Goal: Task Accomplishment & Management: Use online tool/utility

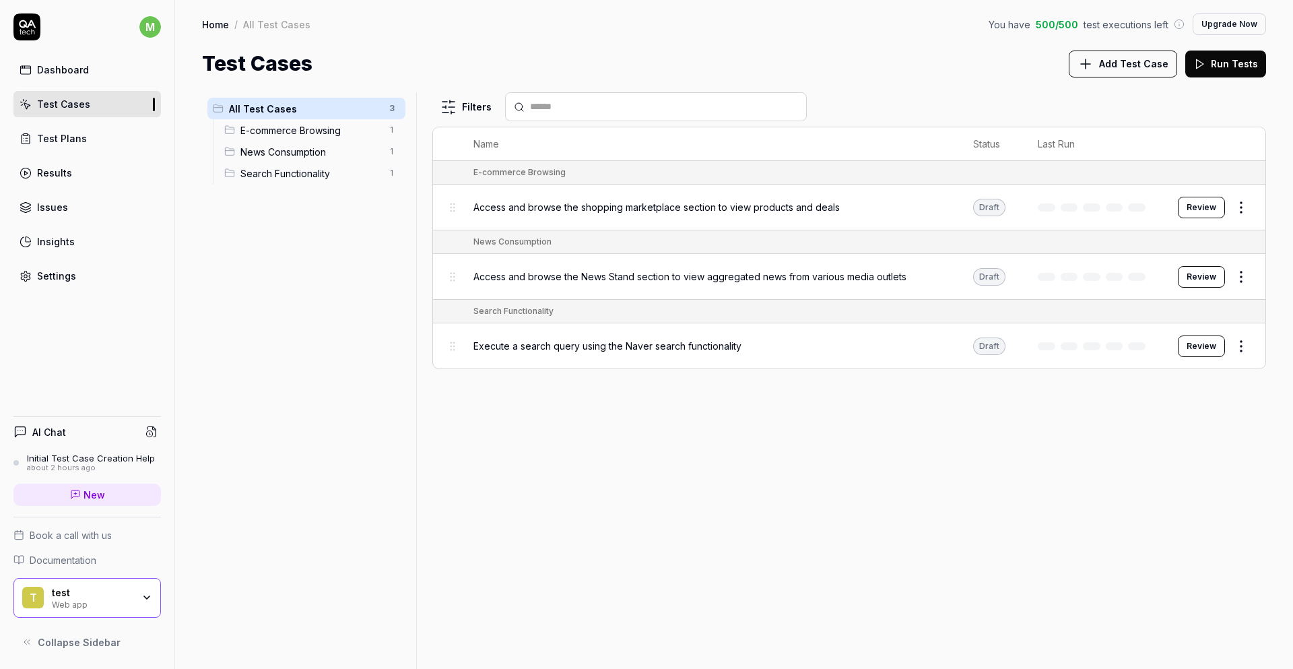
click at [947, 115] on div "Filters" at bounding box center [849, 106] width 834 height 29
click at [1190, 208] on button "Review" at bounding box center [1201, 208] width 47 height 22
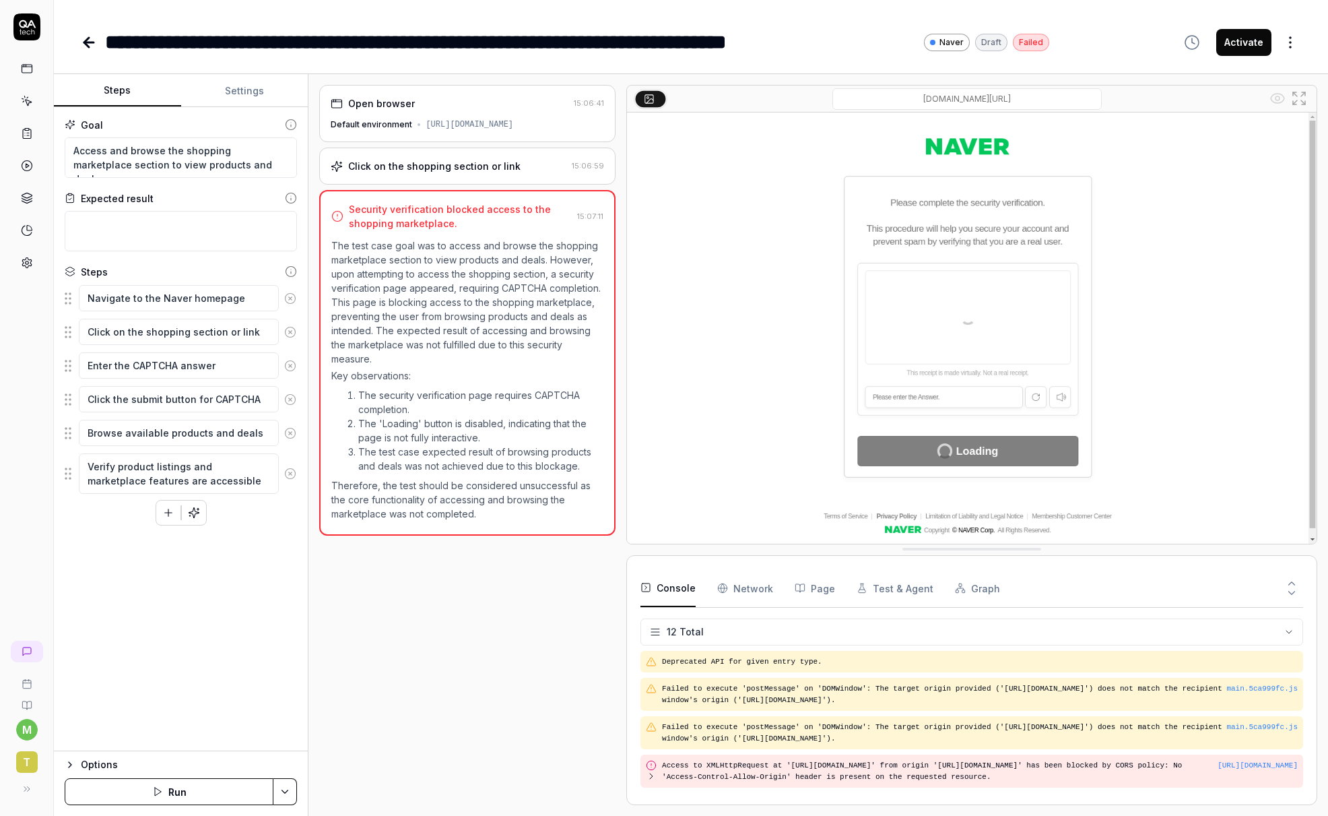
scroll to position [226, 0]
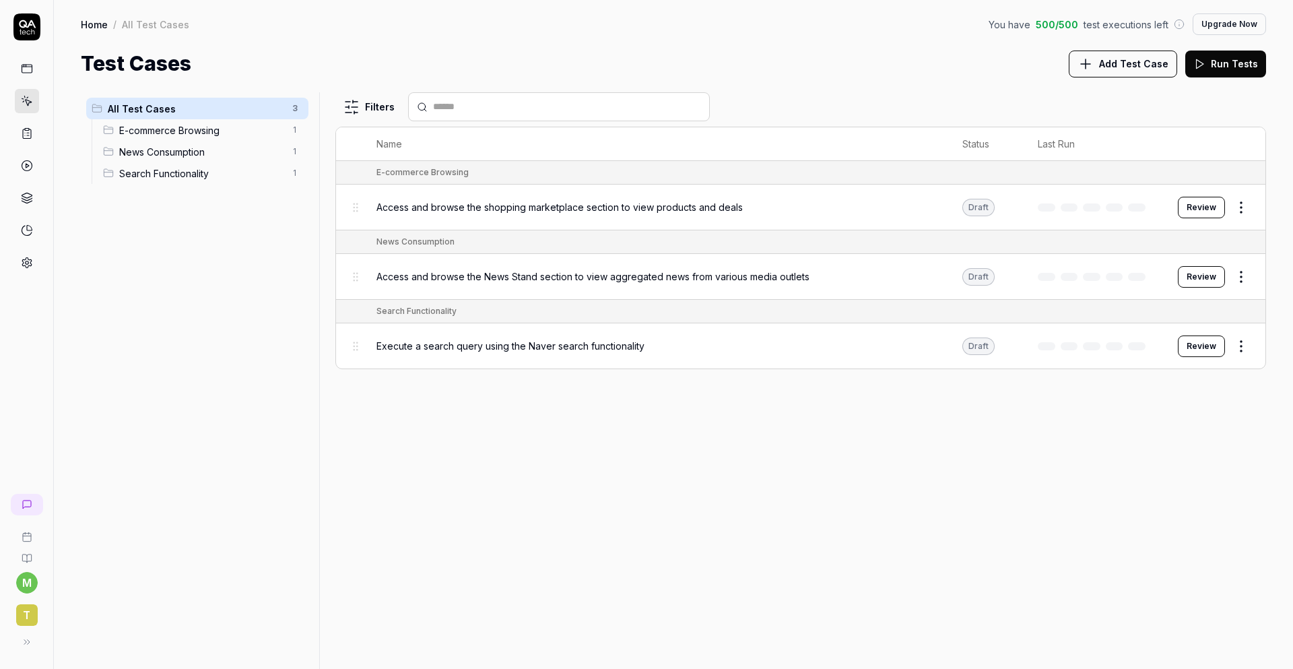
click at [577, 292] on td "Access and browse the News Stand section to view aggregated news from various m…" at bounding box center [656, 277] width 586 height 46
click at [613, 274] on span "Access and browse the News Stand section to view aggregated news from various m…" at bounding box center [593, 276] width 433 height 14
click at [1191, 277] on button "Review" at bounding box center [1201, 277] width 47 height 22
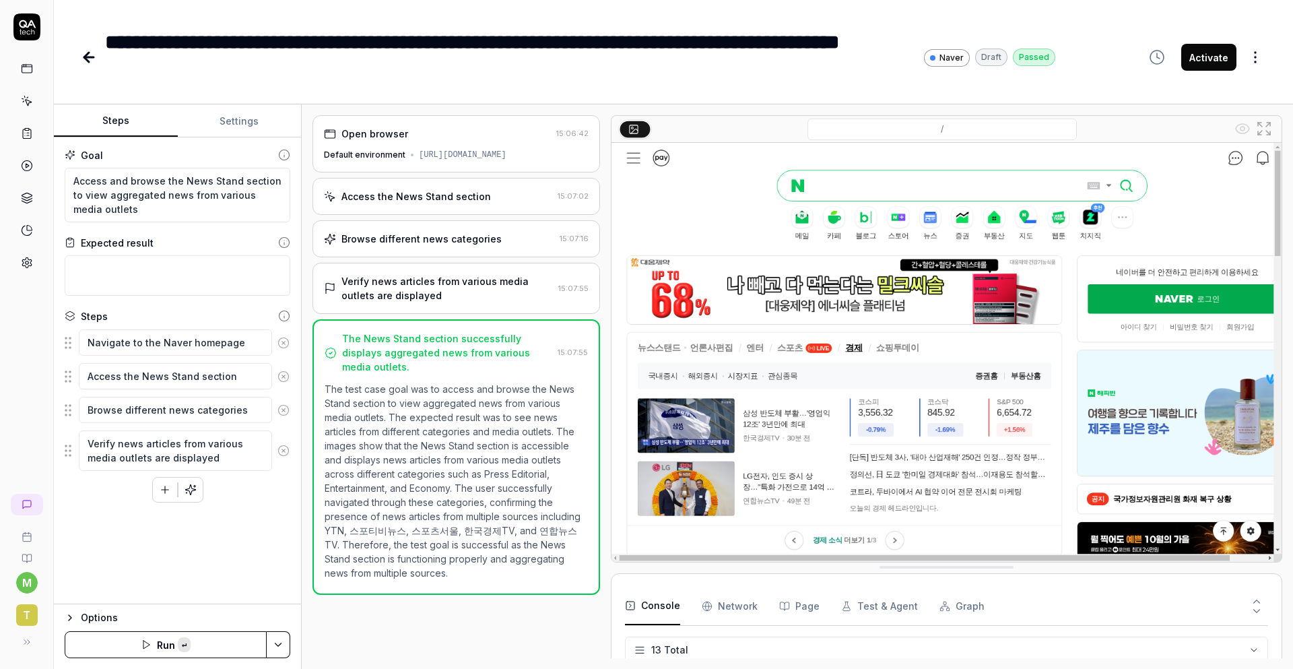
scroll to position [323, 0]
click at [147, 648] on button "Run" at bounding box center [166, 644] width 202 height 27
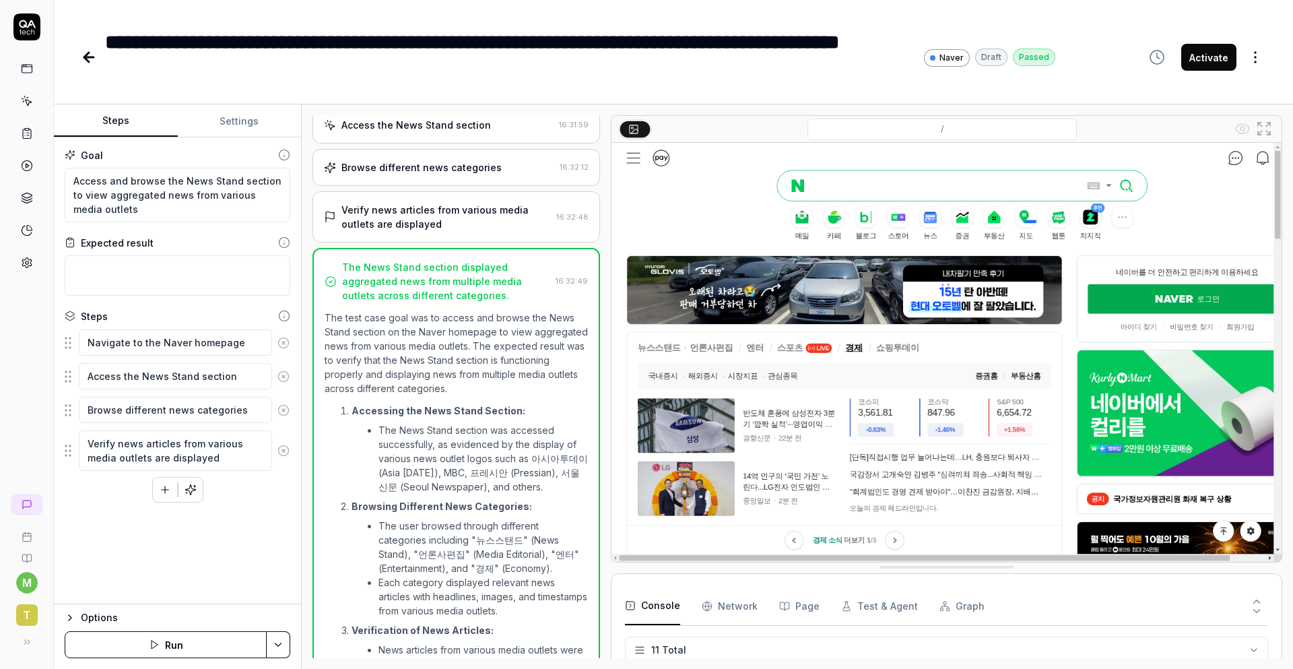
scroll to position [181, 0]
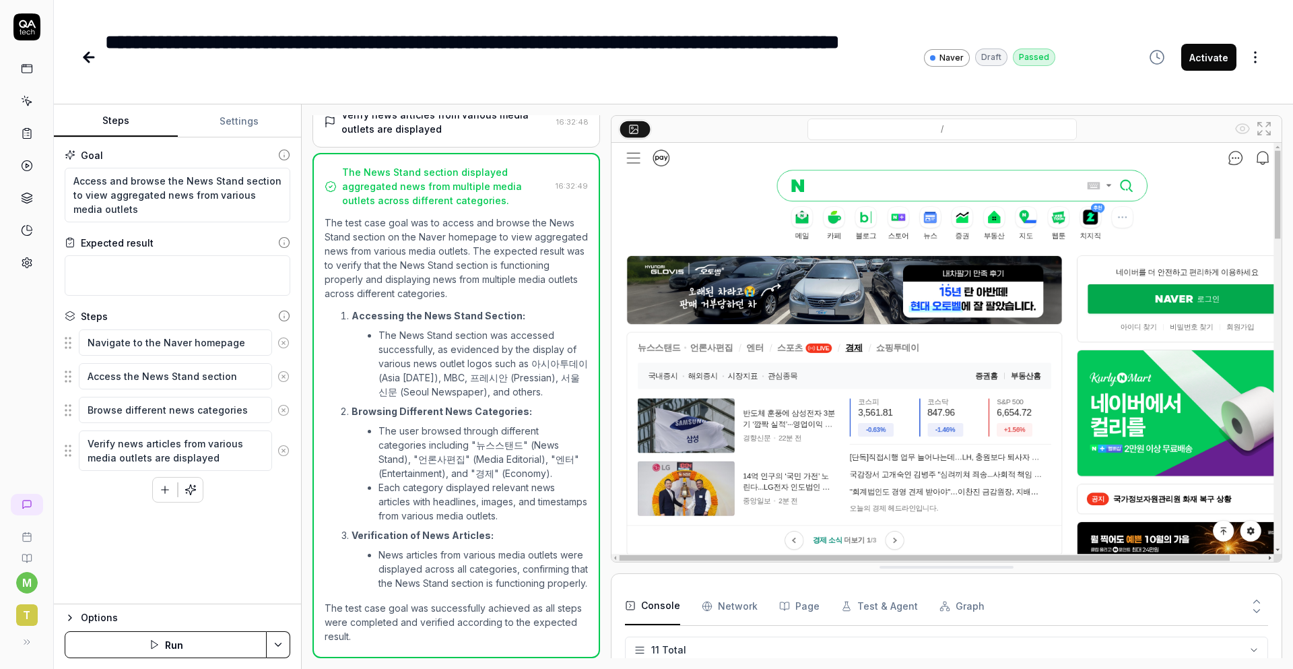
click at [79, 57] on div "**********" at bounding box center [673, 44] width 1239 height 88
click at [86, 55] on icon at bounding box center [86, 57] width 5 height 9
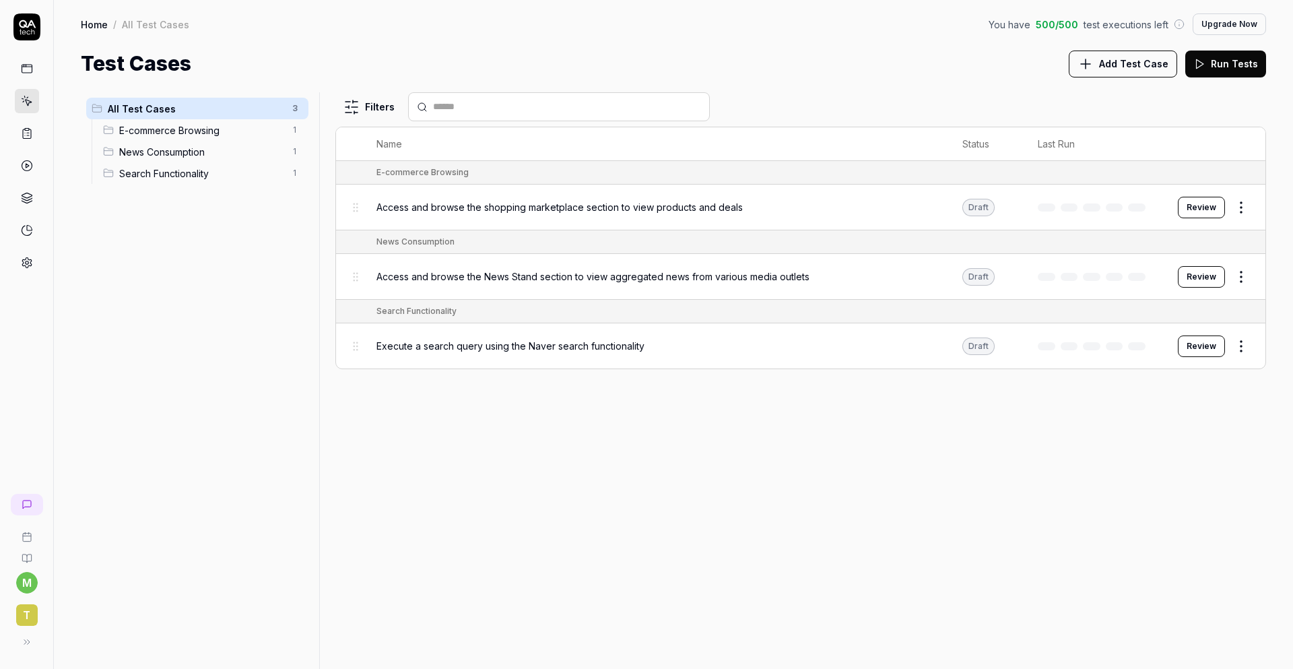
click at [1200, 344] on button "Review" at bounding box center [1201, 346] width 47 height 22
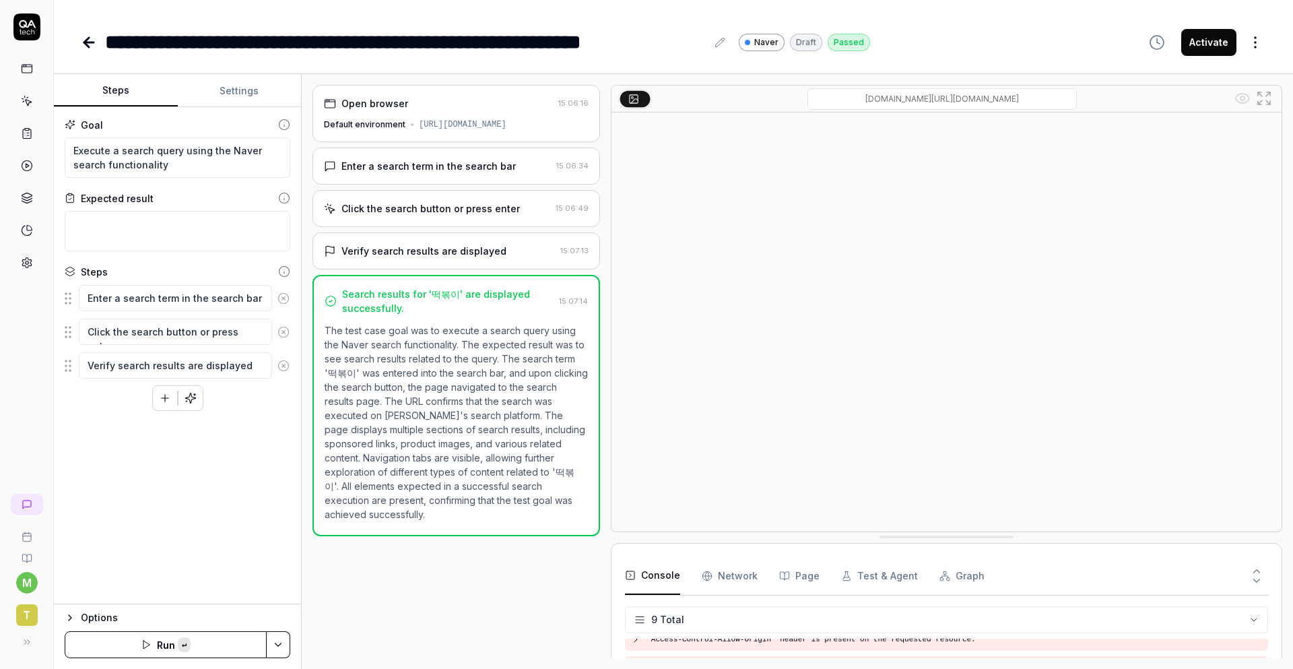
scroll to position [192, 0]
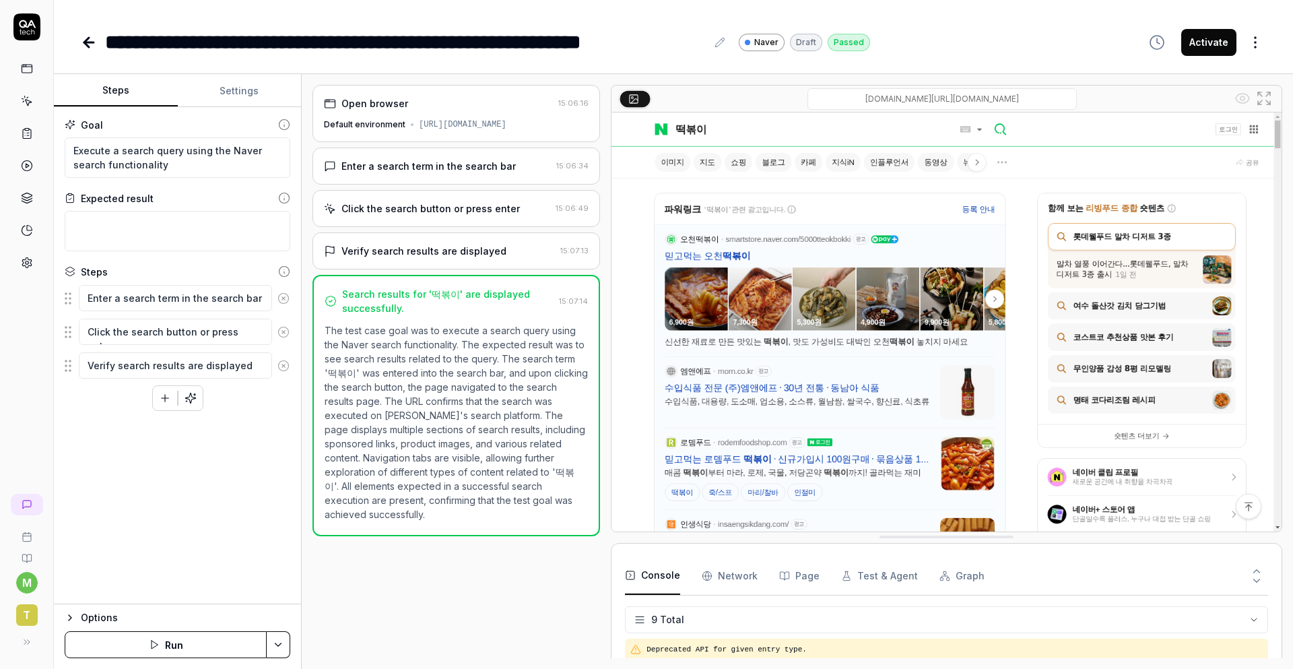
click at [34, 151] on div at bounding box center [27, 166] width 24 height 218
click at [25, 161] on circle at bounding box center [27, 166] width 10 height 10
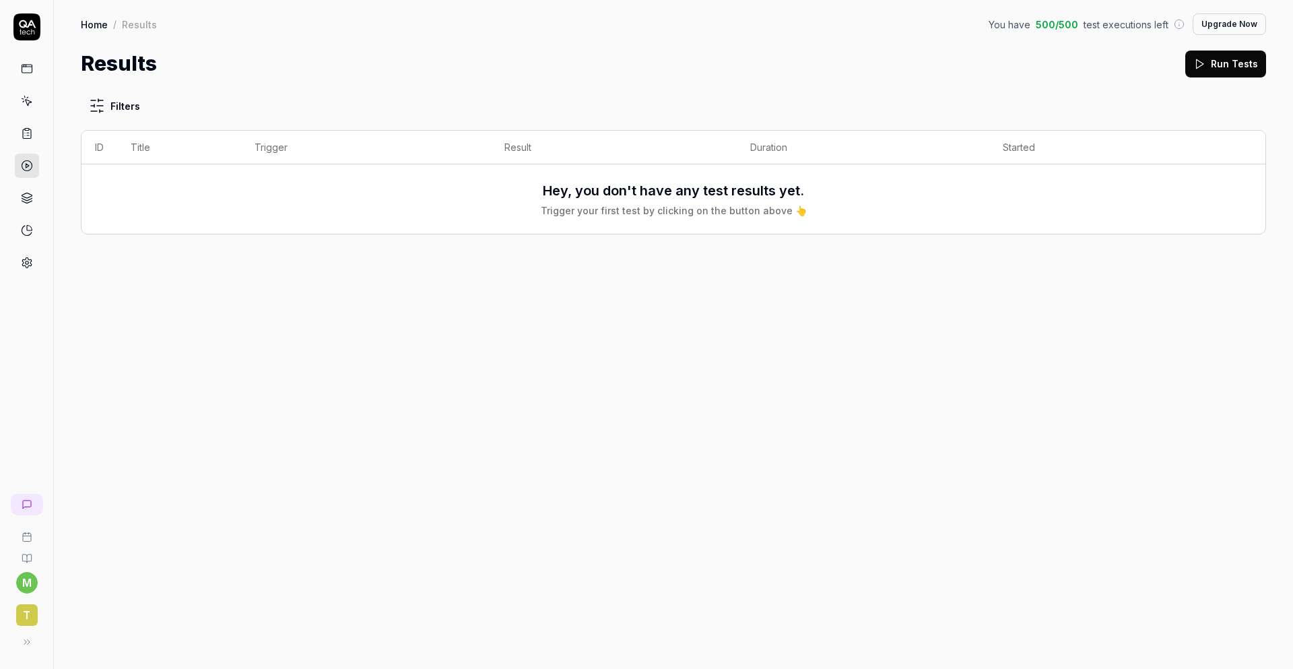
click at [1241, 72] on button "Run Tests" at bounding box center [1226, 64] width 81 height 27
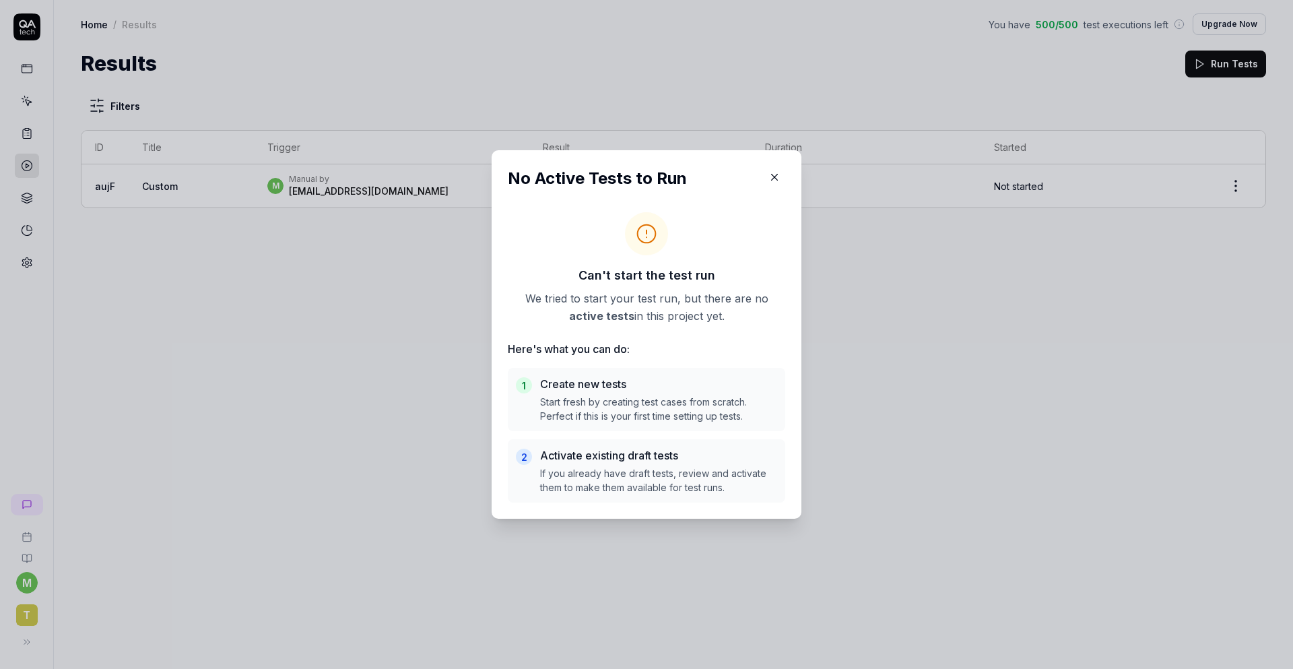
click at [772, 172] on icon "button" at bounding box center [775, 177] width 12 height 12
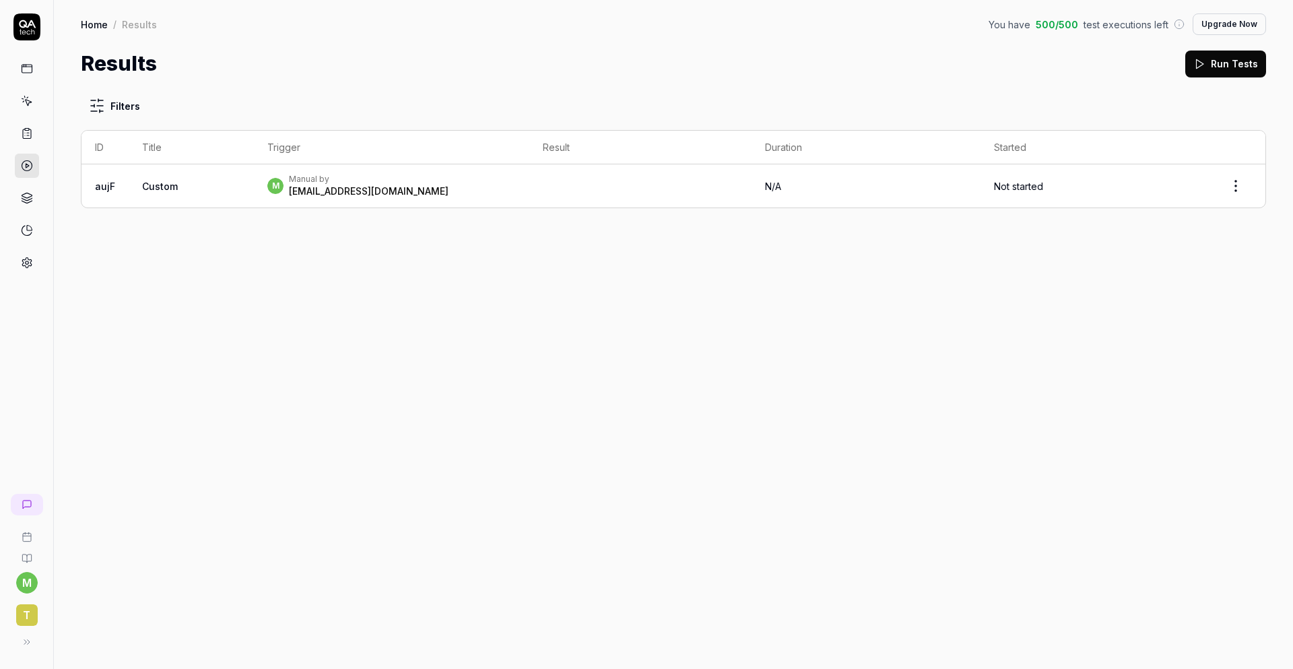
click at [20, 133] on link at bounding box center [27, 133] width 24 height 24
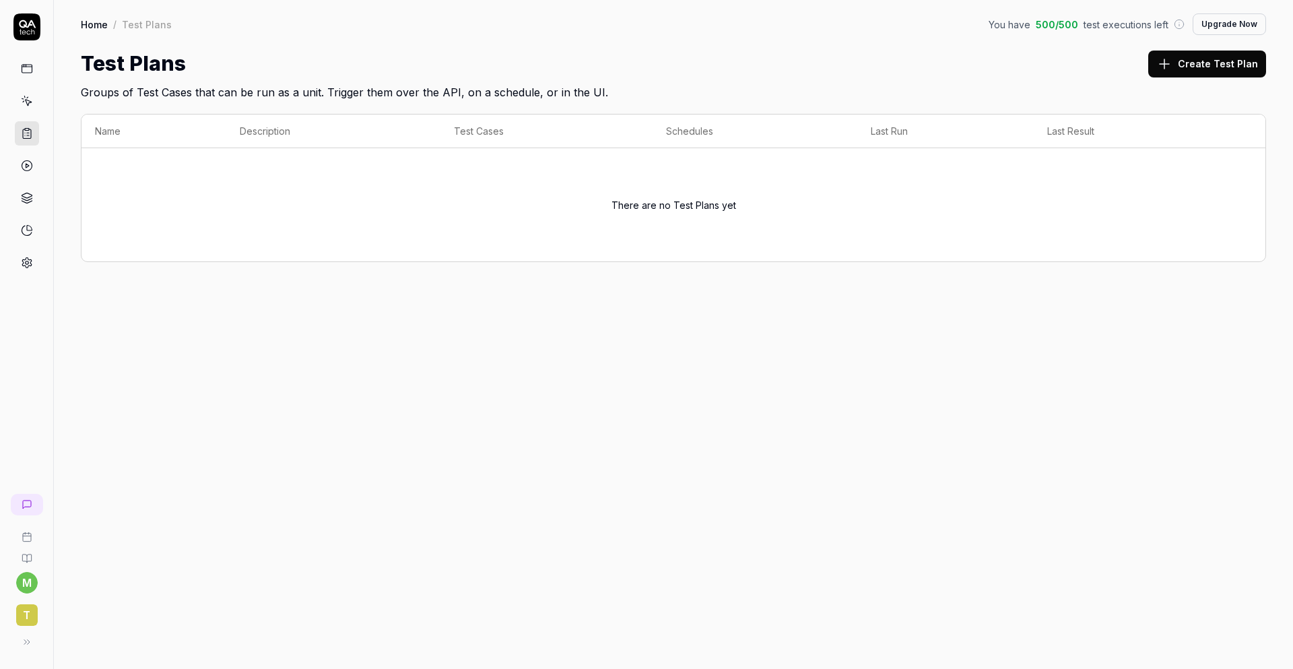
click at [28, 99] on icon at bounding box center [27, 101] width 12 height 12
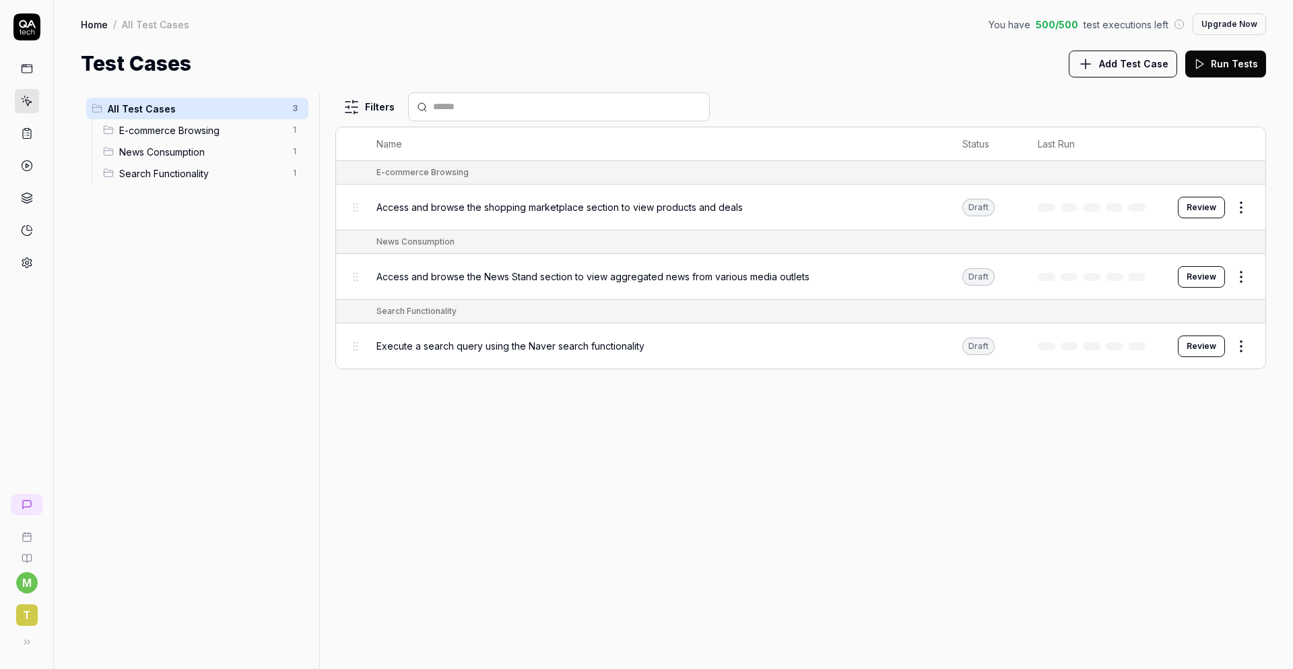
click at [1239, 205] on html "m t Home / All Test Cases You have 500 / 500 test executions left Upgrade Now H…" at bounding box center [646, 334] width 1293 height 669
click at [1139, 259] on icon at bounding box center [1134, 264] width 11 height 11
click at [1243, 280] on html "m t Home / All Test Cases You have 500 / 500 test executions left Upgrade Now H…" at bounding box center [646, 334] width 1293 height 669
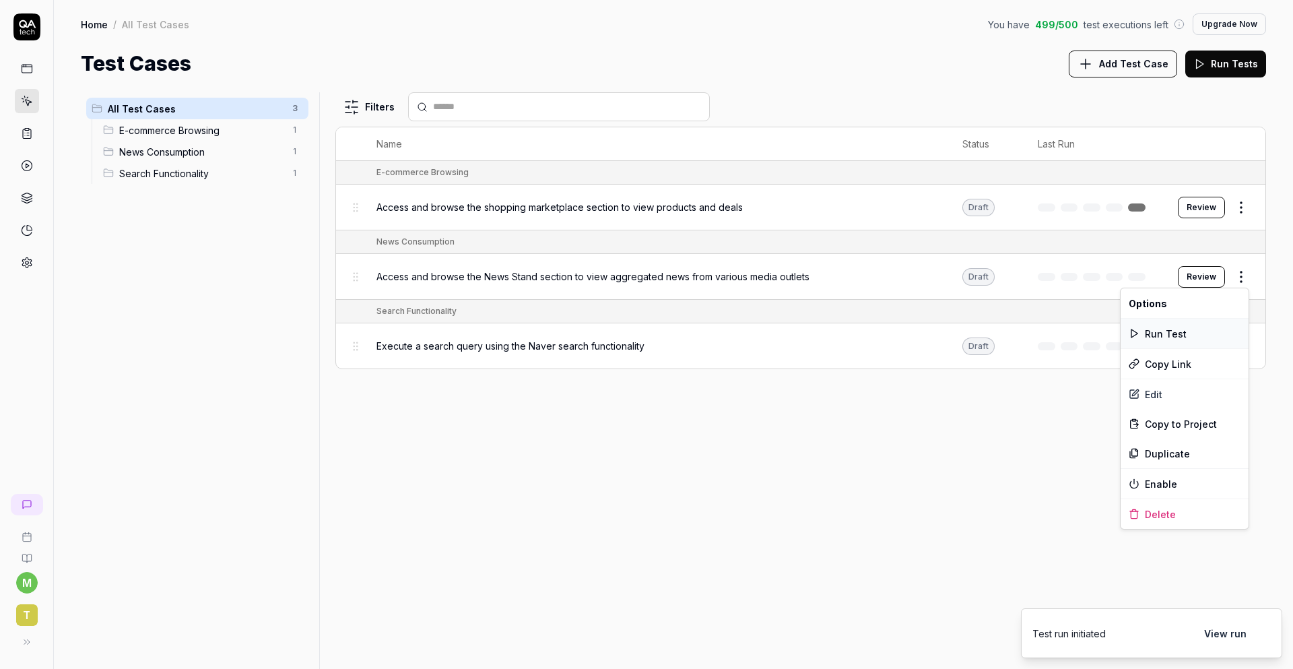
click at [1184, 336] on div "Run Test" at bounding box center [1185, 334] width 128 height 30
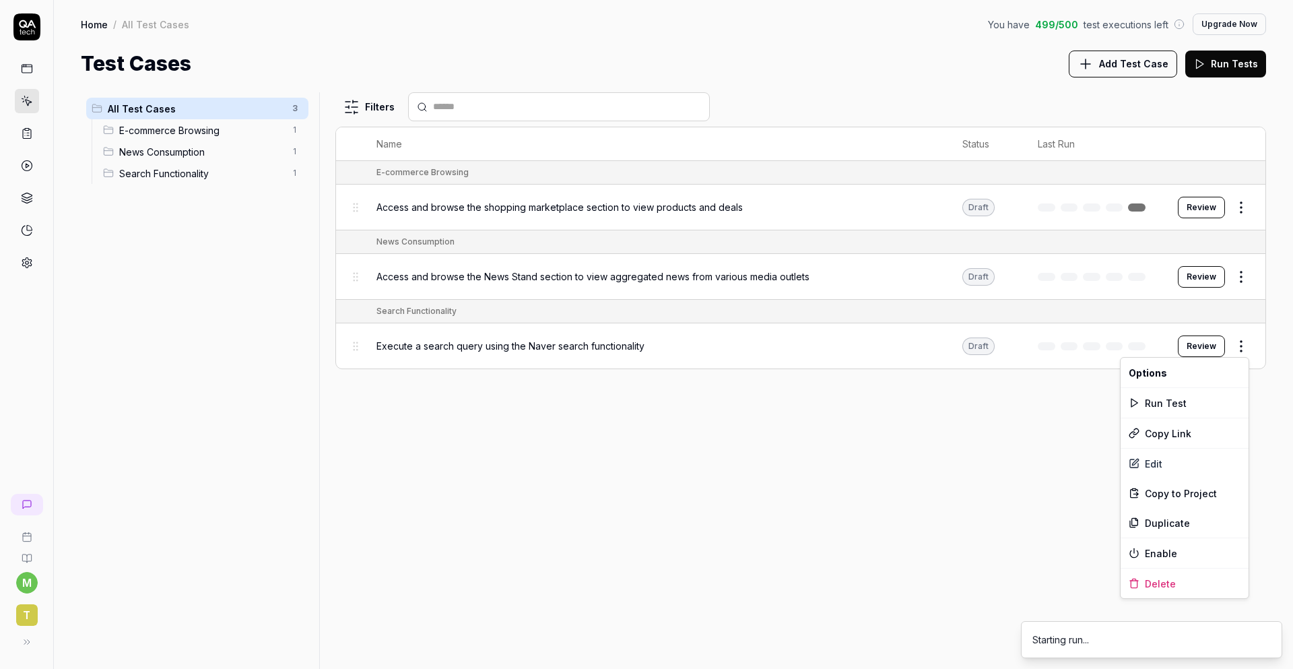
click at [1239, 344] on html "m t Home / All Test Cases You have 499 / 500 test executions left Upgrade Now H…" at bounding box center [646, 334] width 1293 height 669
click at [1168, 397] on div "Run Test" at bounding box center [1185, 403] width 128 height 30
click at [1200, 279] on button "Review" at bounding box center [1201, 277] width 47 height 22
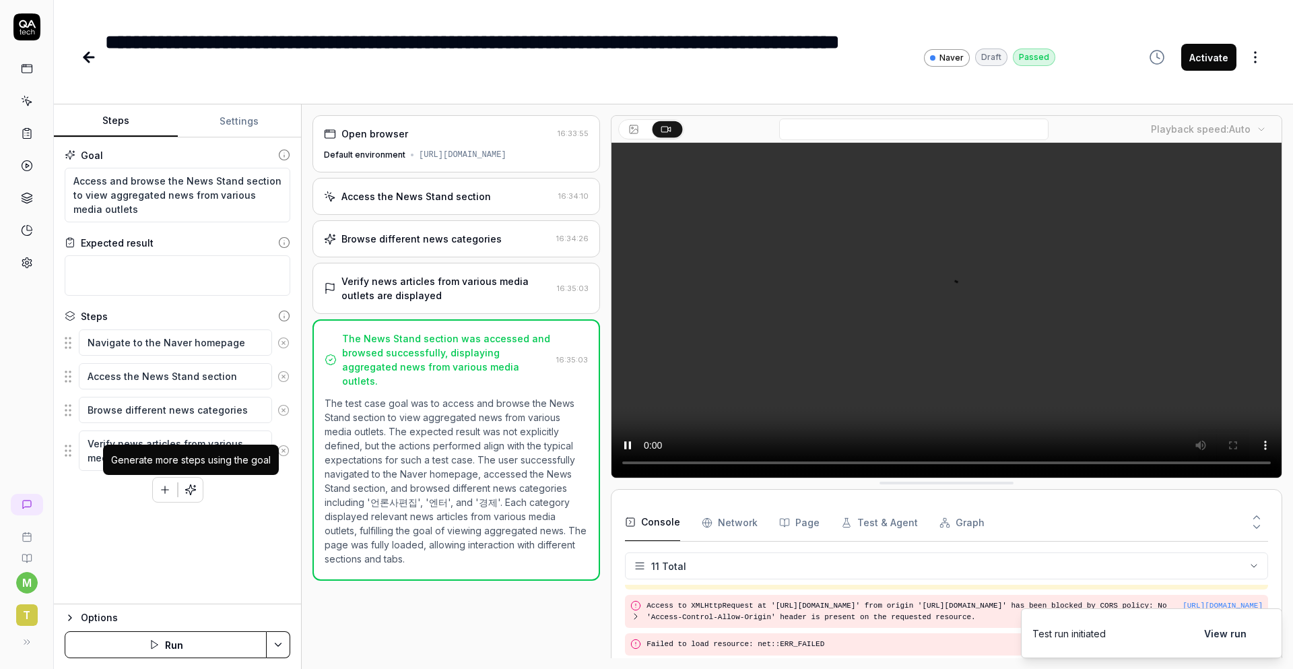
scroll to position [258, 0]
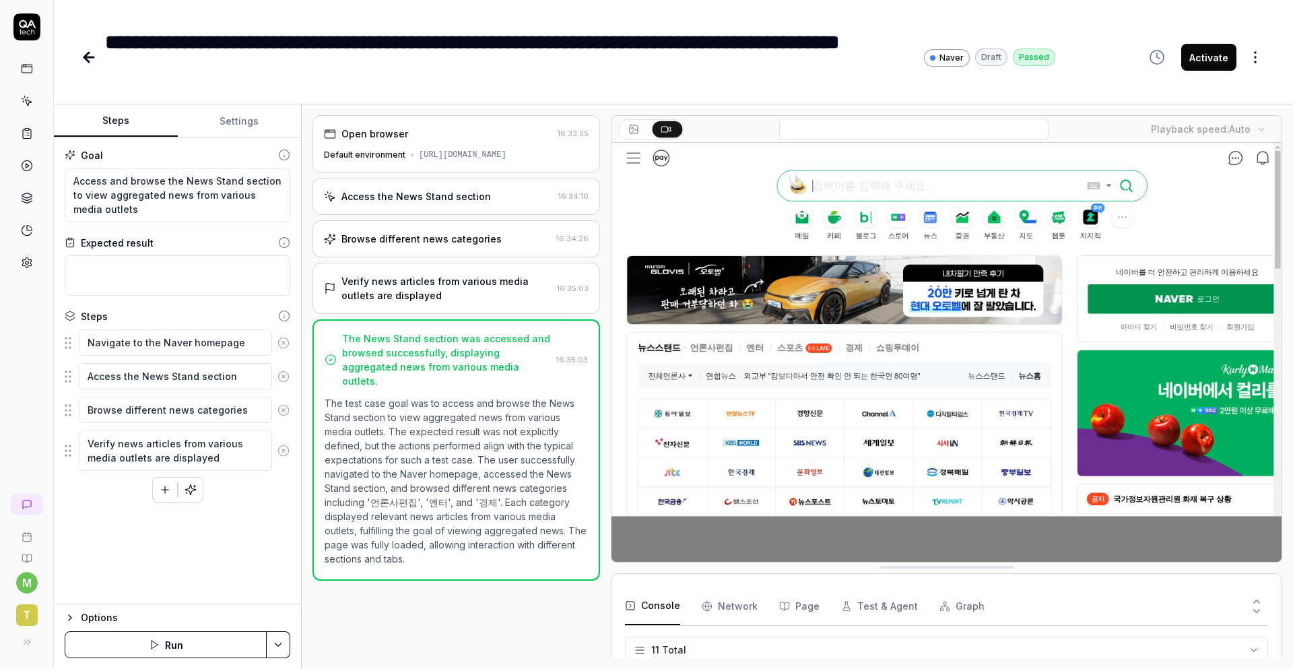
click at [189, 489] on icon "button" at bounding box center [191, 490] width 12 height 12
click at [1186, 59] on button "Activate" at bounding box center [1208, 57] width 55 height 27
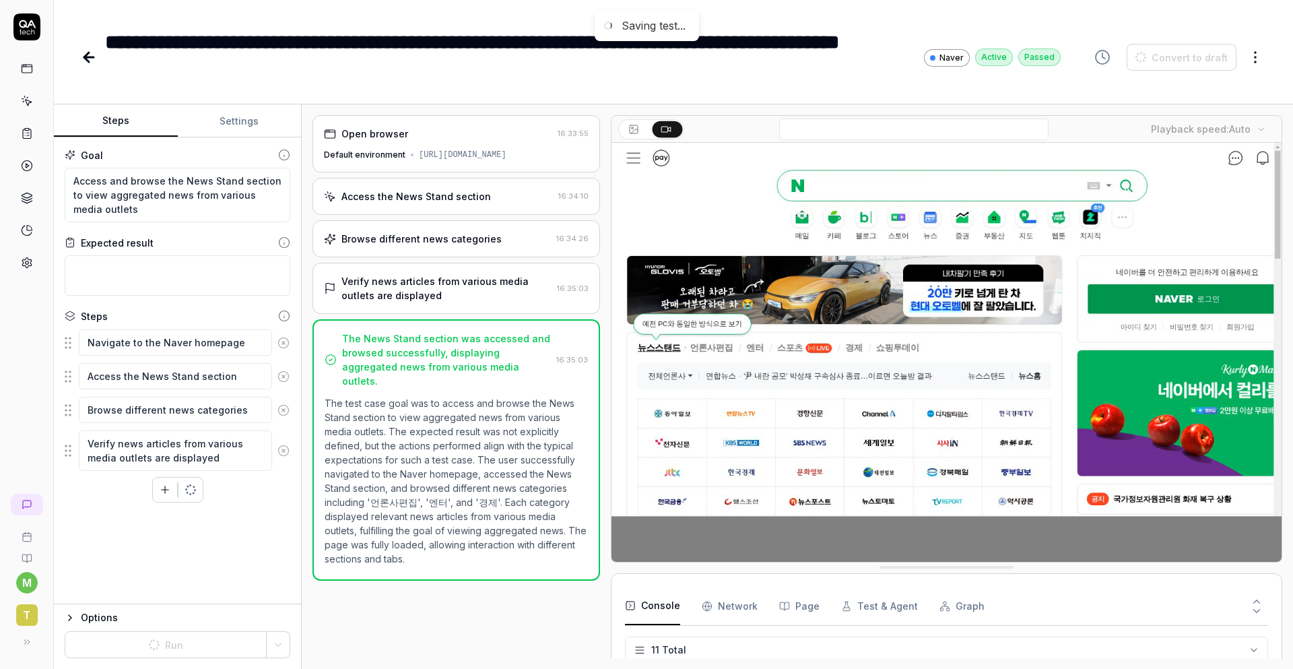
click at [89, 63] on icon at bounding box center [89, 57] width 16 height 16
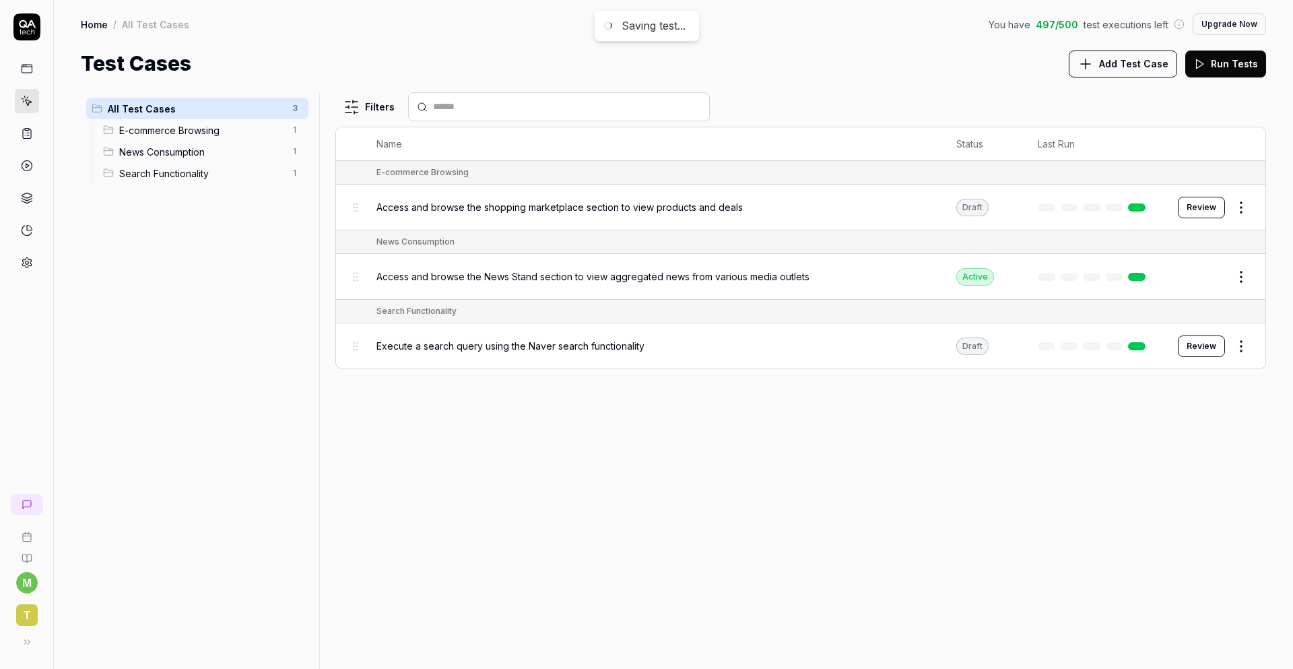
click at [1234, 208] on html "Saving test... m t Home / All Test Cases You have 497 / 500 test executions lef…" at bounding box center [646, 334] width 1293 height 669
drag, startPoint x: 969, startPoint y: 205, endPoint x: 1191, endPoint y: 204, distance: 222.3
click at [970, 205] on html "Saving test... m t Home / All Test Cases You have 497 / 500 test executions lef…" at bounding box center [646, 334] width 1293 height 669
click at [1186, 205] on button "Review" at bounding box center [1201, 208] width 47 height 22
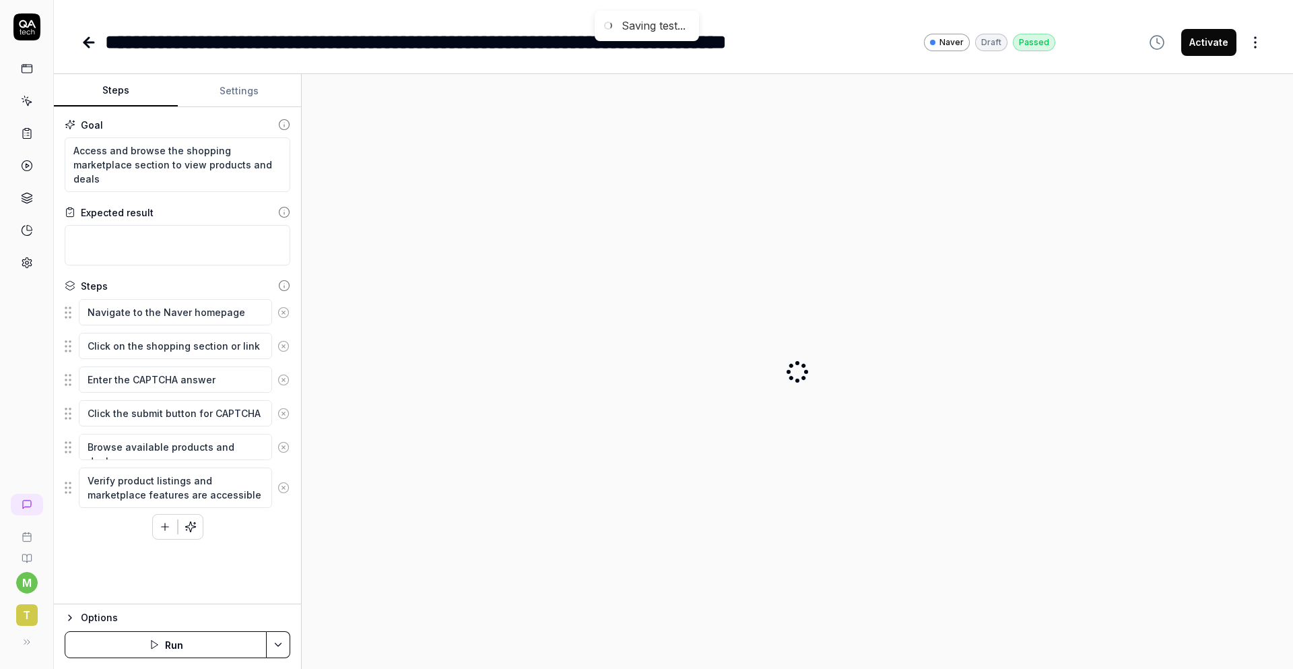
click at [1198, 41] on button "Activate" at bounding box center [1208, 42] width 55 height 27
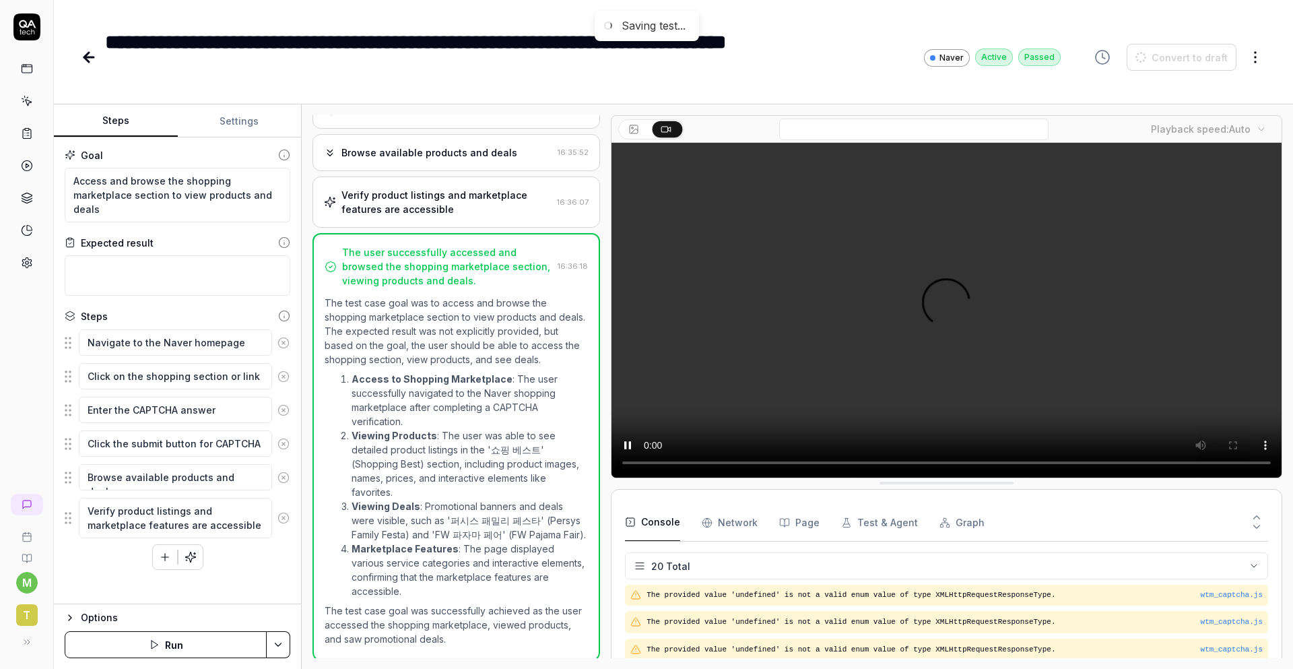
scroll to position [503, 0]
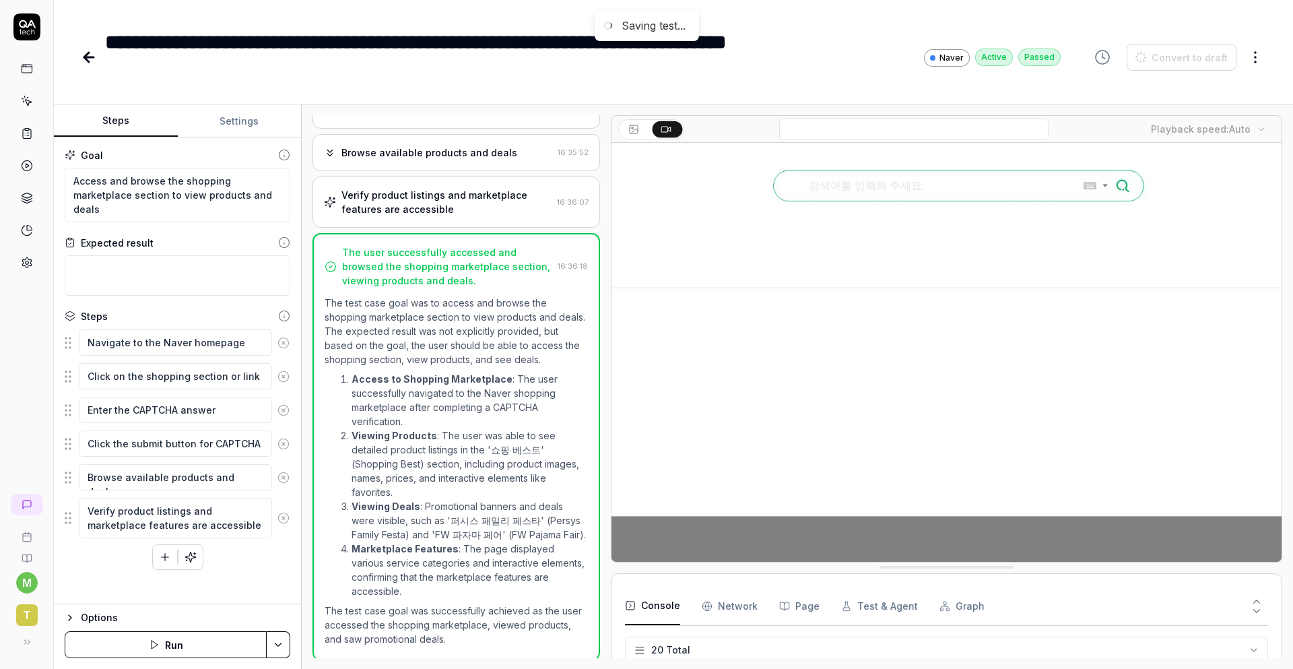
scroll to position [443, 0]
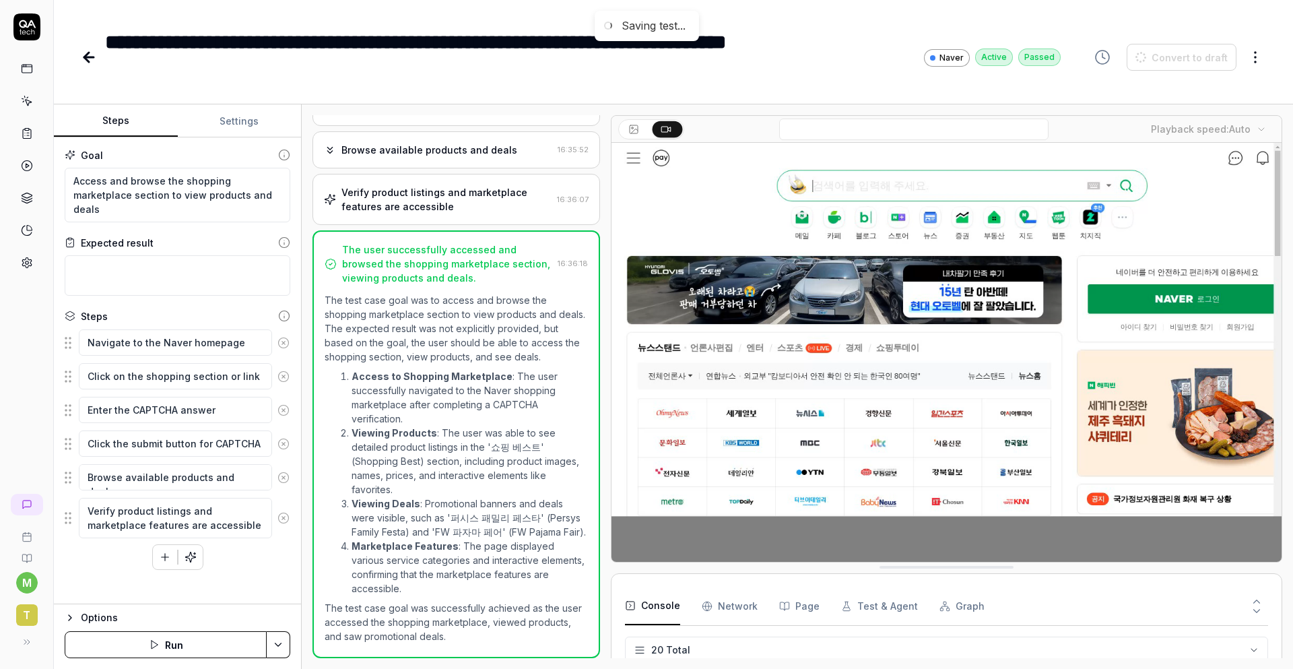
click at [90, 61] on icon at bounding box center [89, 57] width 16 height 16
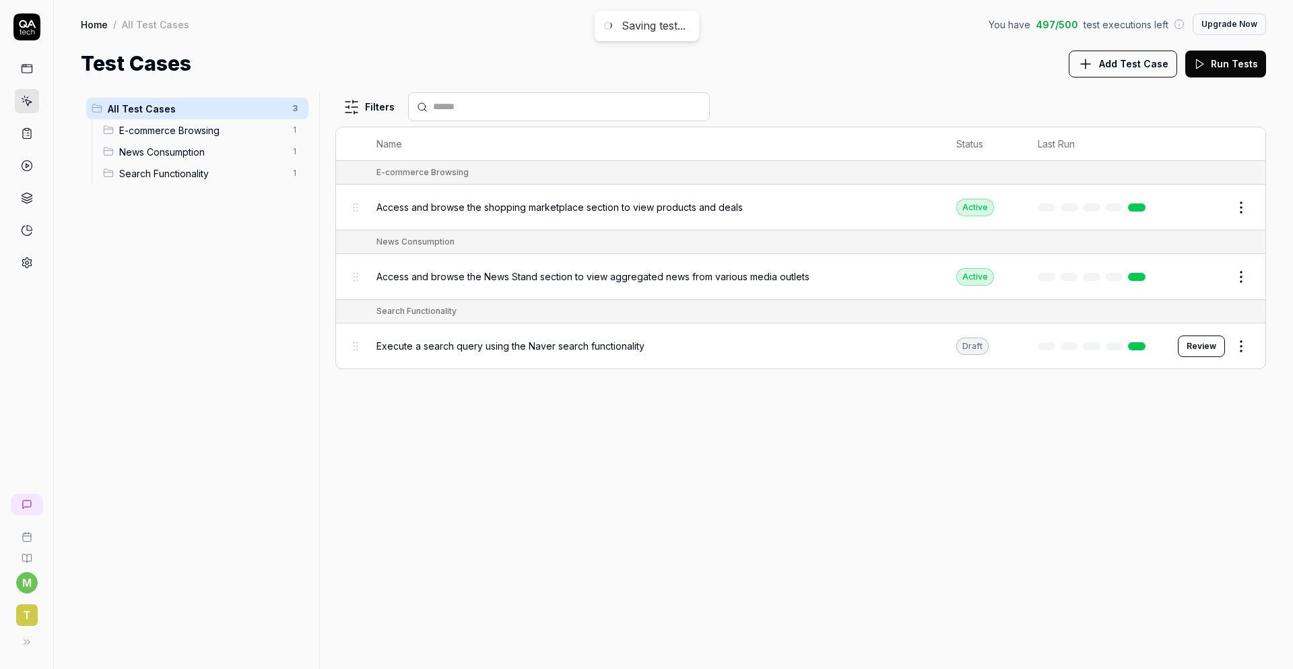
click at [1209, 346] on button "Review" at bounding box center [1201, 346] width 47 height 22
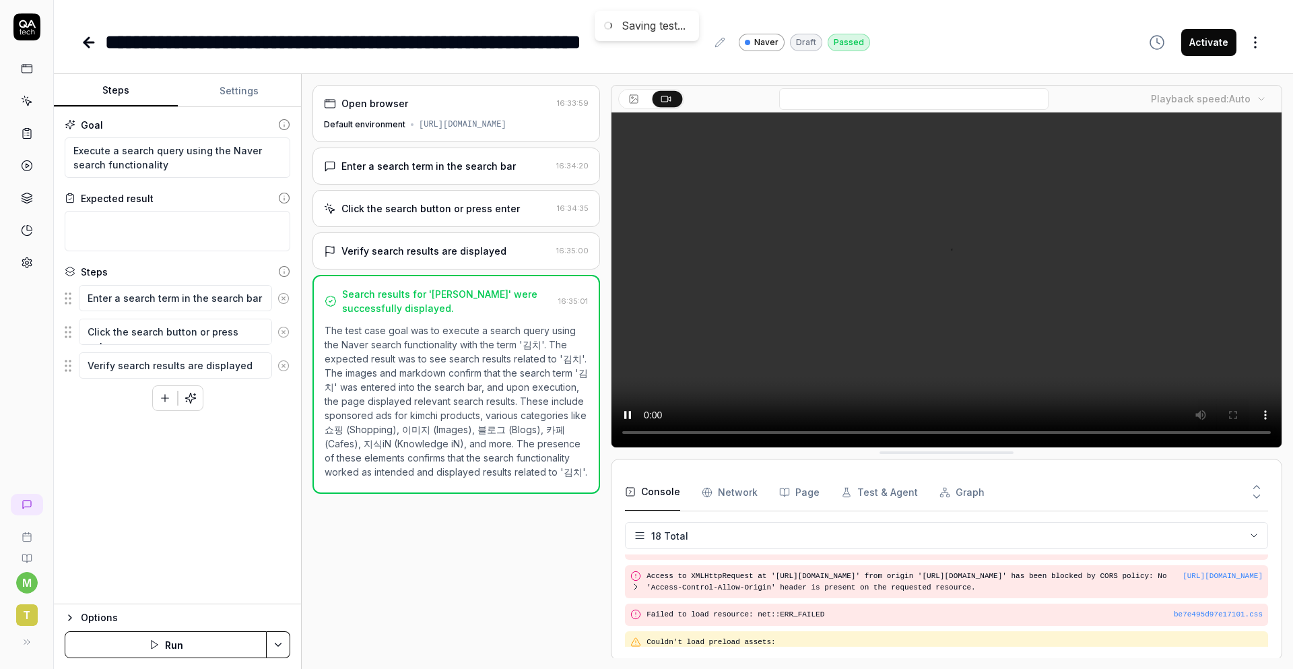
scroll to position [482, 0]
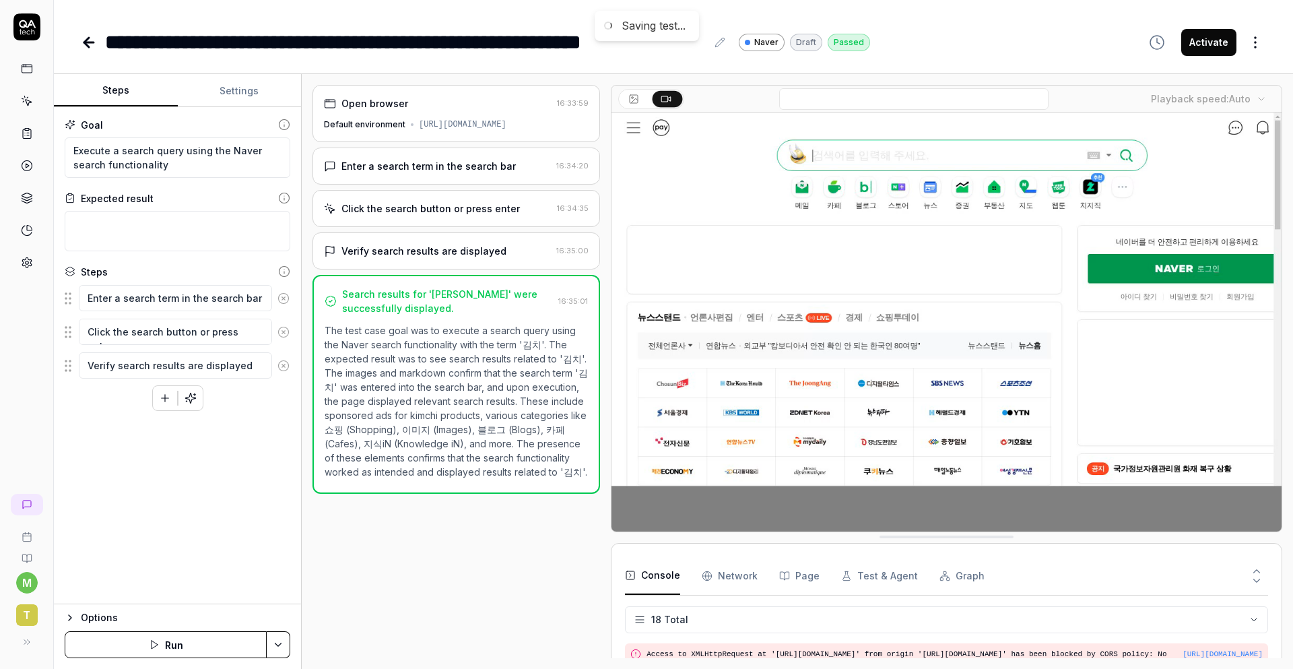
click at [1211, 40] on button "Activate" at bounding box center [1208, 42] width 55 height 27
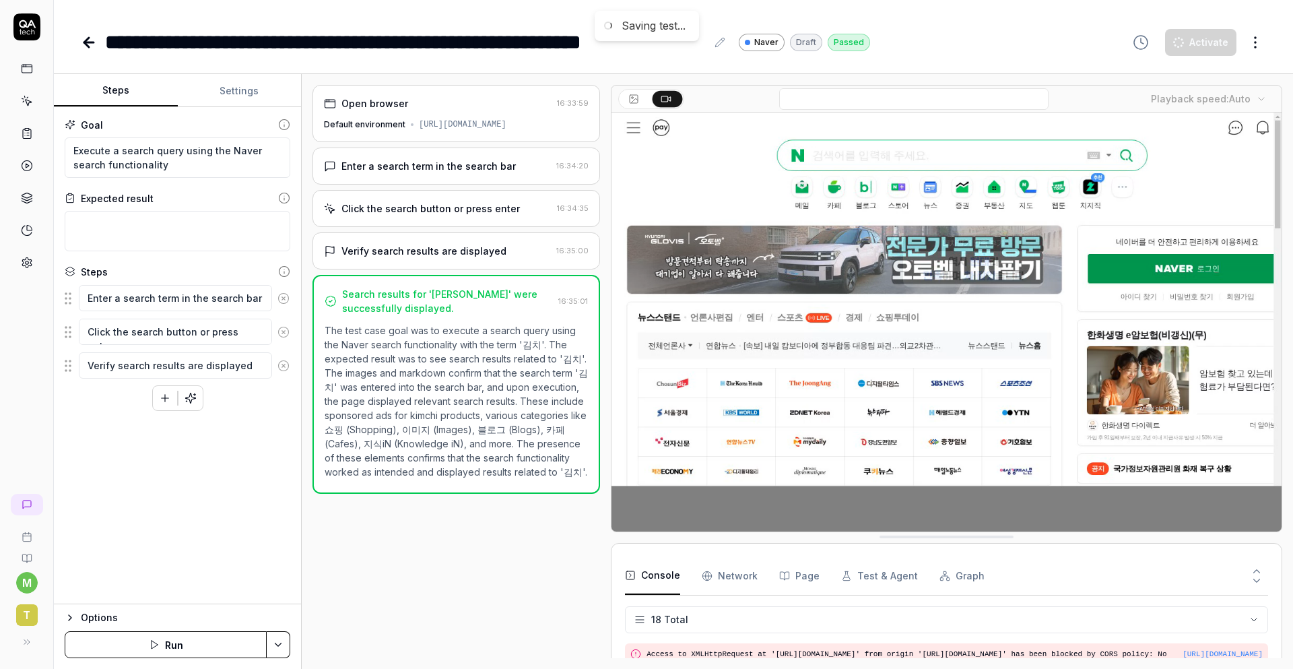
click at [29, 166] on icon at bounding box center [27, 166] width 12 height 12
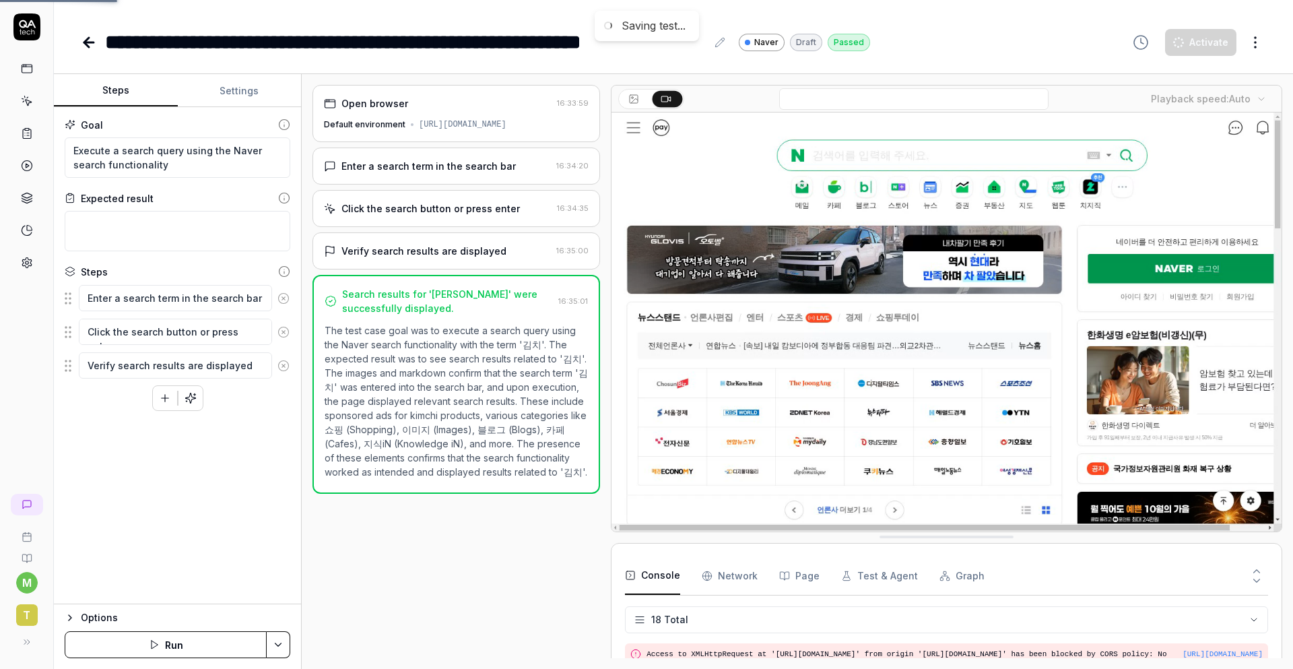
type textarea "*"
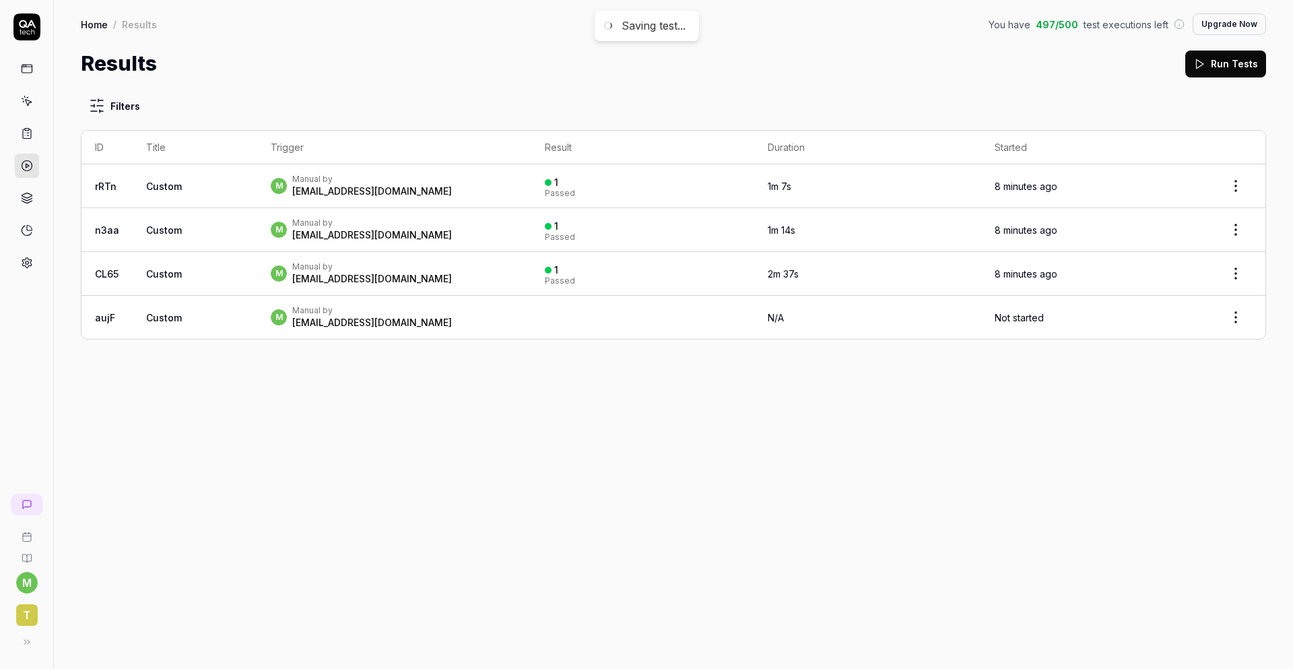
click at [376, 189] on div "[EMAIL_ADDRESS][DOMAIN_NAME]" at bounding box center [372, 191] width 160 height 13
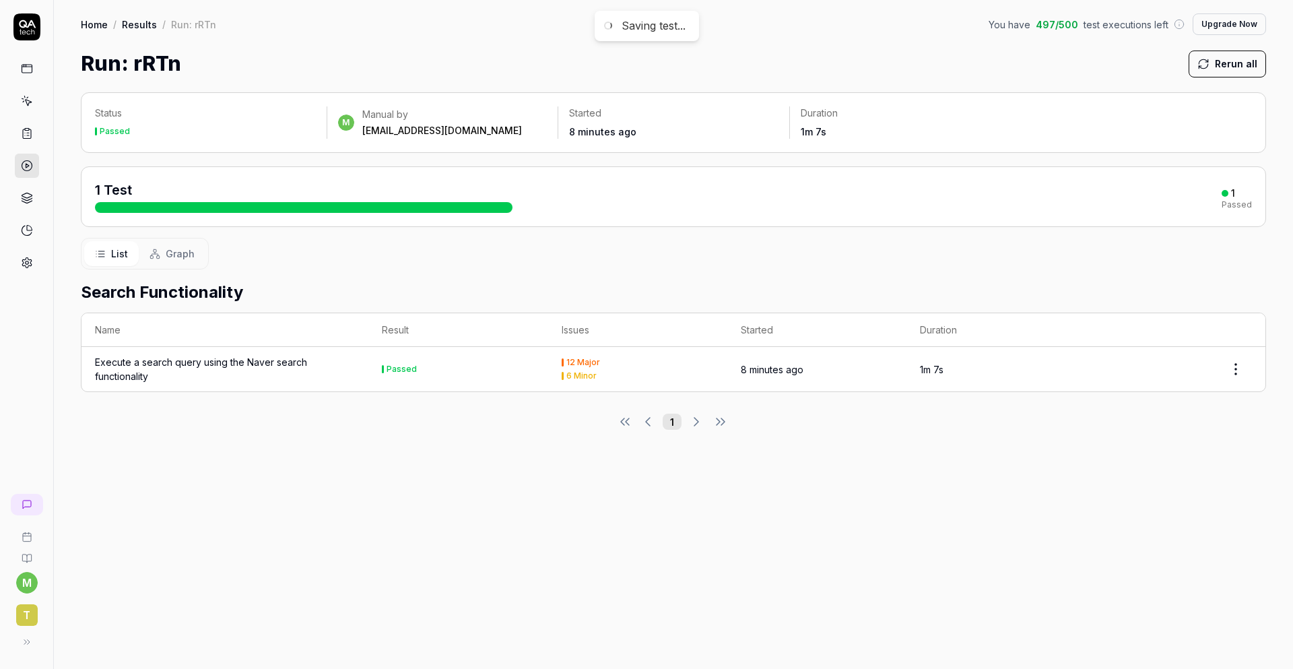
click at [500, 371] on td "Passed" at bounding box center [457, 369] width 179 height 44
click at [259, 368] on div "Execute a search query using the Naver search functionality" at bounding box center [225, 369] width 260 height 28
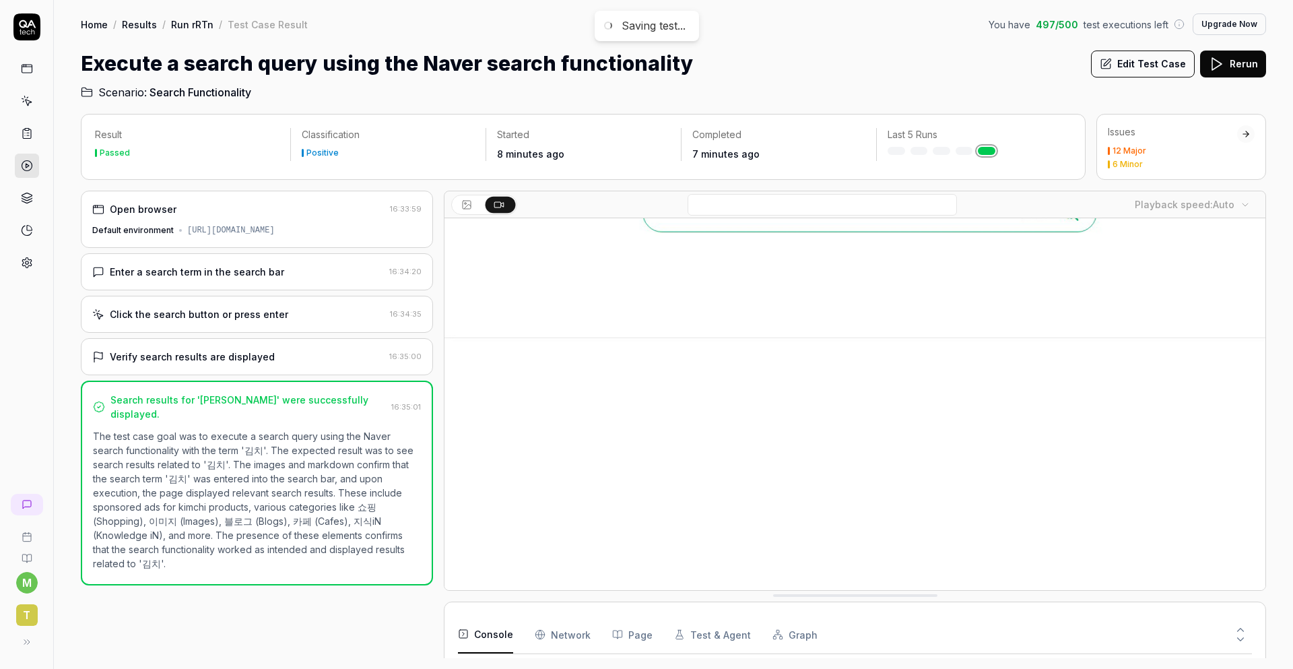
scroll to position [60, 0]
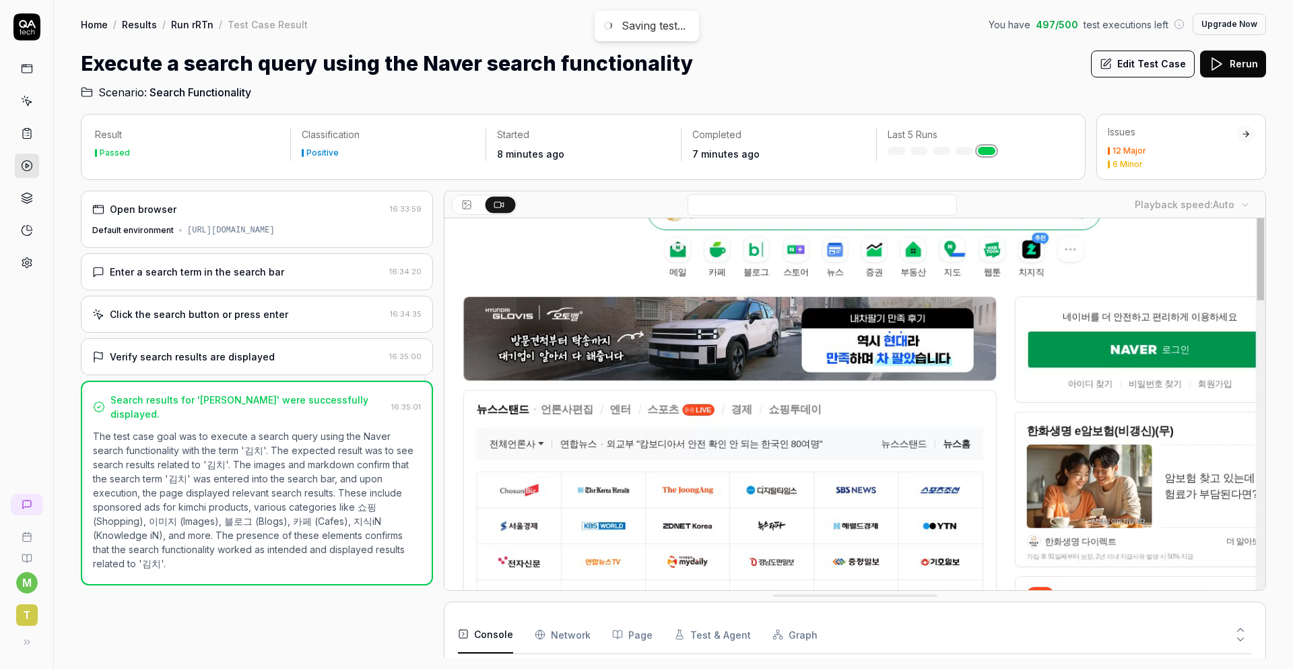
click at [1137, 144] on div "Issues 12 Major 6 Minor" at bounding box center [1172, 146] width 129 height 43
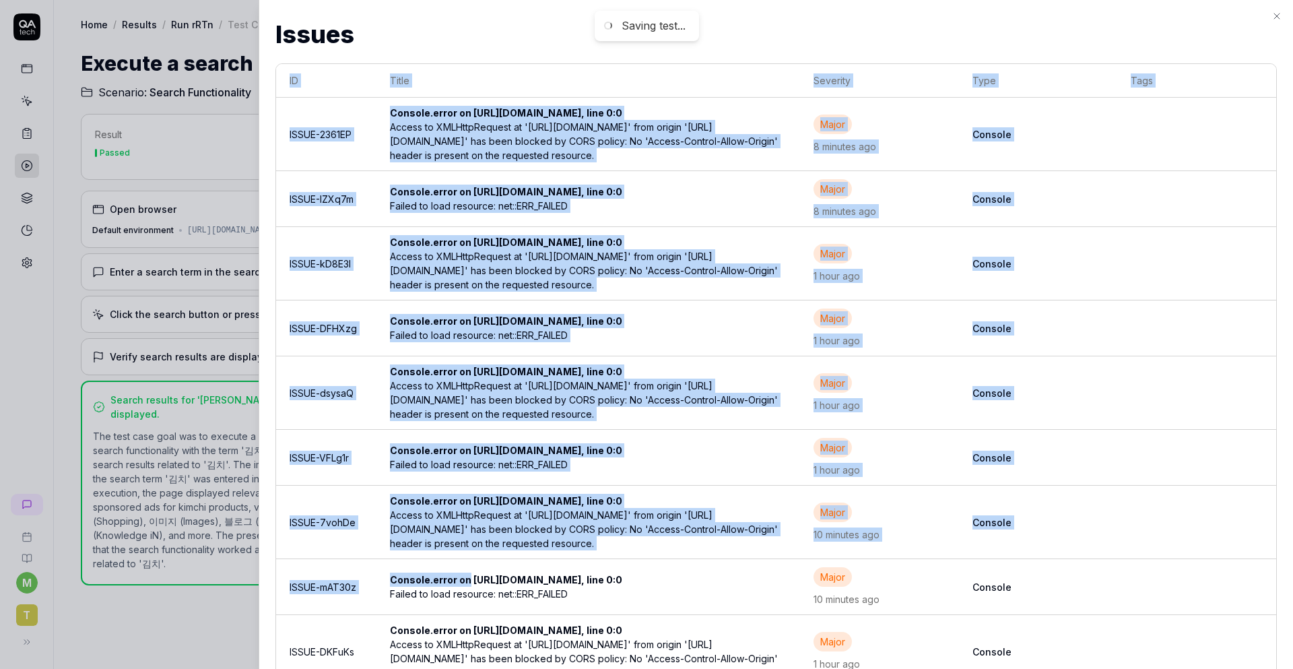
drag, startPoint x: 288, startPoint y: 68, endPoint x: 724, endPoint y: 585, distance: 676.9
click at [715, 635] on table "ID Title Severity Type Tags ISSUE-2361EP Console.error on [URL][DOMAIN_NAME], l…" at bounding box center [776, 404] width 1000 height 680
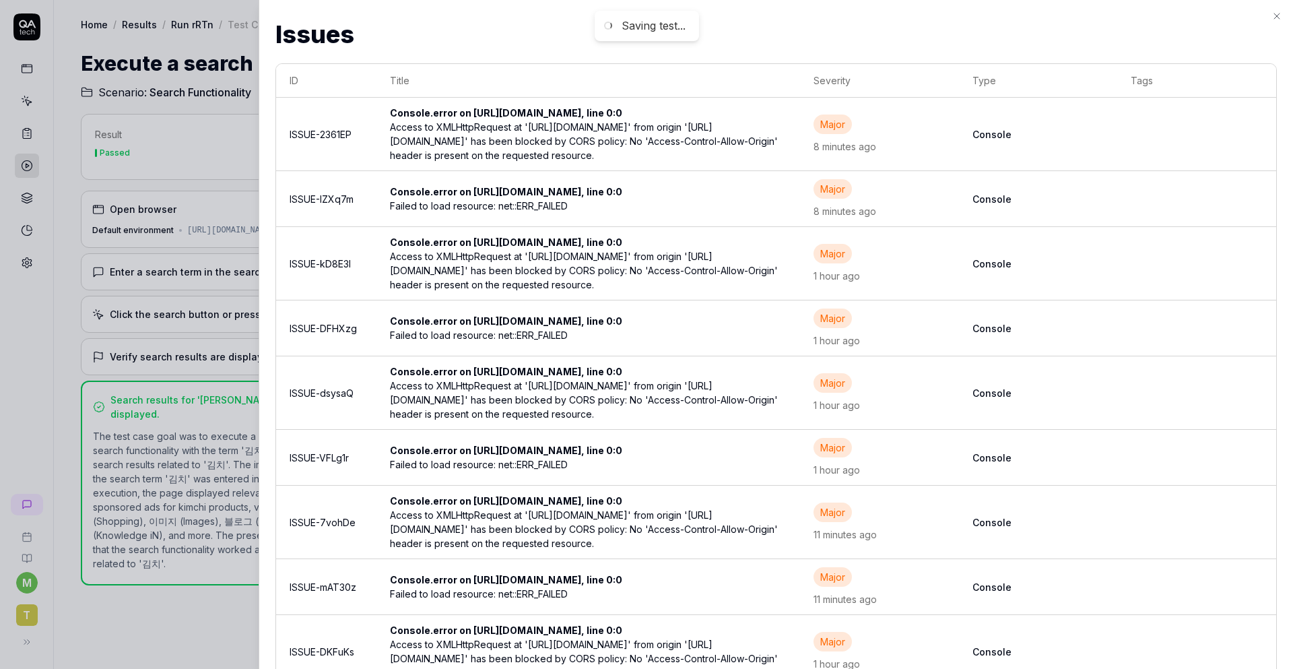
click at [564, 66] on th "Title" at bounding box center [589, 81] width 424 height 34
click at [1282, 18] on icon "button" at bounding box center [1277, 16] width 11 height 11
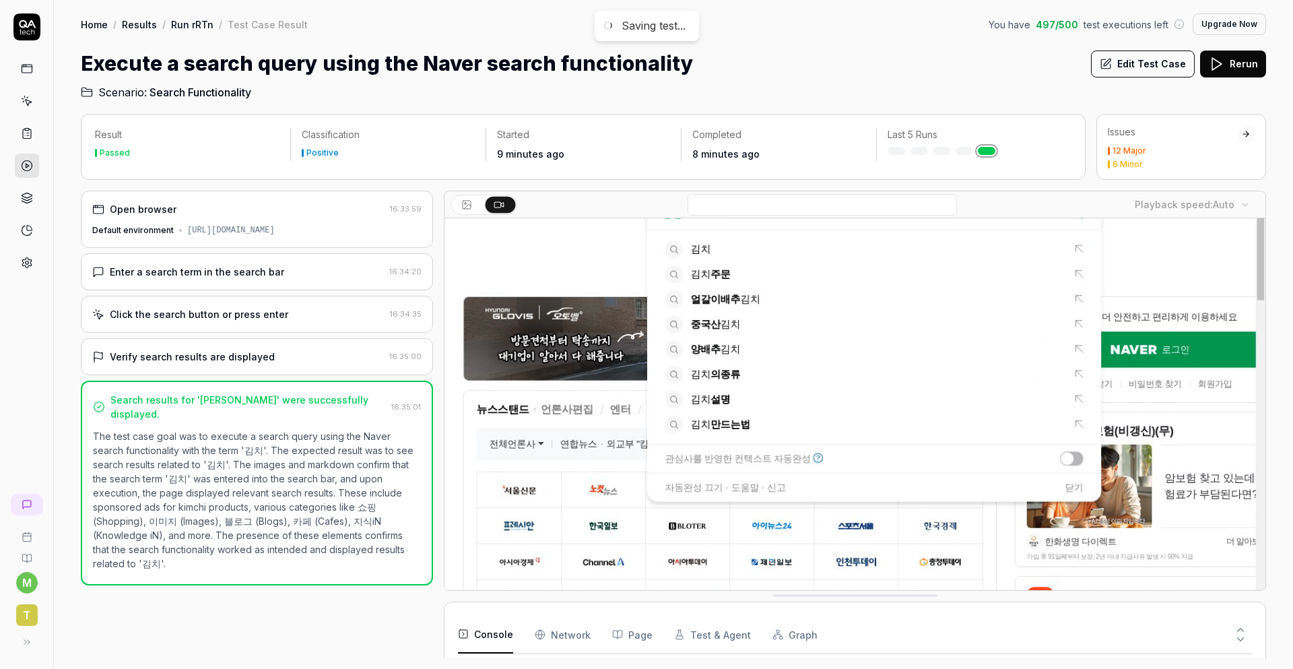
click at [1188, 156] on div "12 Major 6 Minor" at bounding box center [1172, 158] width 129 height 22
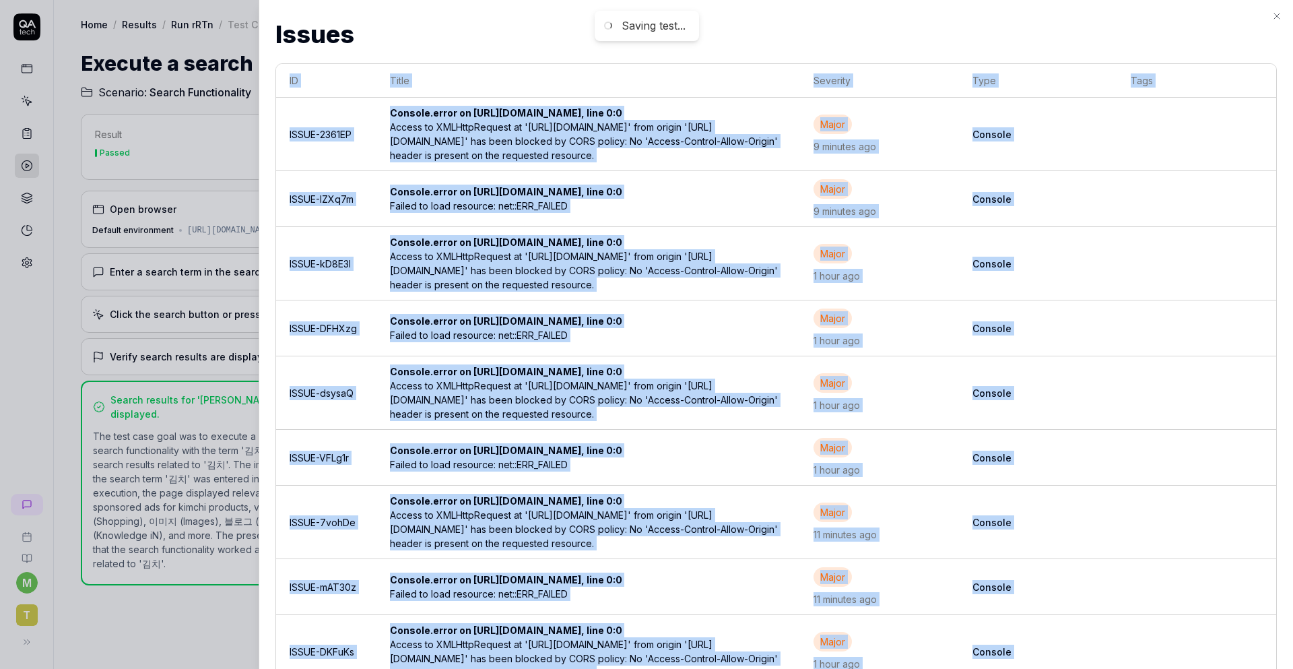
click at [1272, 18] on div "Issues Issues ID Title Severity Type Tags ISSUE-2361EP Console.error on [URL][D…" at bounding box center [776, 334] width 1035 height 669
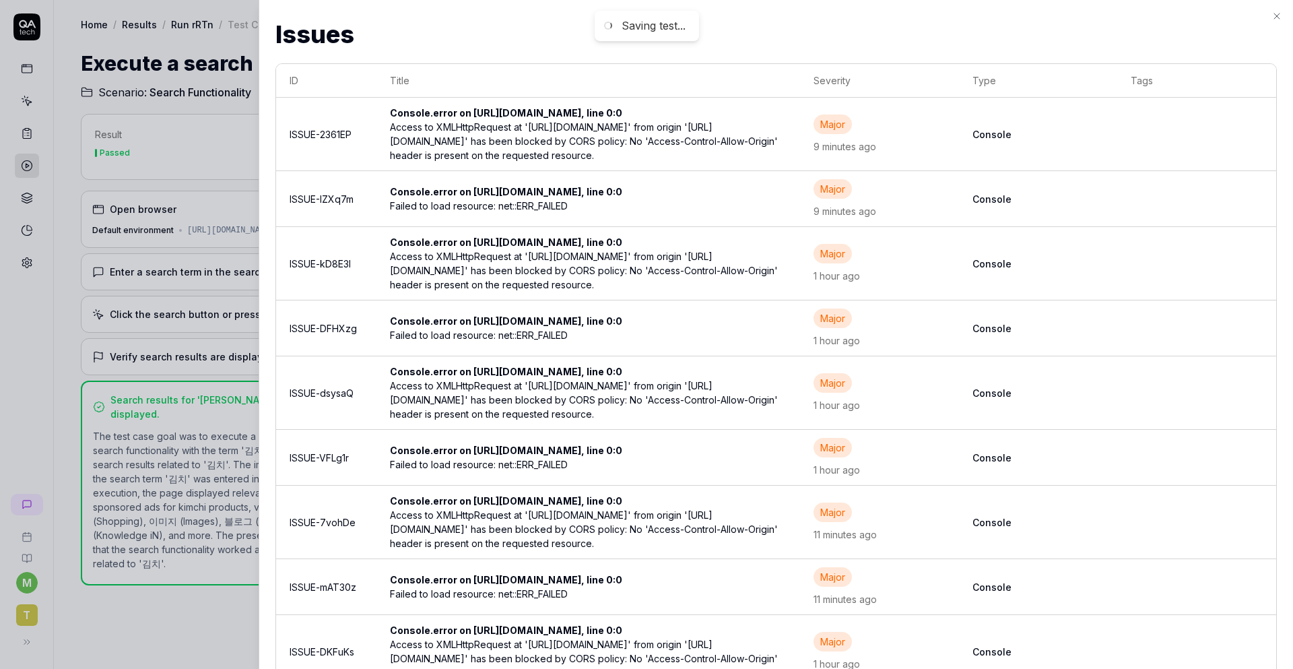
click at [1270, 16] on h2 "Issues" at bounding box center [776, 34] width 1002 height 36
click at [1275, 18] on icon "button" at bounding box center [1276, 15] width 5 height 5
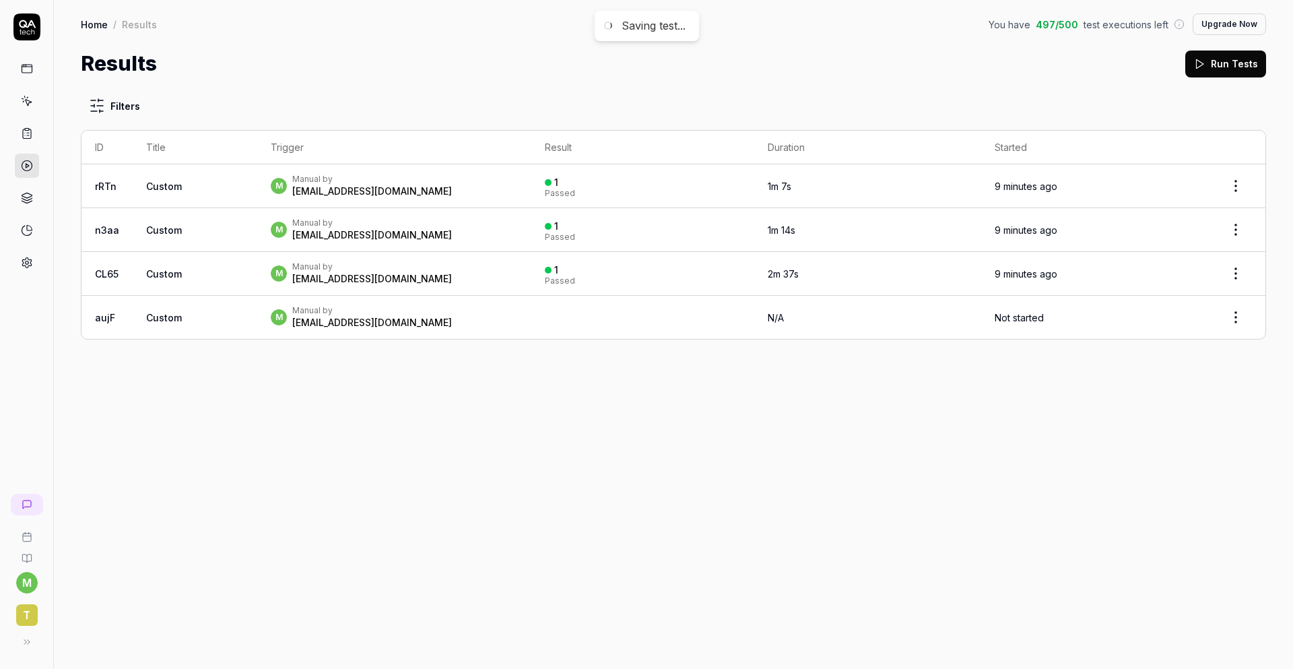
click at [901, 229] on td "1m 14s" at bounding box center [867, 230] width 227 height 44
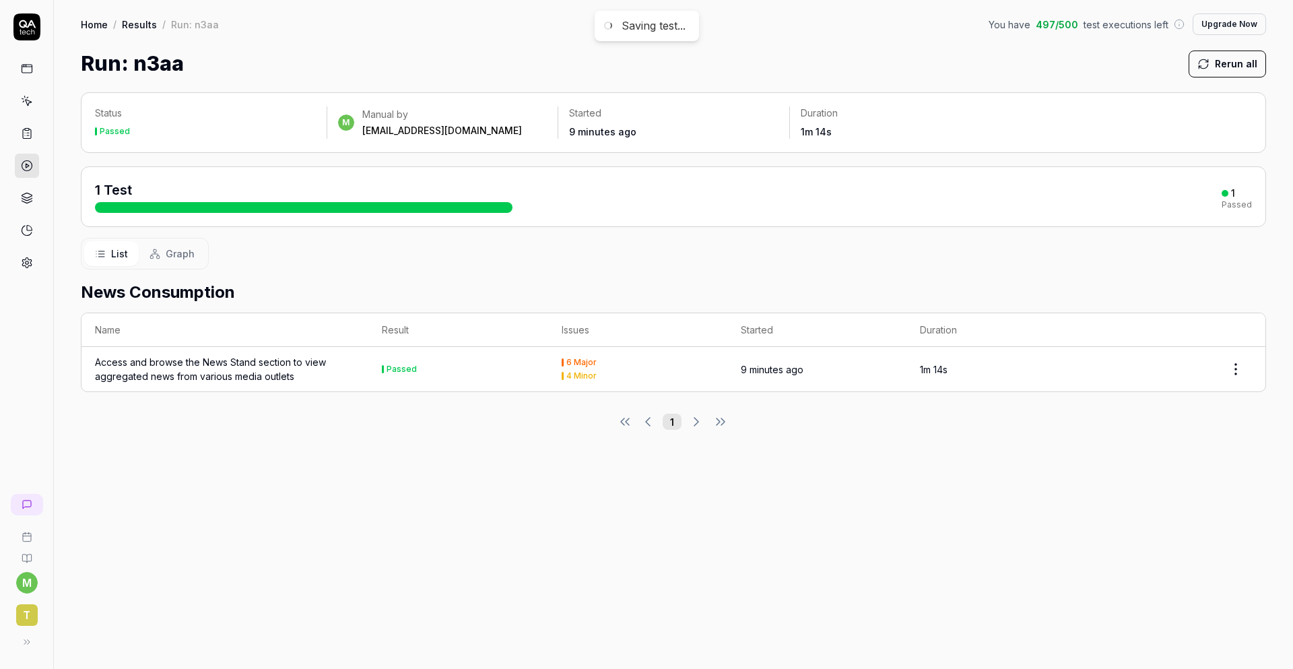
click at [415, 362] on td "Passed" at bounding box center [457, 369] width 179 height 44
click at [583, 365] on div "6 Major" at bounding box center [581, 362] width 30 height 8
click at [286, 366] on div "Access and browse the News Stand section to view aggregated news from various m…" at bounding box center [225, 369] width 260 height 28
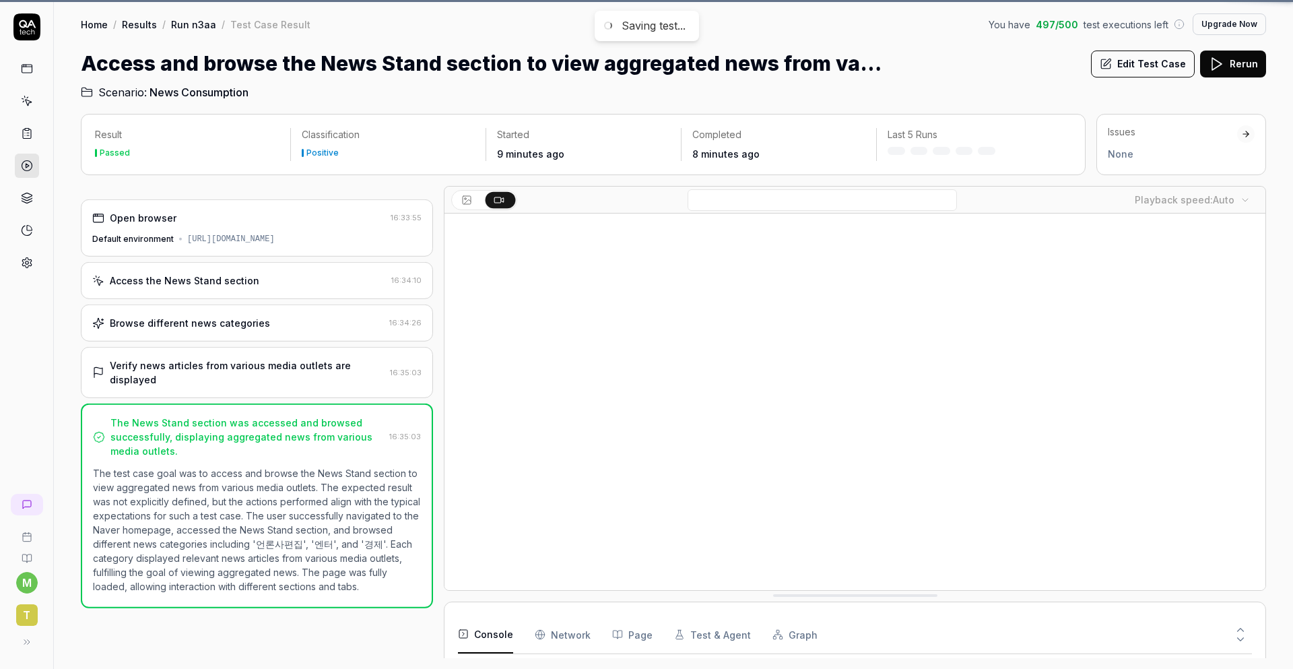
scroll to position [258, 0]
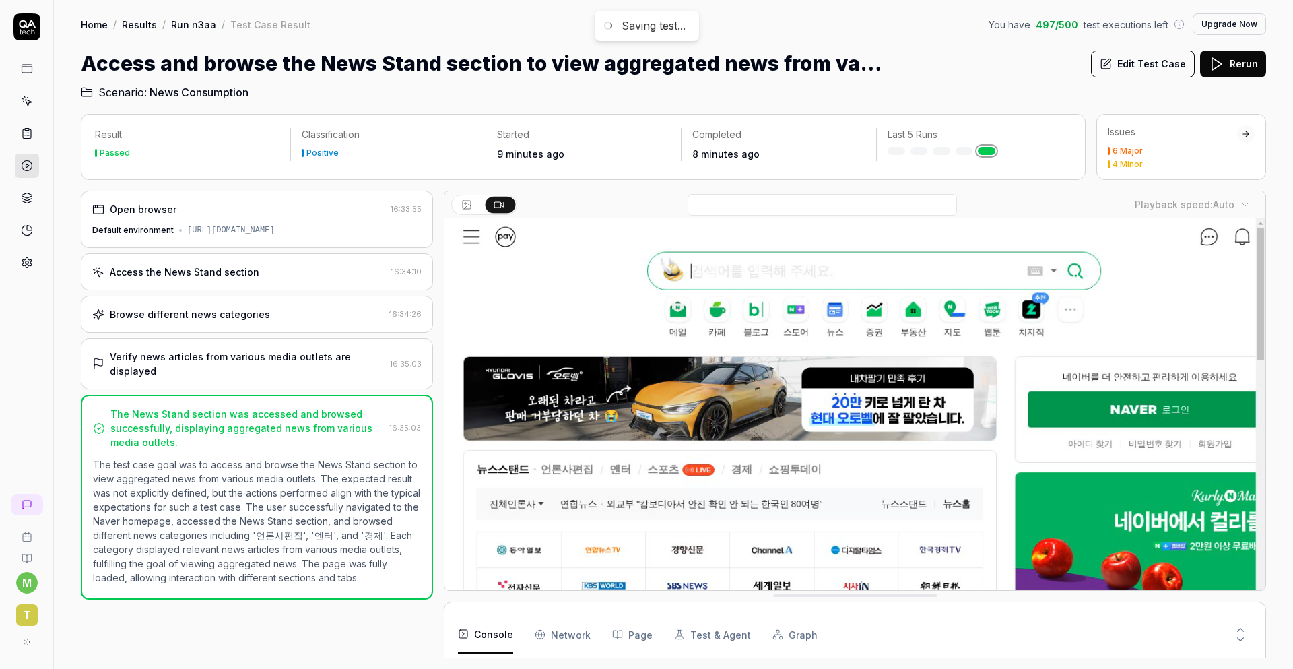
click at [1169, 158] on div "6 Major 4 Minor" at bounding box center [1172, 158] width 129 height 22
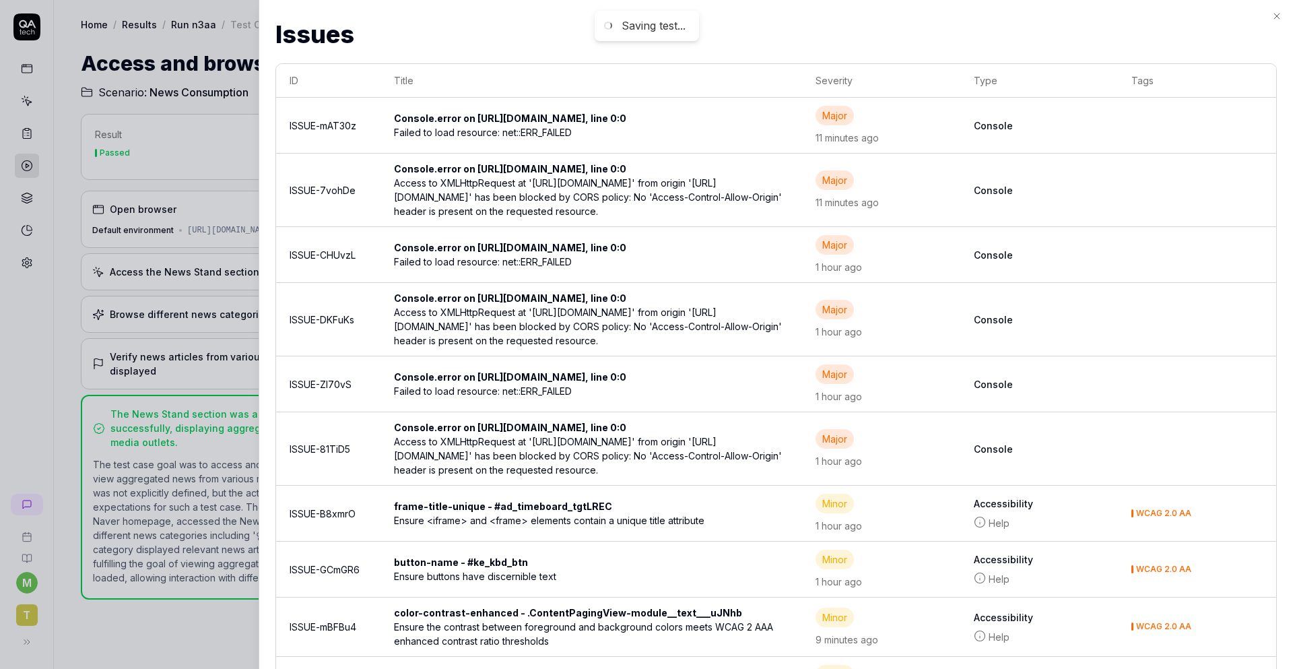
drag, startPoint x: 1278, startPoint y: 446, endPoint x: 1262, endPoint y: 447, distance: 16.2
click at [1278, 446] on div "Issues Issues ID Title Severity Type Tags ISSUE-mAT30z Console.error on [URL][D…" at bounding box center [776, 334] width 1035 height 669
click at [532, 125] on div "Console.error on [URL][DOMAIN_NAME], line 0:0" at bounding box center [515, 118] width 243 height 14
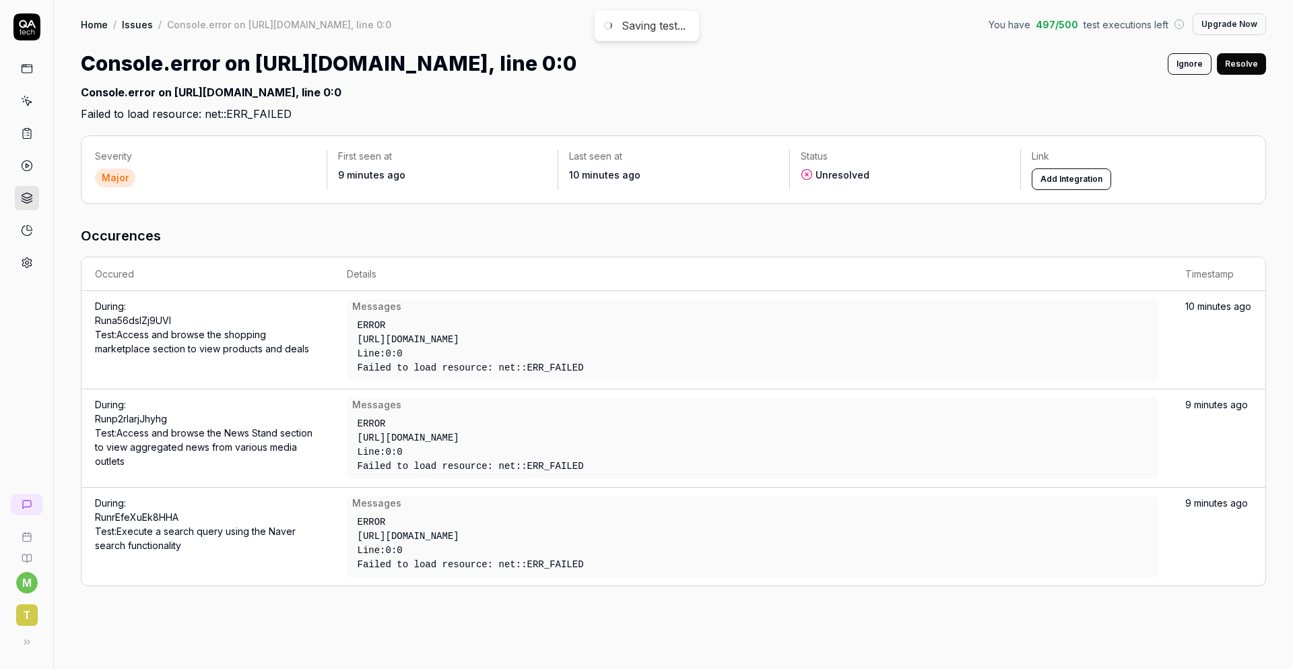
click at [99, 26] on link "Home" at bounding box center [94, 24] width 27 height 13
click at [26, 106] on icon at bounding box center [27, 101] width 12 height 12
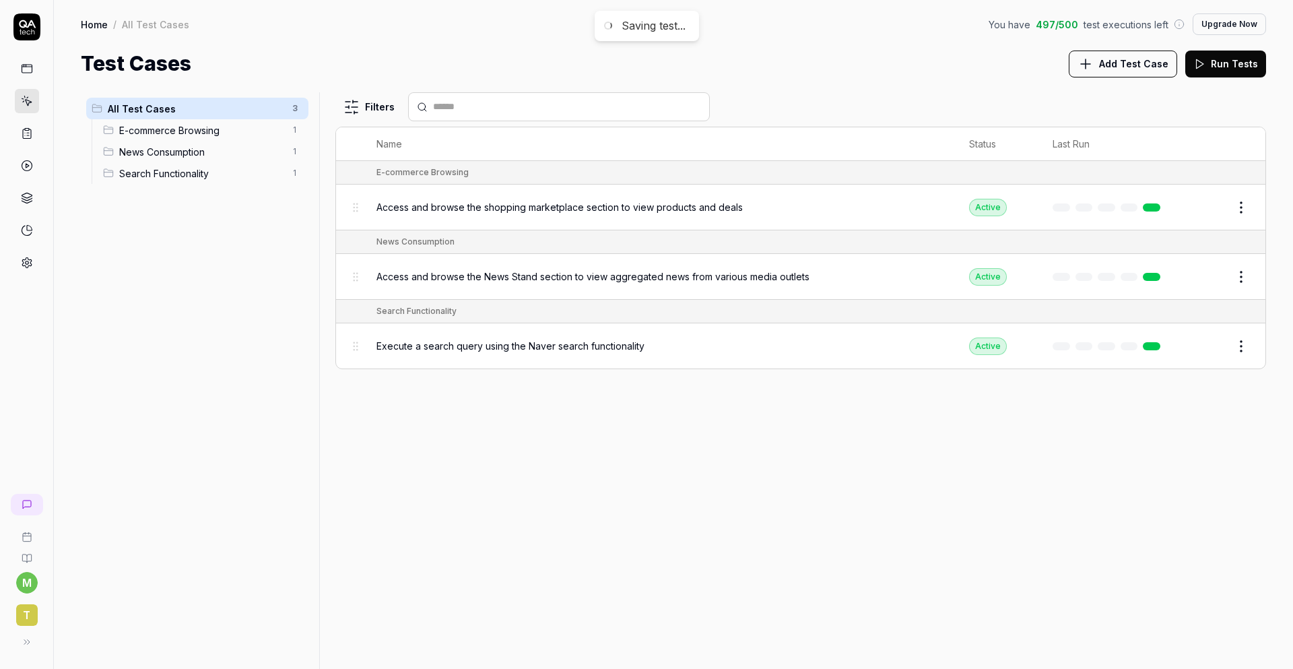
click at [161, 127] on span "E-commerce Browsing" at bounding box center [201, 130] width 165 height 14
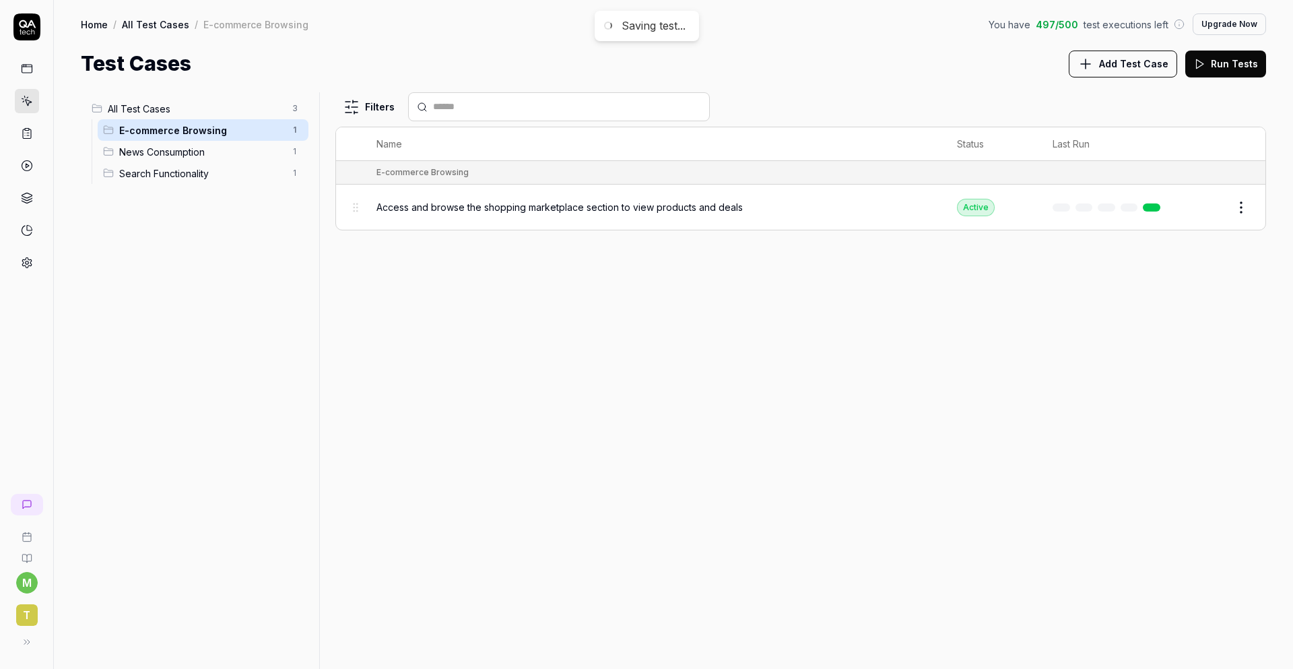
click at [126, 109] on span "All Test Cases" at bounding box center [196, 109] width 176 height 14
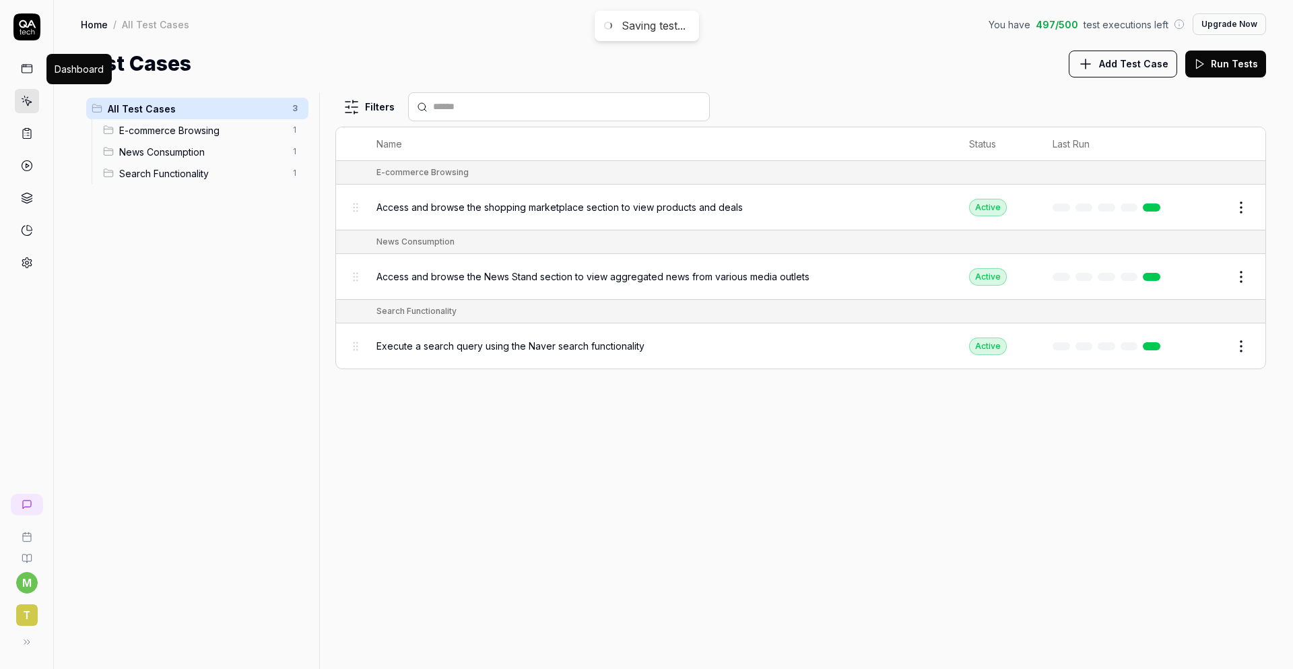
click at [22, 67] on icon at bounding box center [27, 69] width 12 height 12
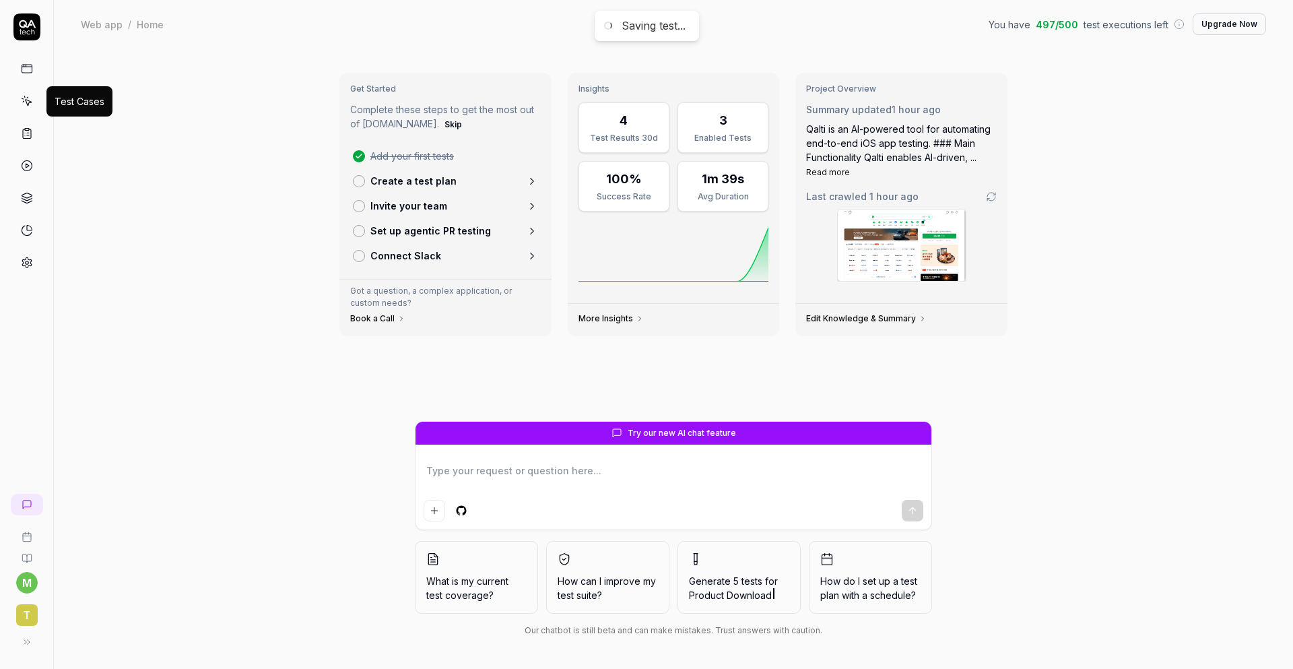
click at [32, 106] on icon at bounding box center [27, 101] width 12 height 12
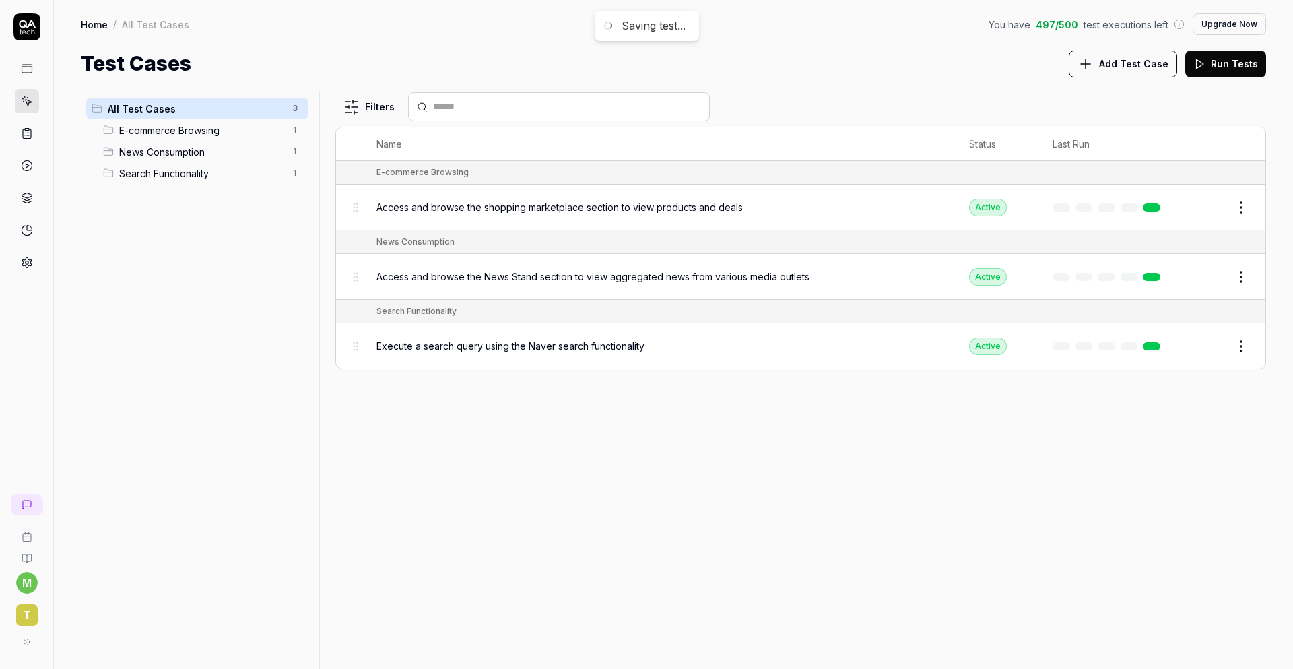
click at [28, 71] on icon at bounding box center [27, 69] width 12 height 12
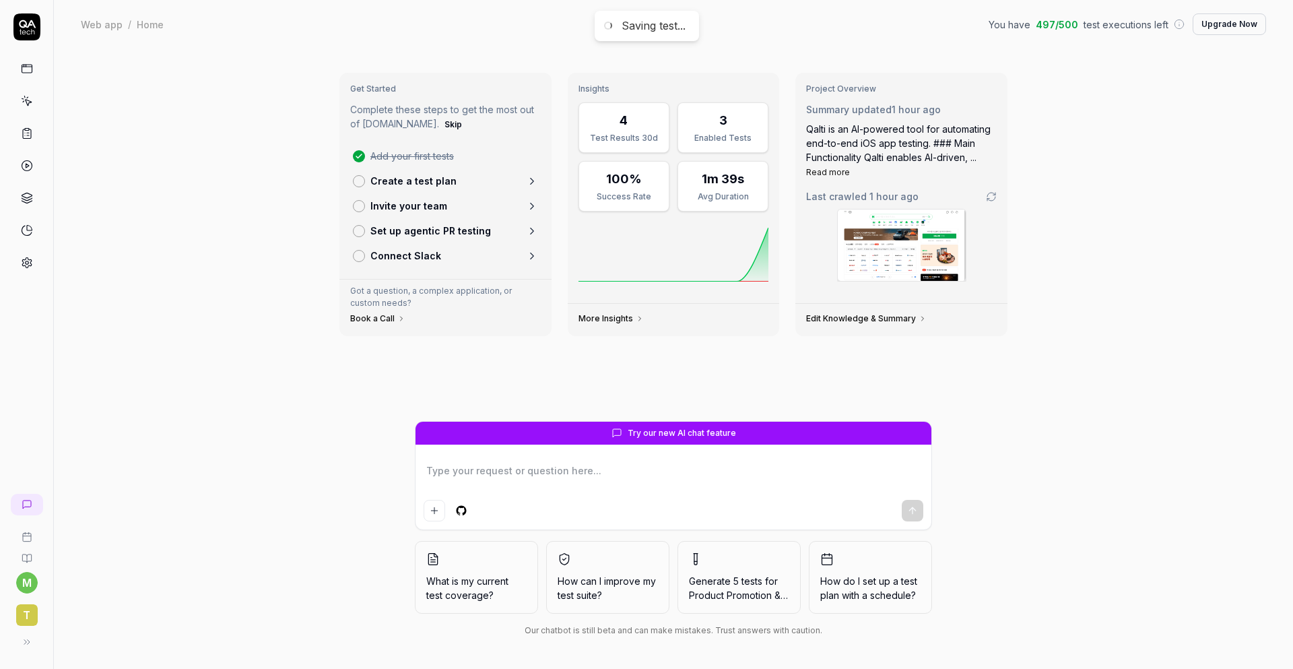
click at [633, 21] on div "Saving test..." at bounding box center [654, 26] width 64 height 14
type textarea "*"
click at [22, 263] on icon at bounding box center [26, 263] width 9 height 10
type textarea "*"
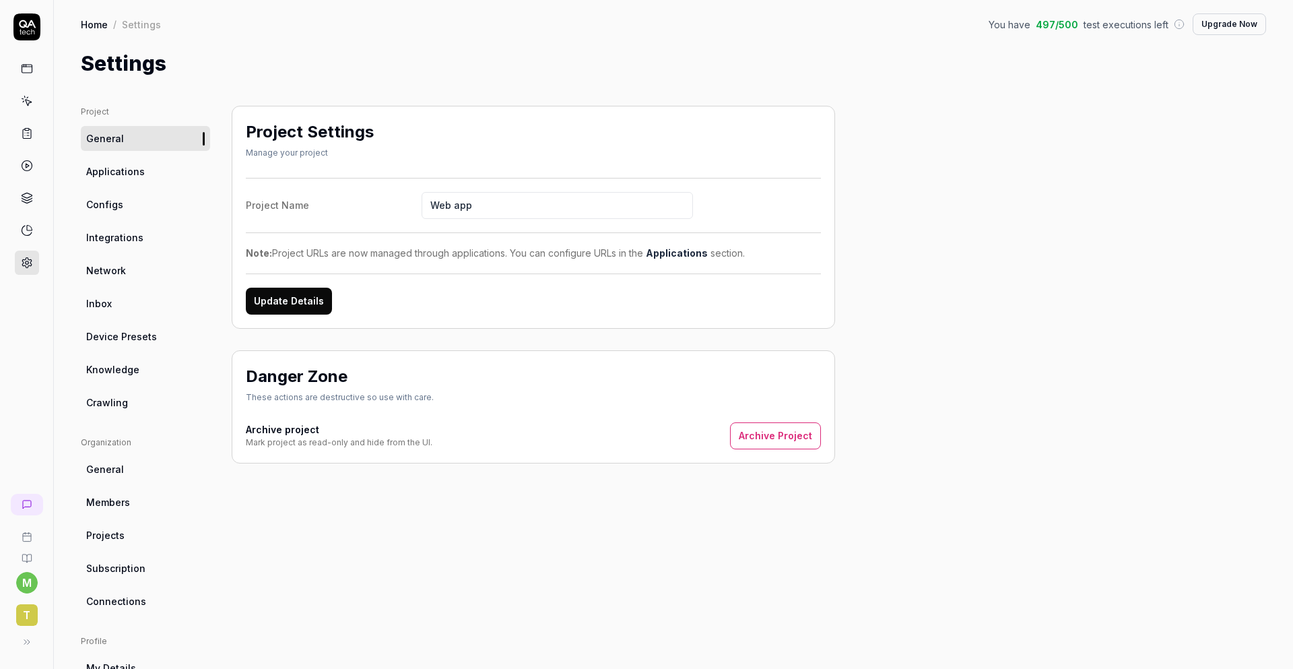
click at [141, 176] on span "Applications" at bounding box center [115, 171] width 59 height 14
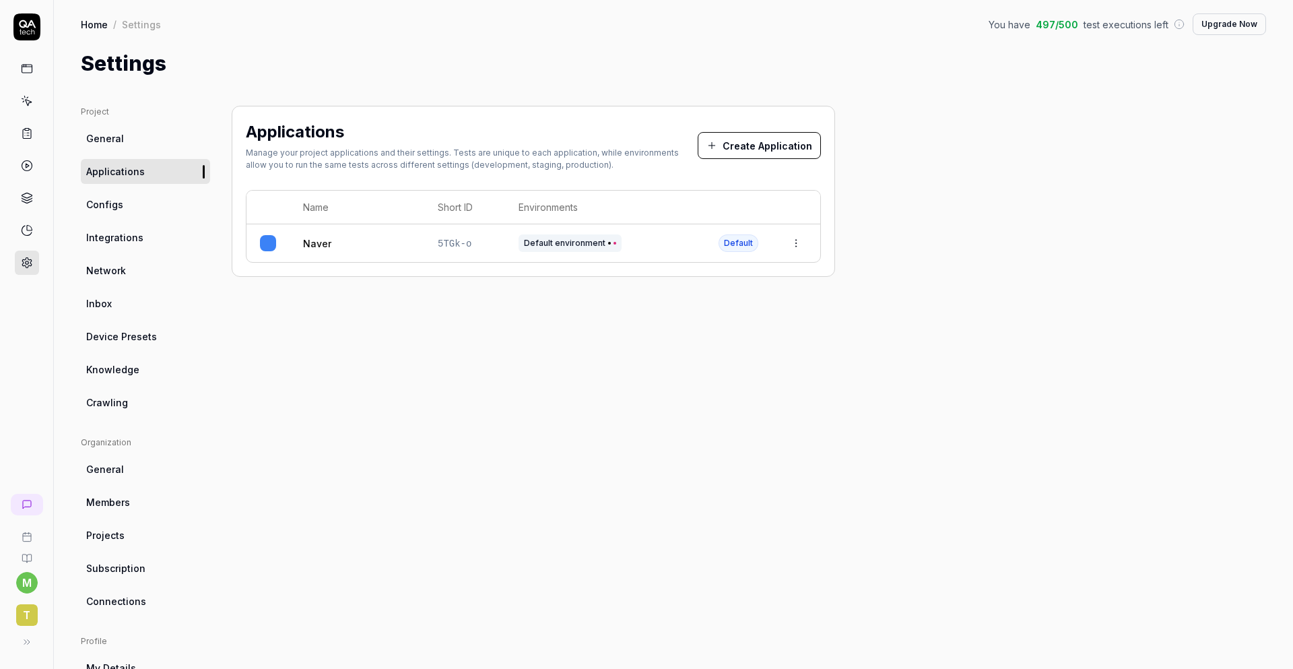
click at [743, 147] on button "Create Application" at bounding box center [759, 145] width 123 height 27
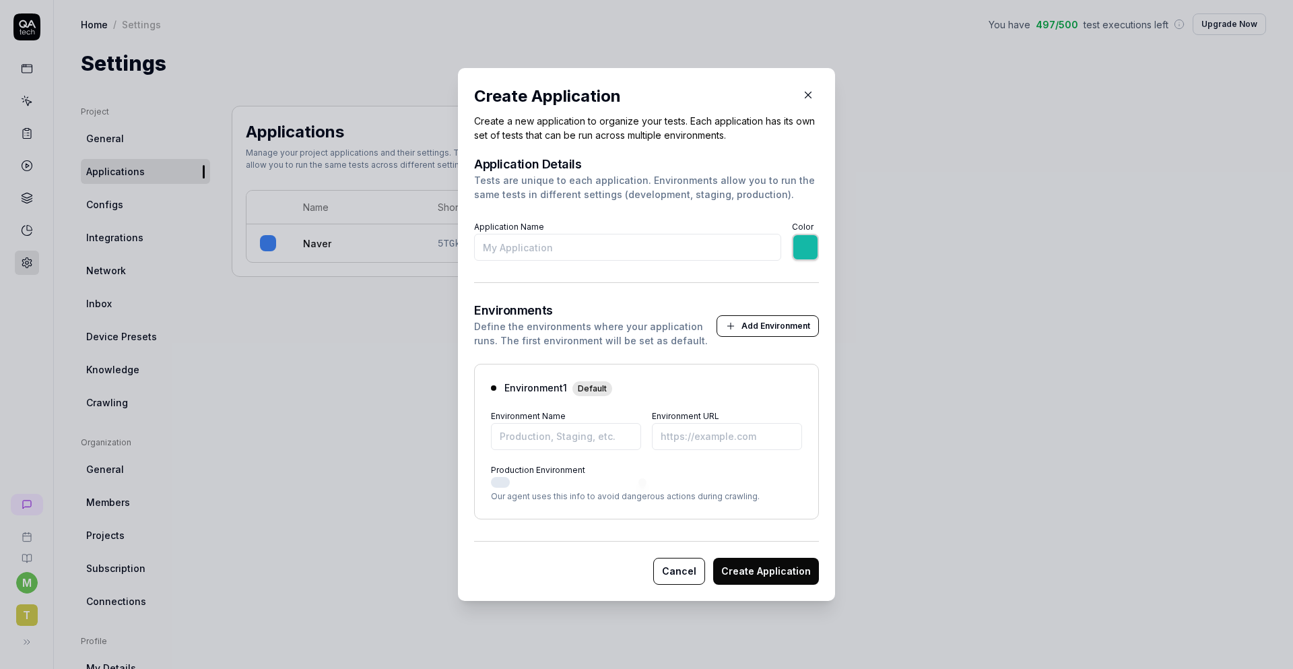
type input "a"
type input "*******"
type input "A"
type input "*******"
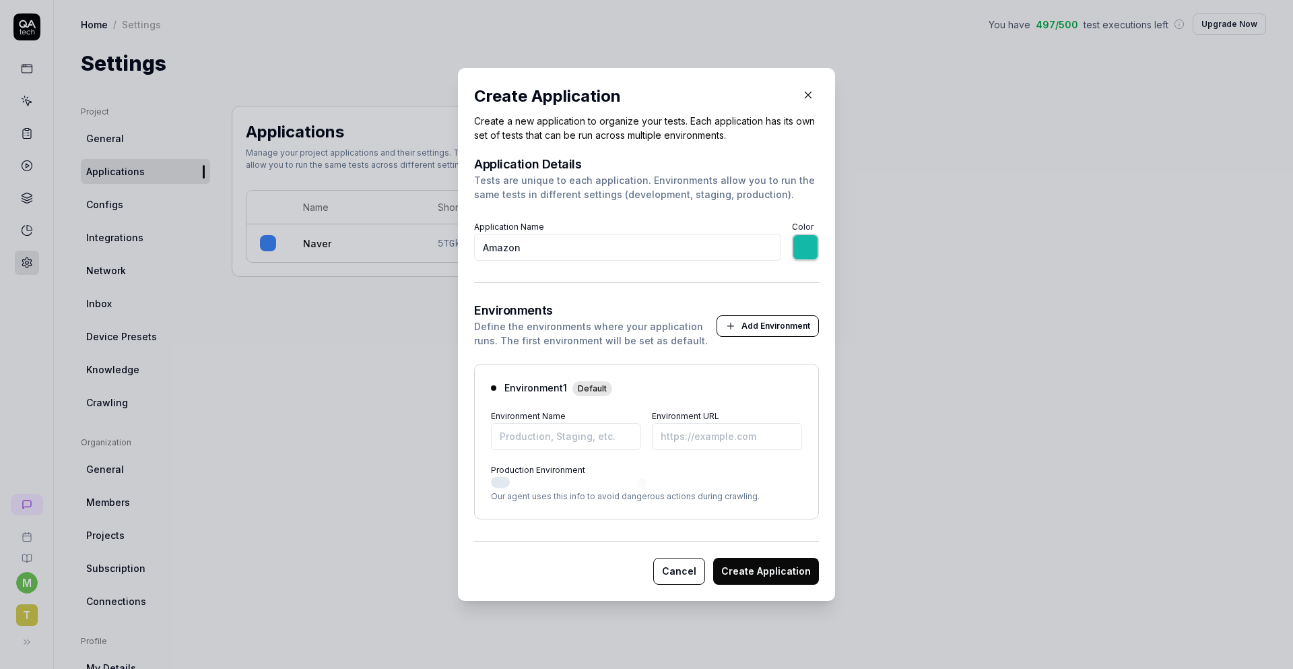
type input "Amazon"
type input "*******"
type input "https://amazon.com"
click at [508, 483] on div at bounding box center [646, 482] width 311 height 11
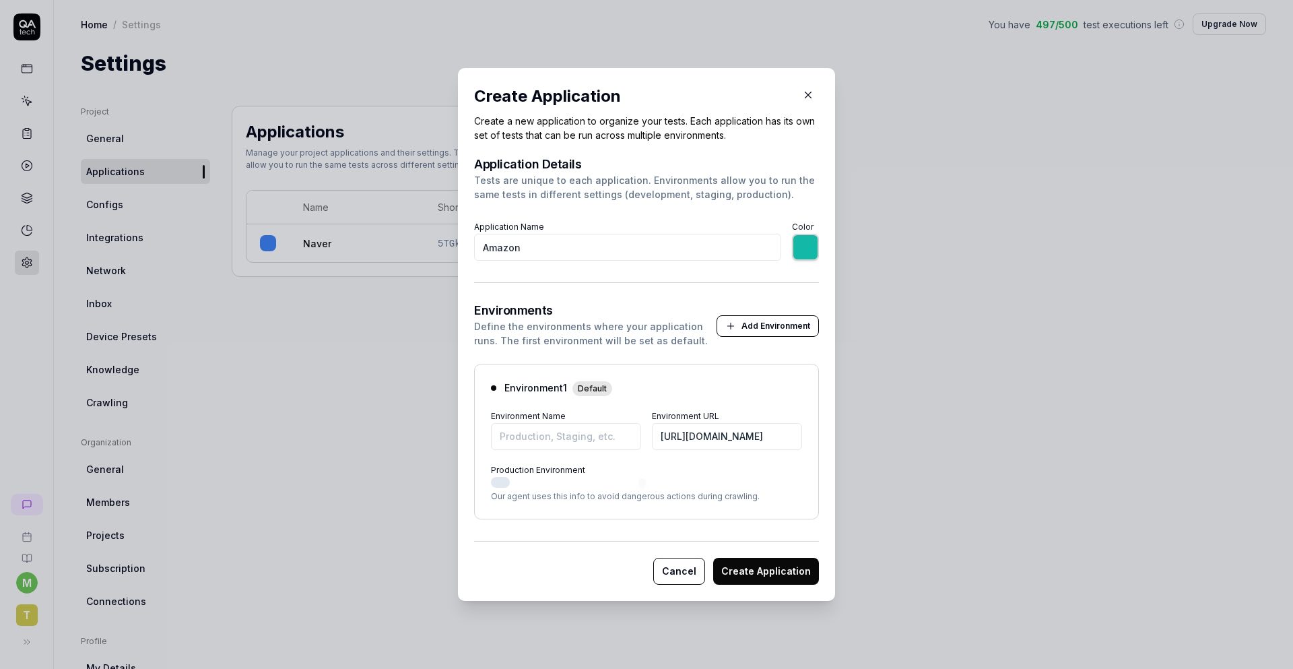
click at [501, 483] on button "Production Environment" at bounding box center [500, 482] width 19 height 11
click at [785, 580] on button "Create Application" at bounding box center [766, 571] width 106 height 27
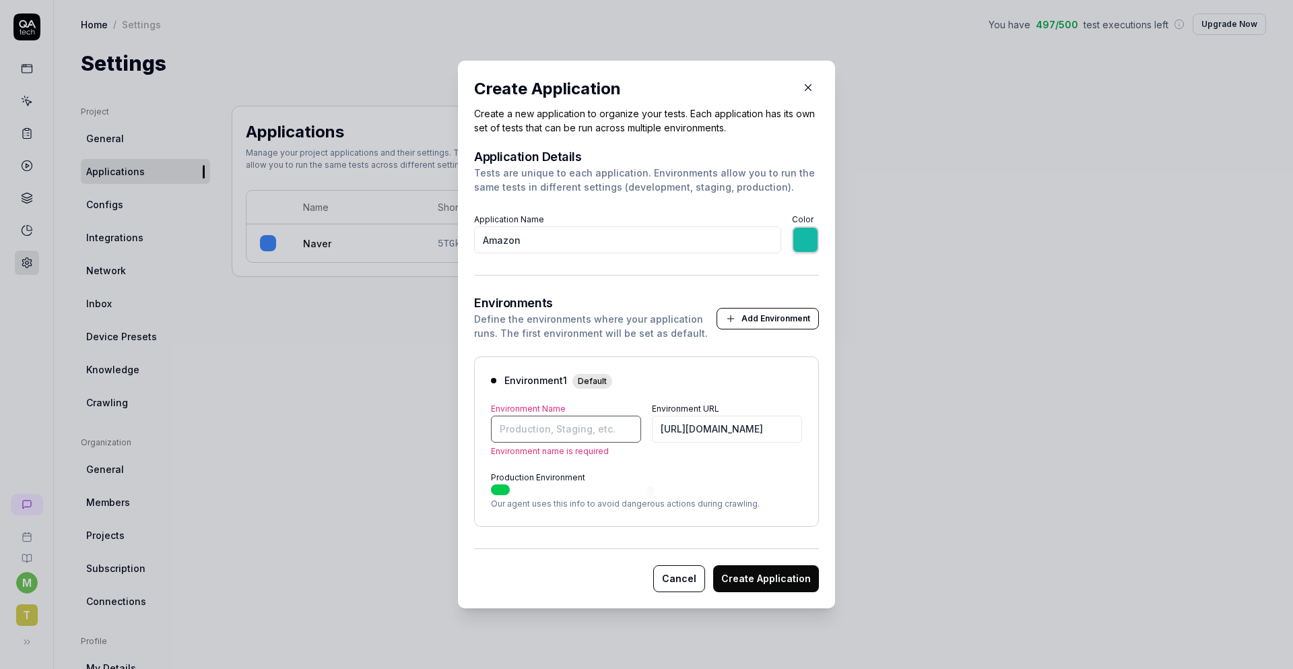
type input "*******"
type input "e"
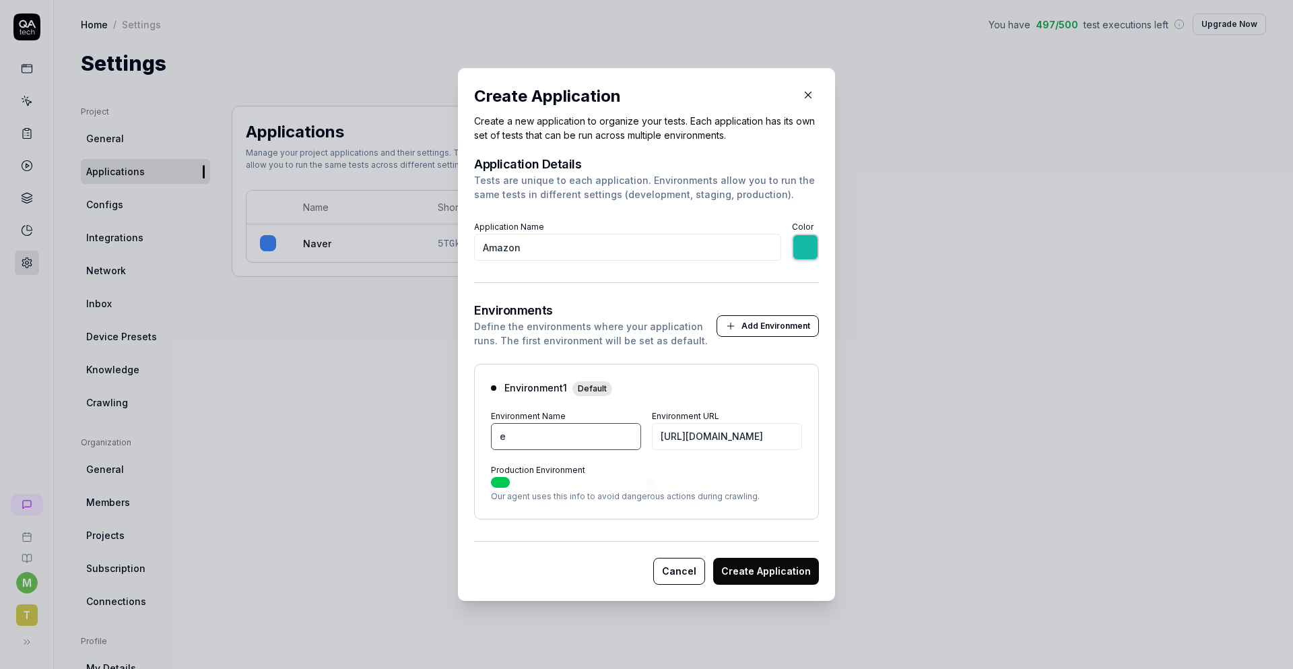
type input "*******"
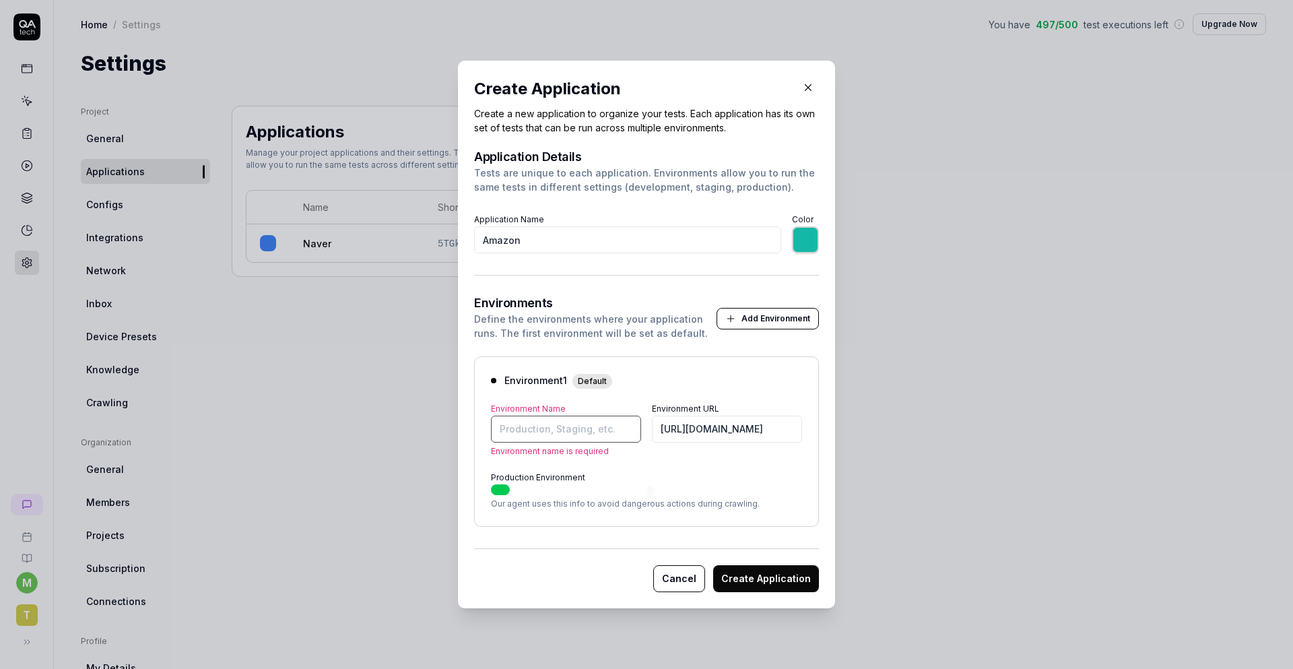
type input "*******"
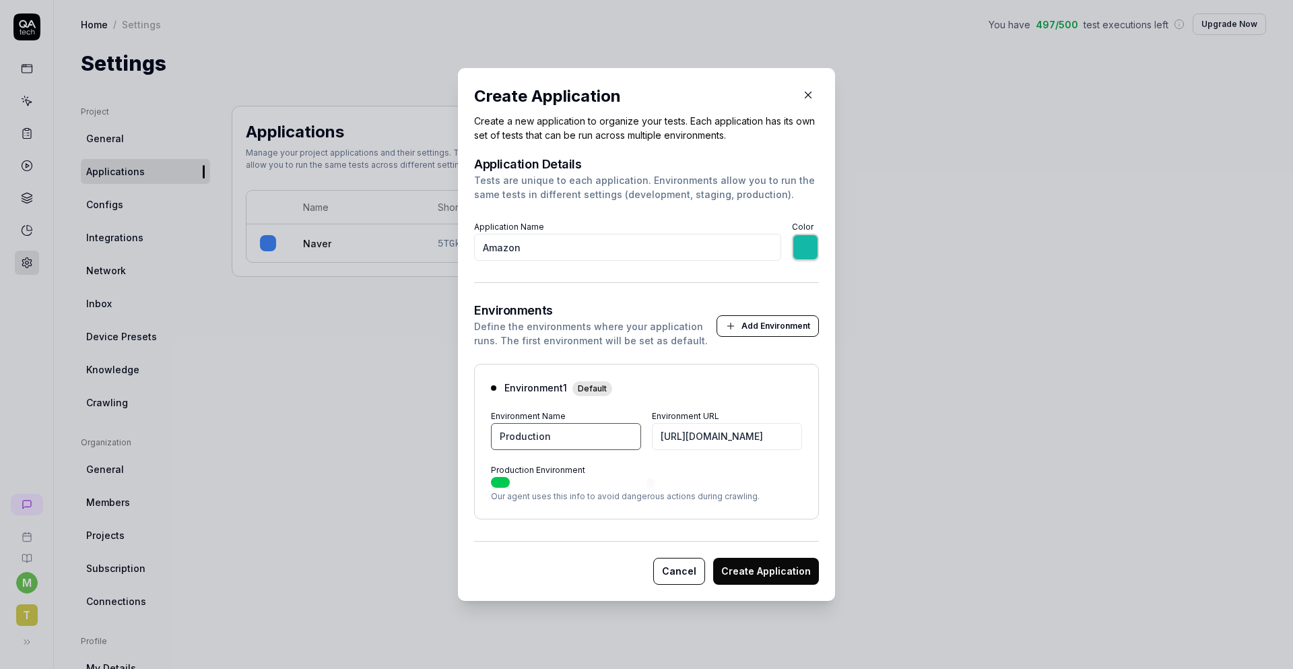
type input "Production"
click at [773, 564] on button "Create Application" at bounding box center [766, 571] width 106 height 27
type input "*******"
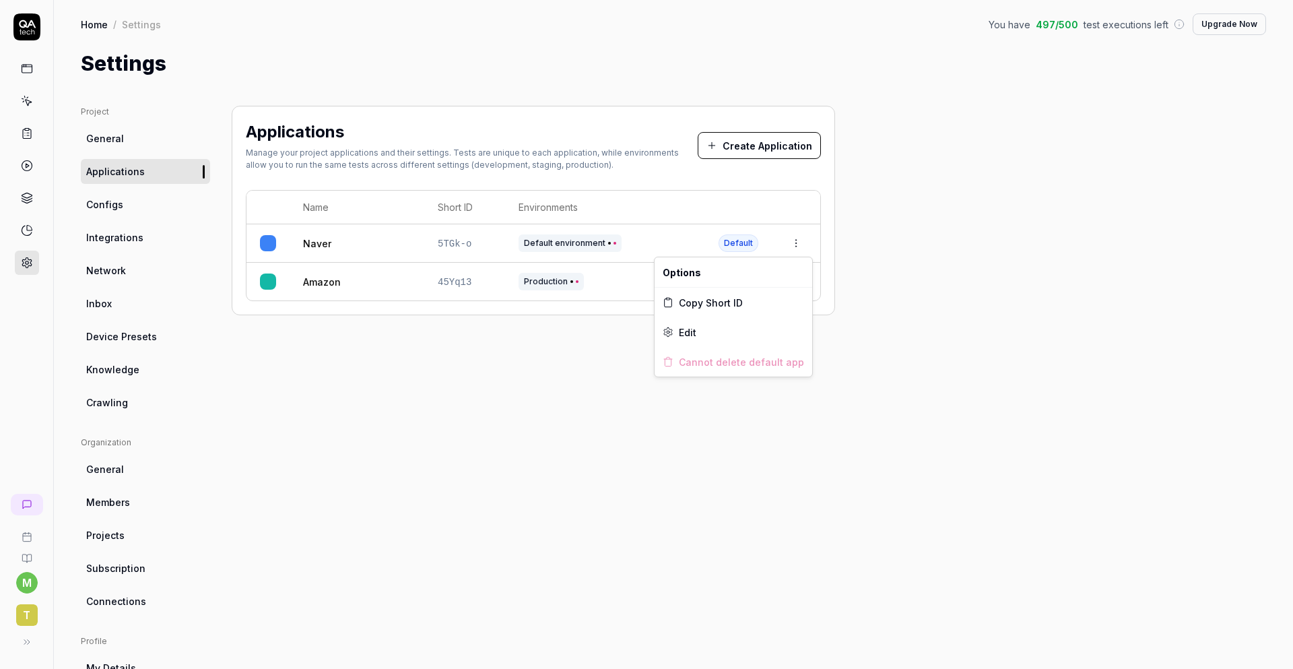
click at [795, 243] on html "Application created successfully m t Home / Settings You have 497 / 500 test ex…" at bounding box center [646, 334] width 1293 height 669
click at [748, 326] on div "Edit" at bounding box center [734, 332] width 158 height 30
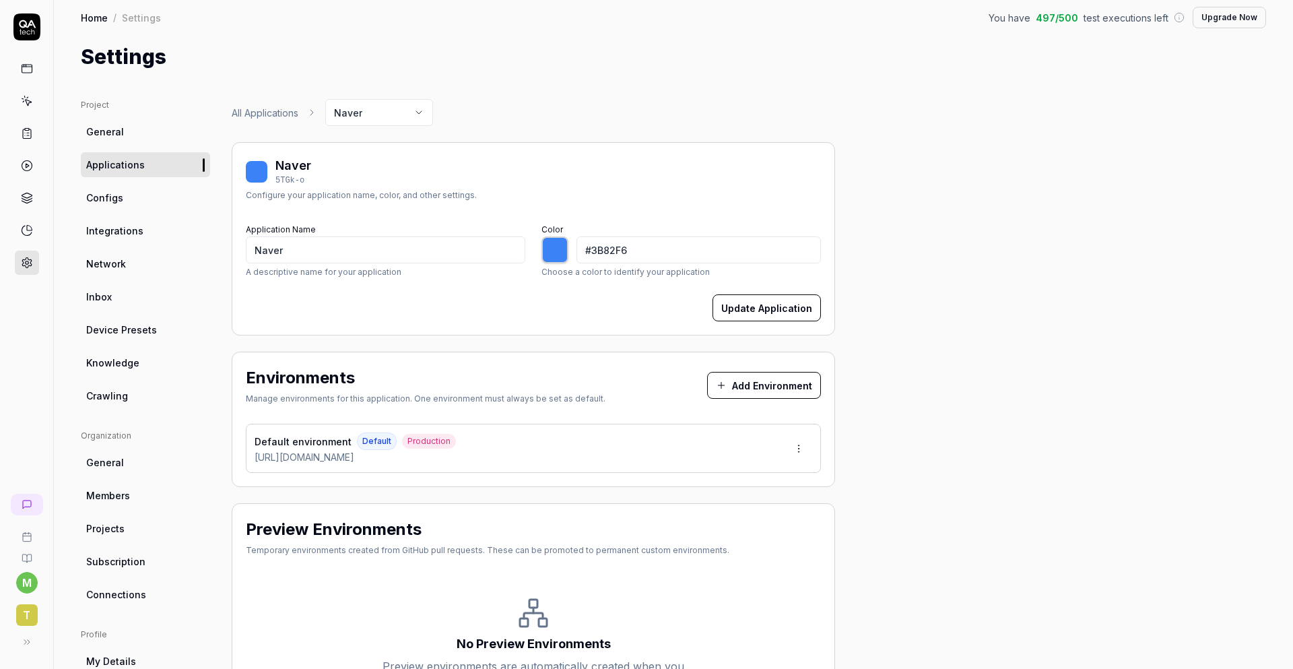
scroll to position [7, 0]
click at [750, 386] on button "Add Environment" at bounding box center [764, 384] width 114 height 27
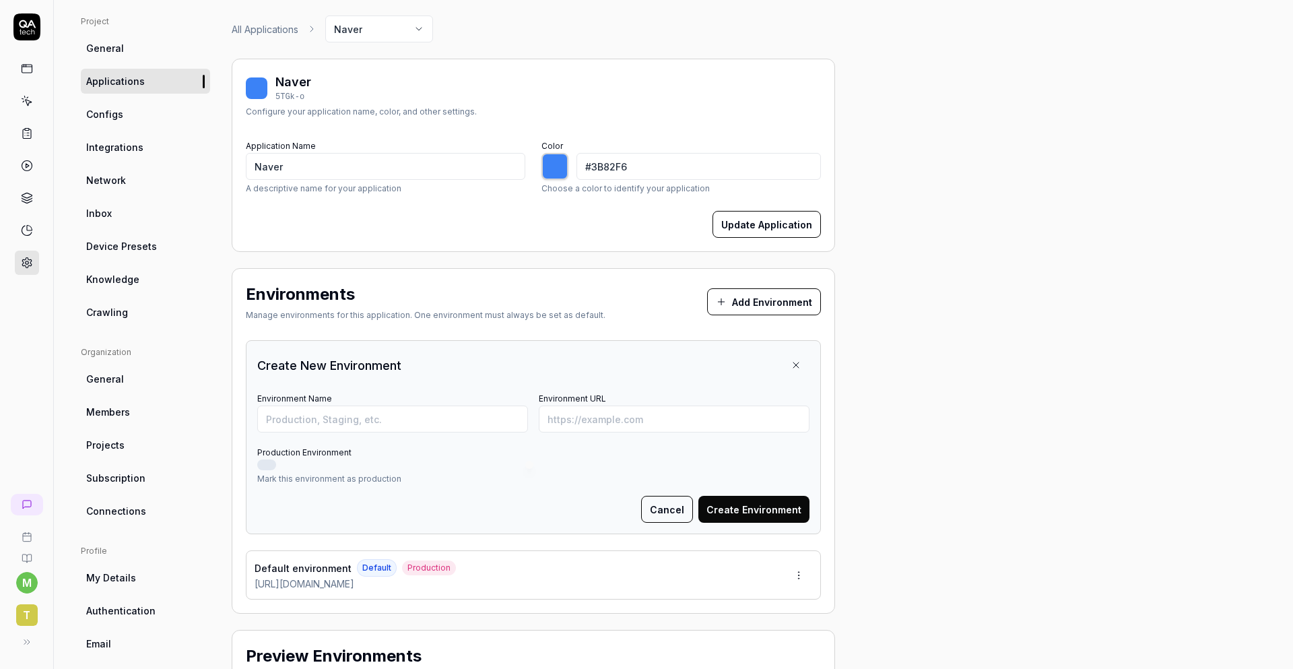
scroll to position [141, 0]
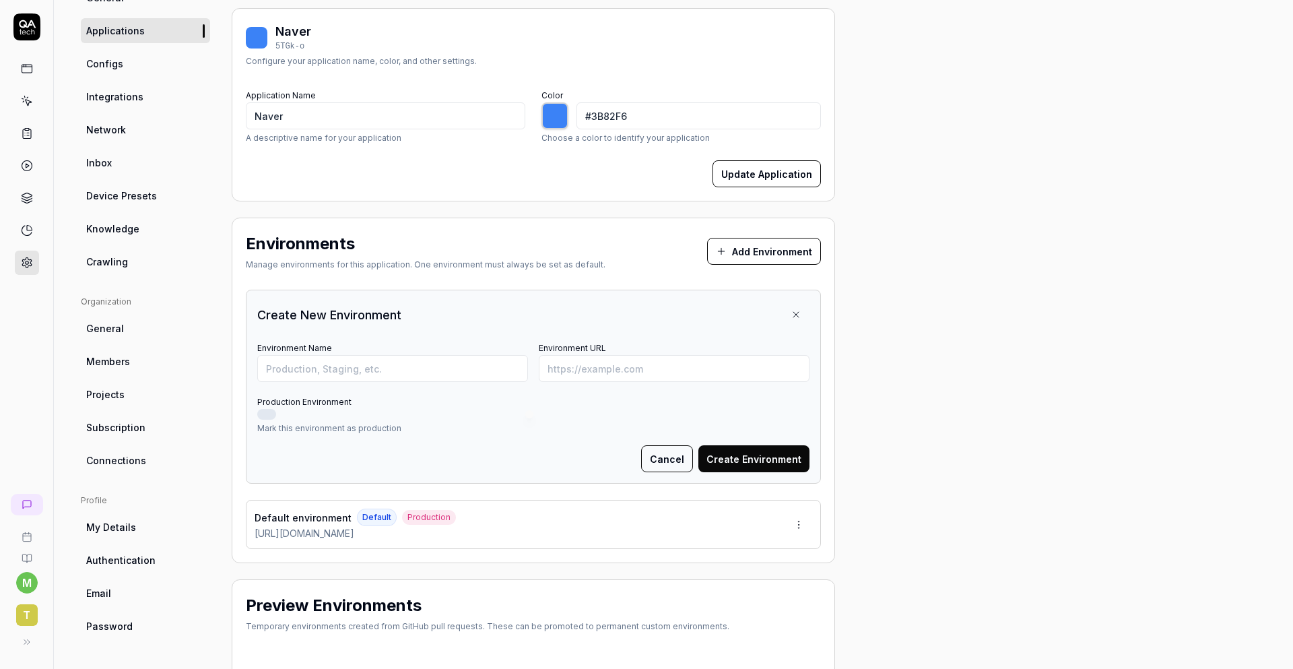
click at [485, 530] on div "Default environment Default Production https://naver.com" at bounding box center [533, 524] width 575 height 49
click at [804, 527] on html "m t Home / Settings You have 497 / 500 test executions left Upgrade Now Home / …" at bounding box center [646, 334] width 1293 height 669
click at [755, 579] on div "Edit" at bounding box center [748, 587] width 137 height 30
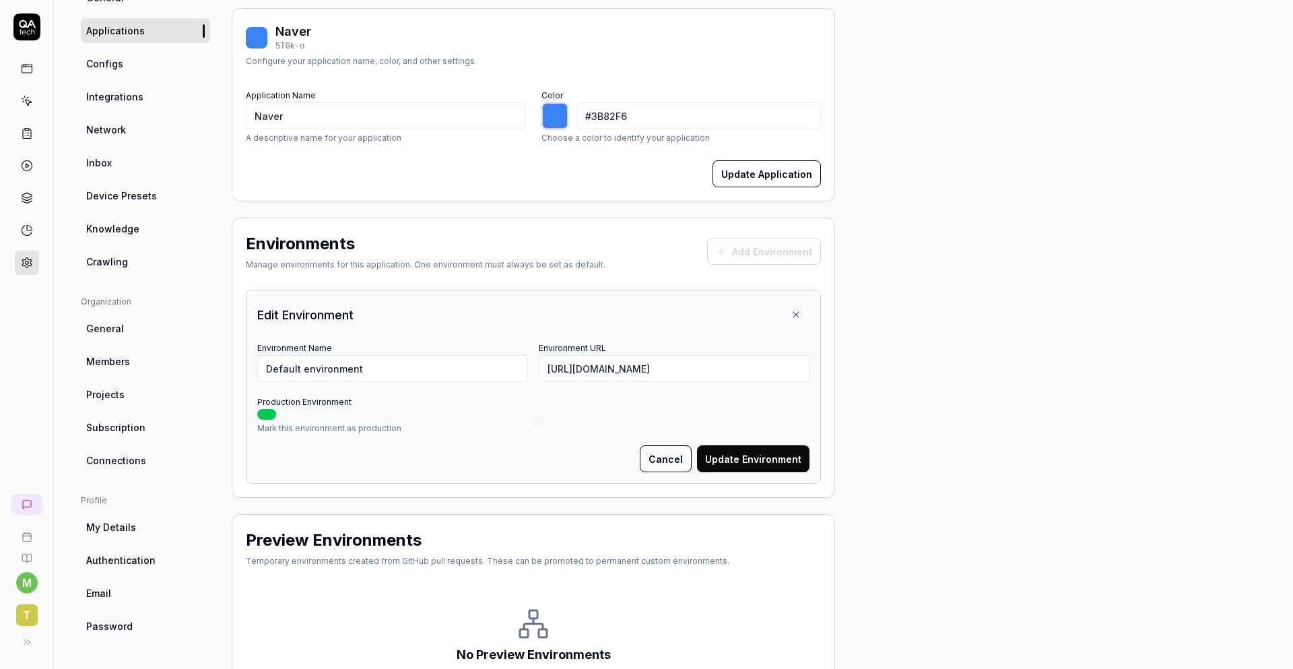
click at [793, 460] on button "Update Environment" at bounding box center [753, 458] width 112 height 27
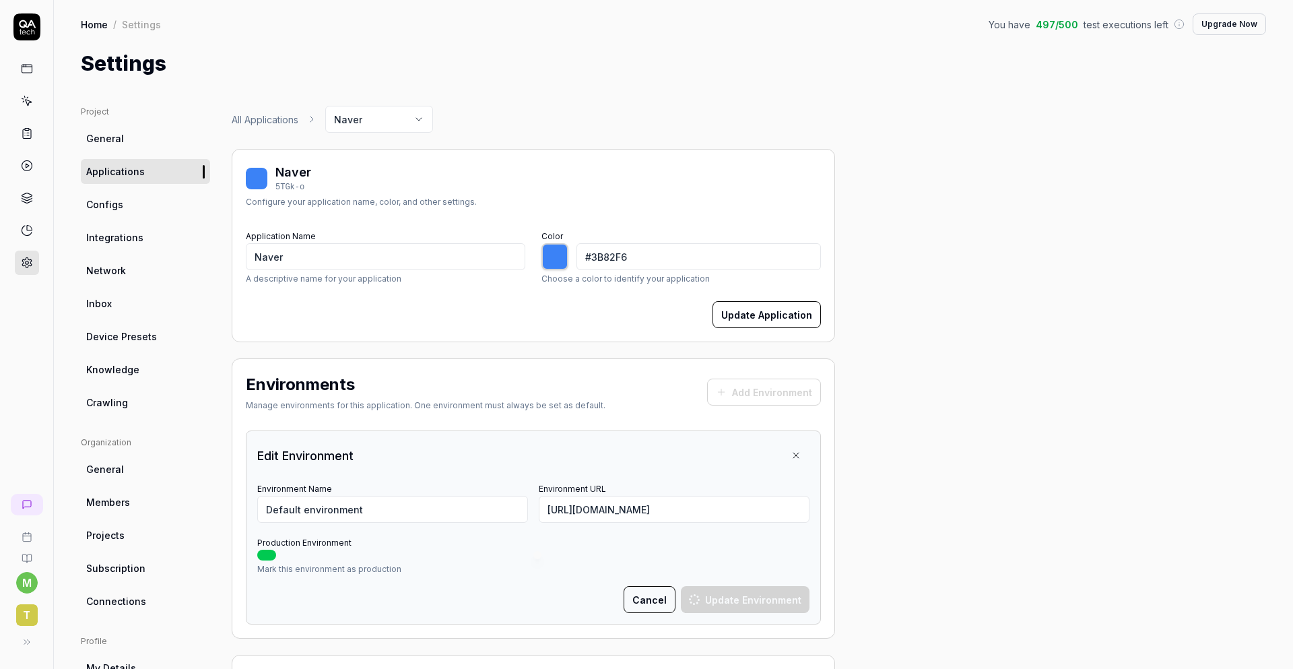
scroll to position [137, 0]
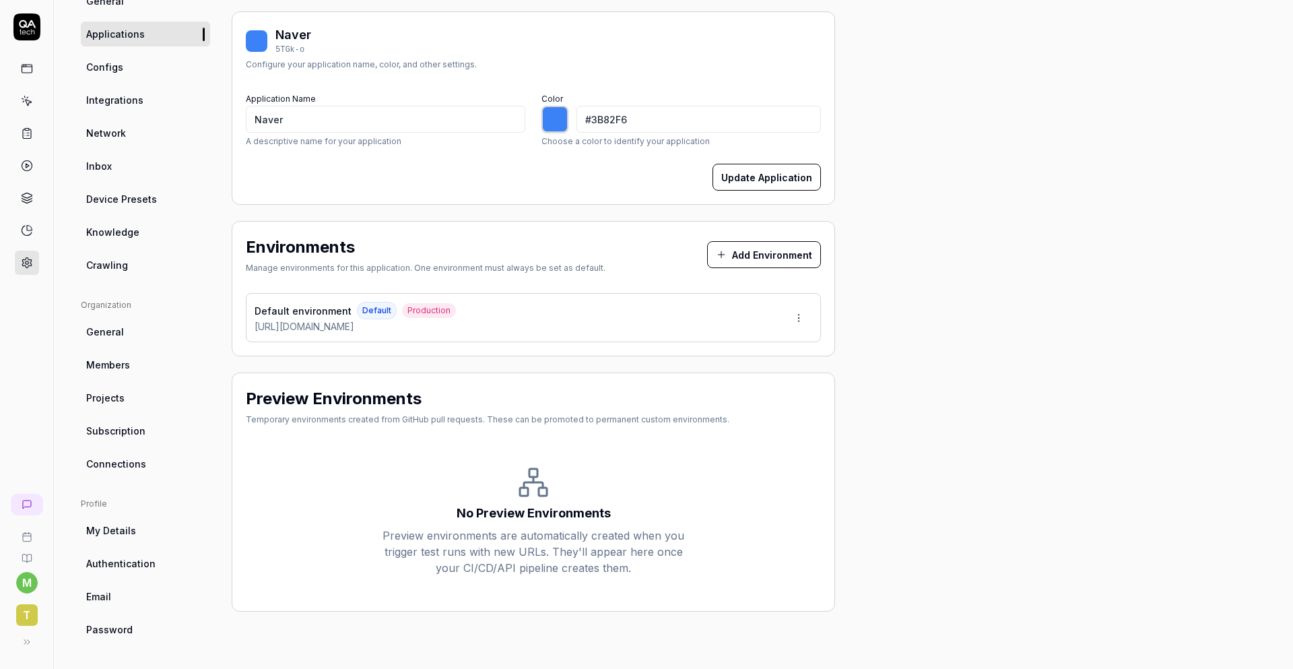
type input "*******"
click at [32, 57] on link at bounding box center [27, 69] width 24 height 24
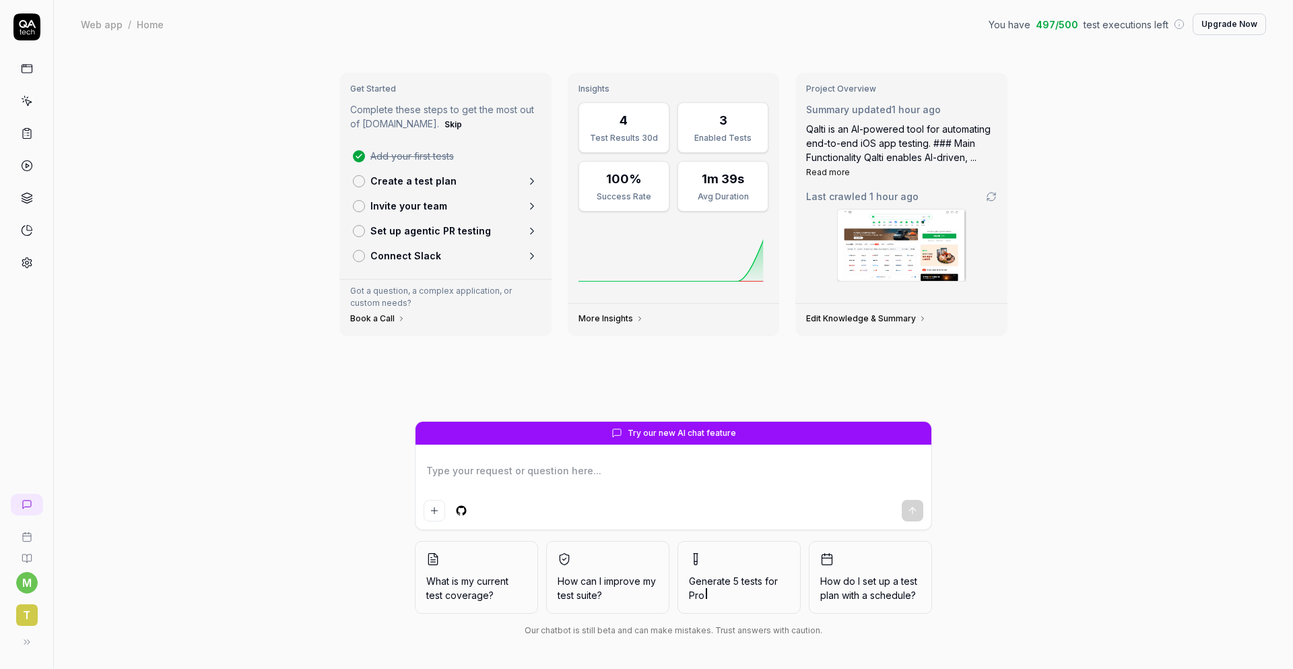
click at [541, 476] on textarea at bounding box center [674, 478] width 500 height 34
type textarea "*"
type textarea "ㄷ"
type textarea "*"
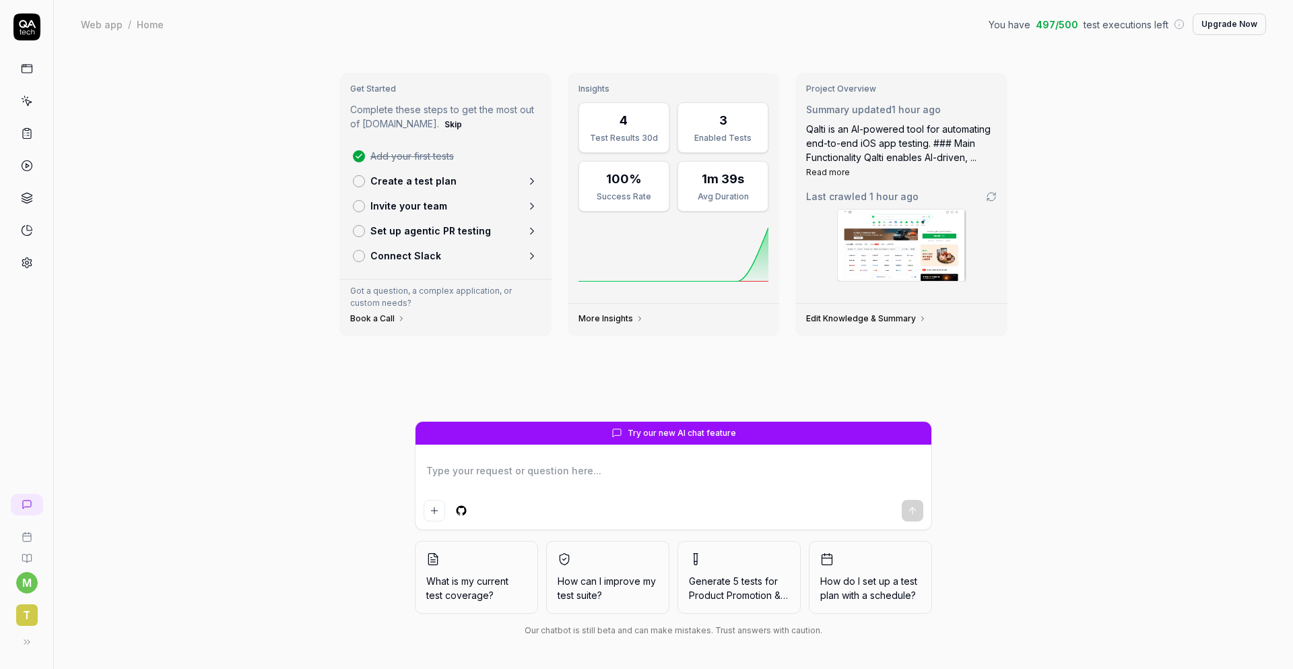
type textarea "T"
type textarea "*"
type textarea "Te"
type textarea "*"
type textarea "Tes"
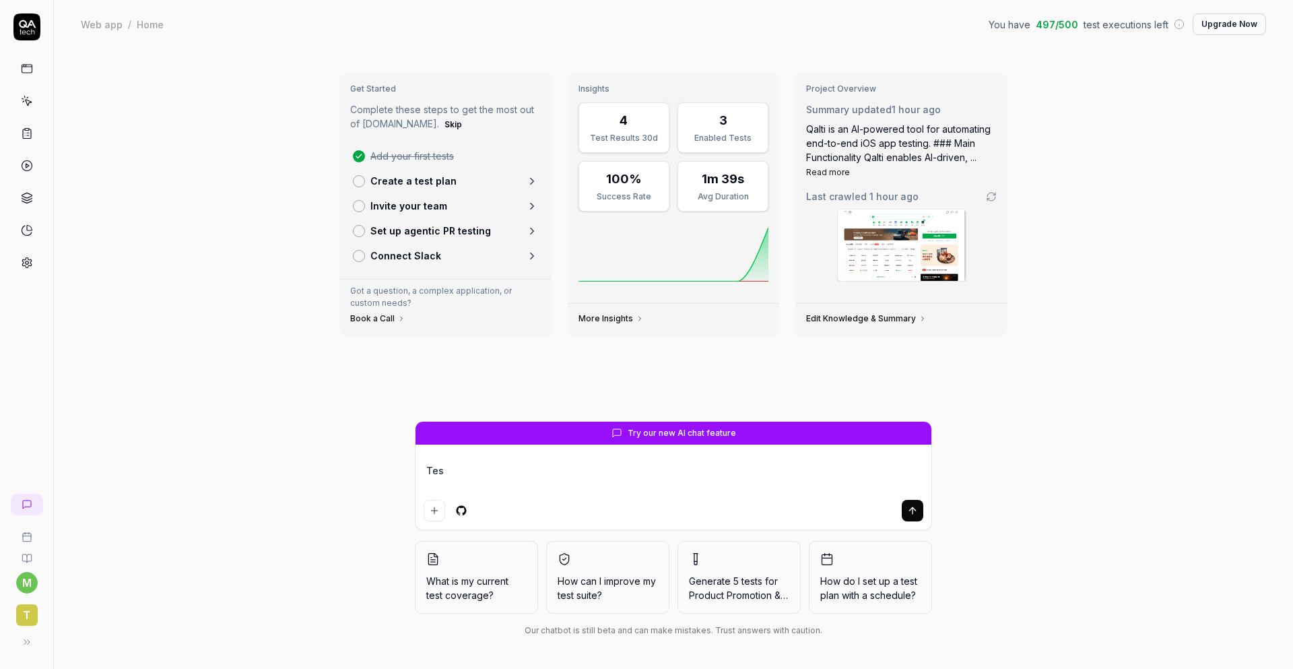
type textarea "*"
type textarea "Test"
type textarea "*"
type textarea "Test a"
type textarea "*"
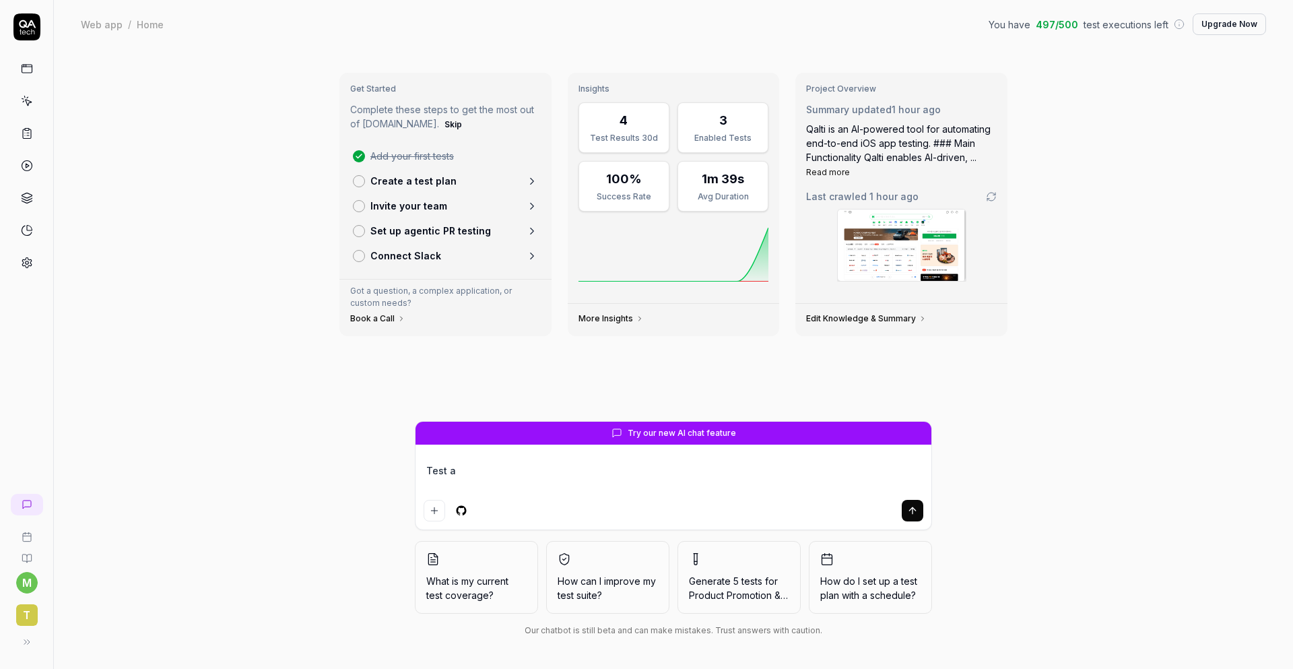
type textarea "Test am"
type textarea "*"
type textarea "Test ama"
type textarea "*"
type textarea "Test amaz"
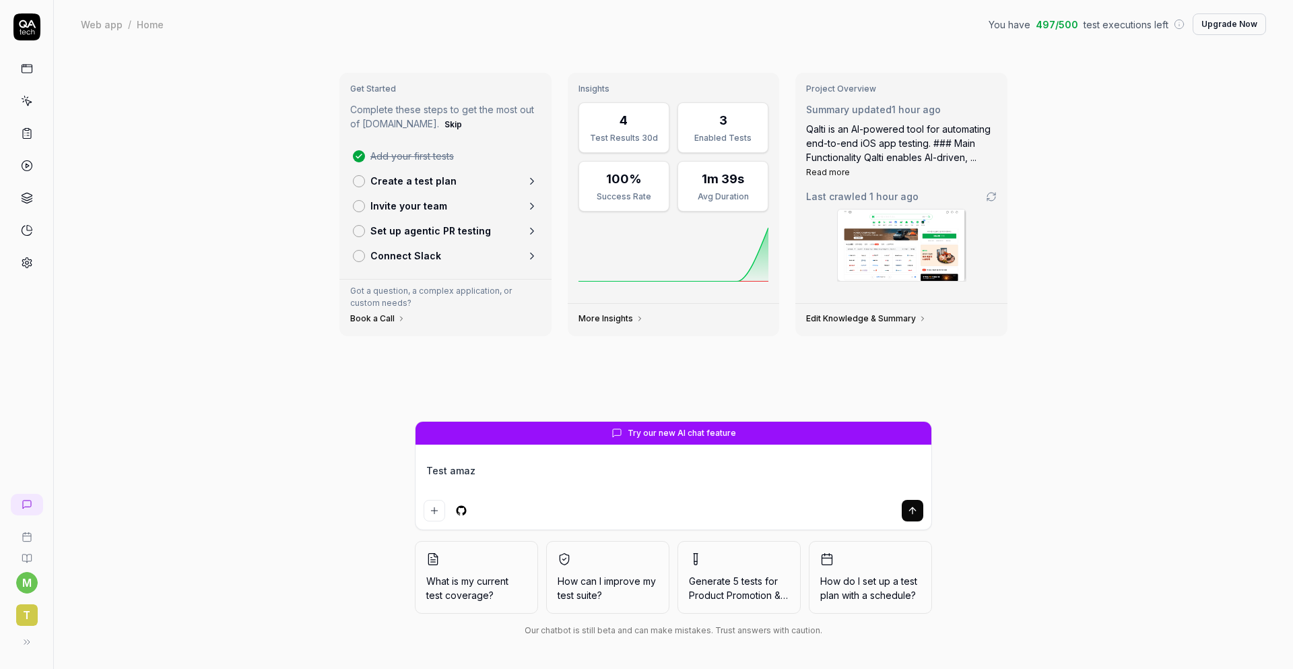
type textarea "*"
type textarea "Test amazo"
type textarea "*"
type textarea "Test amazon"
type textarea "*"
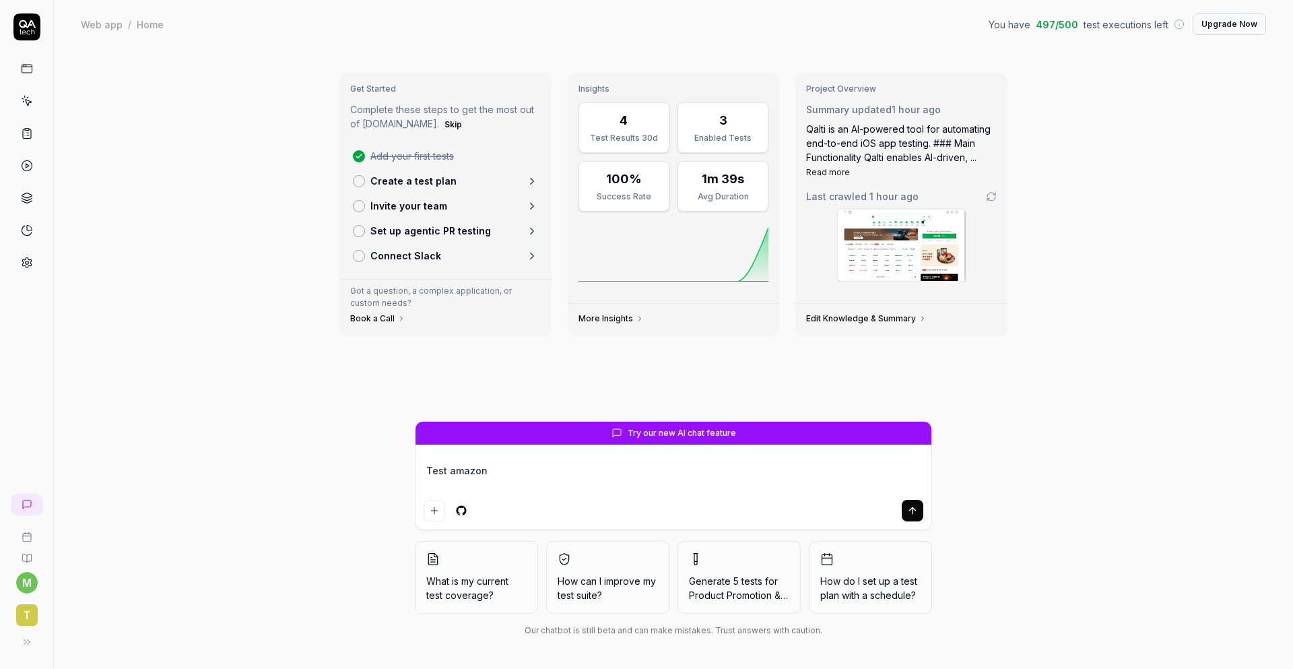
type textarea "Test amazon."
type textarea "*"
type textarea "Test amazon.c"
type textarea "*"
type textarea "Test amazon.co"
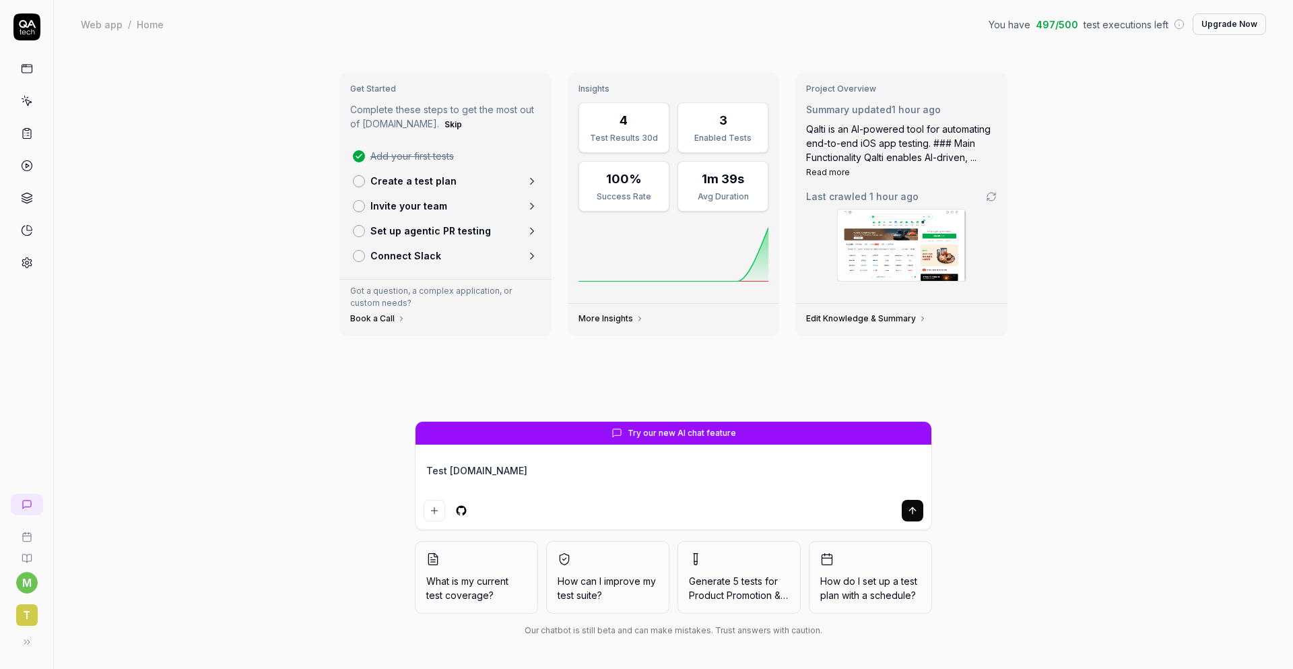
type textarea "*"
type textarea "Test amazon.com"
type textarea "*"
type textarea "Test amazon.com"
type textarea "*"
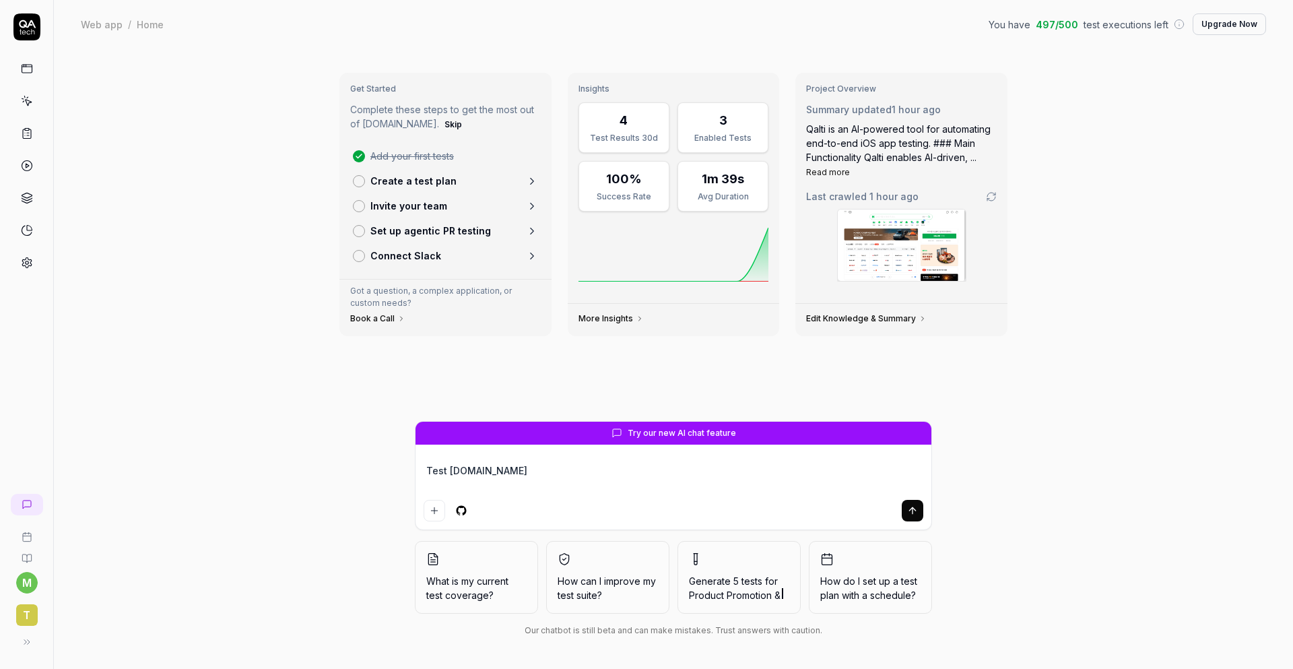
type textarea "Test amazon.com w"
type textarea "*"
type textarea "Test amazon.com we"
type textarea "*"
type textarea "Test amazon.com web"
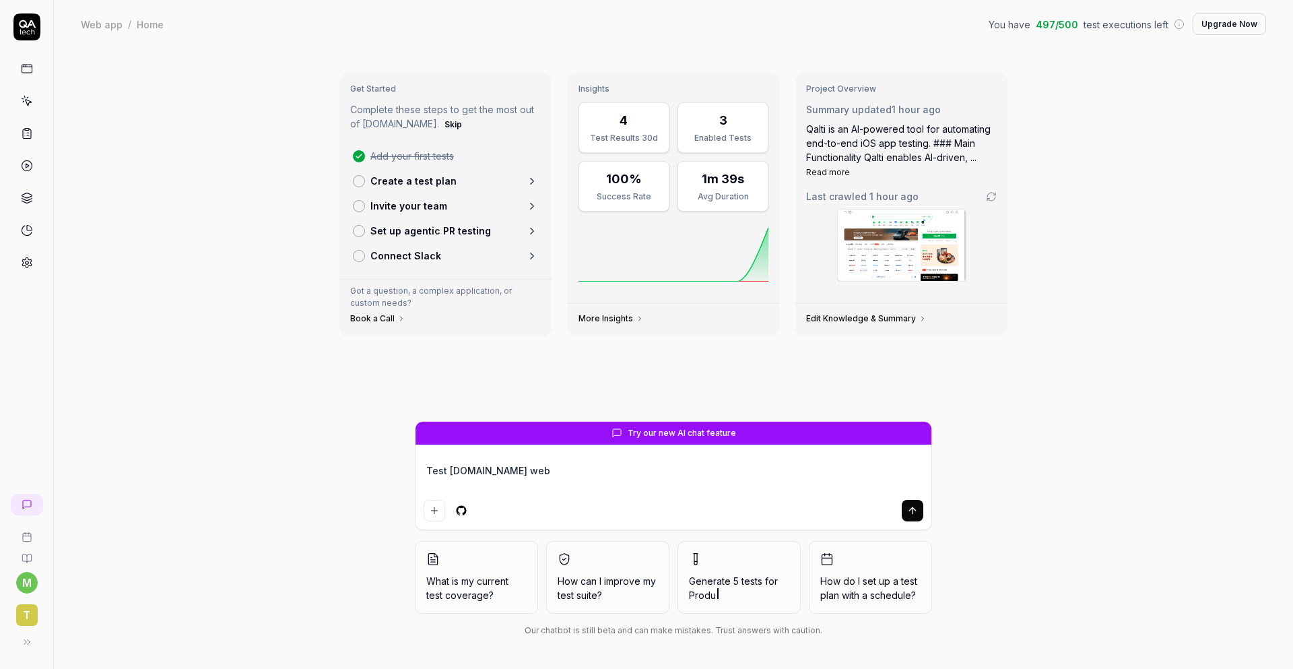
type textarea "*"
type textarea "Test amazon.com webs"
type textarea "*"
type textarea "Test amazon.com websi"
type textarea "*"
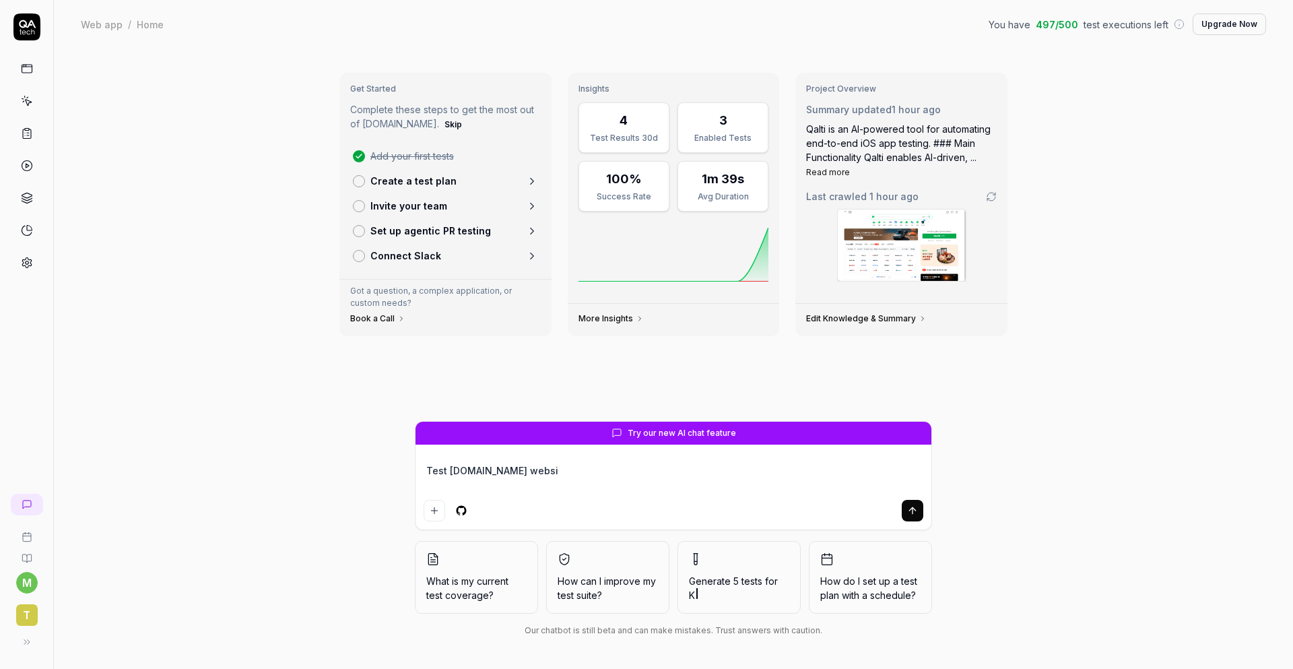
type textarea "Test amazon.com websit"
type textarea "*"
type textarea "Test amazon.com website"
type textarea "*"
type textarea "Test amazon.com website"
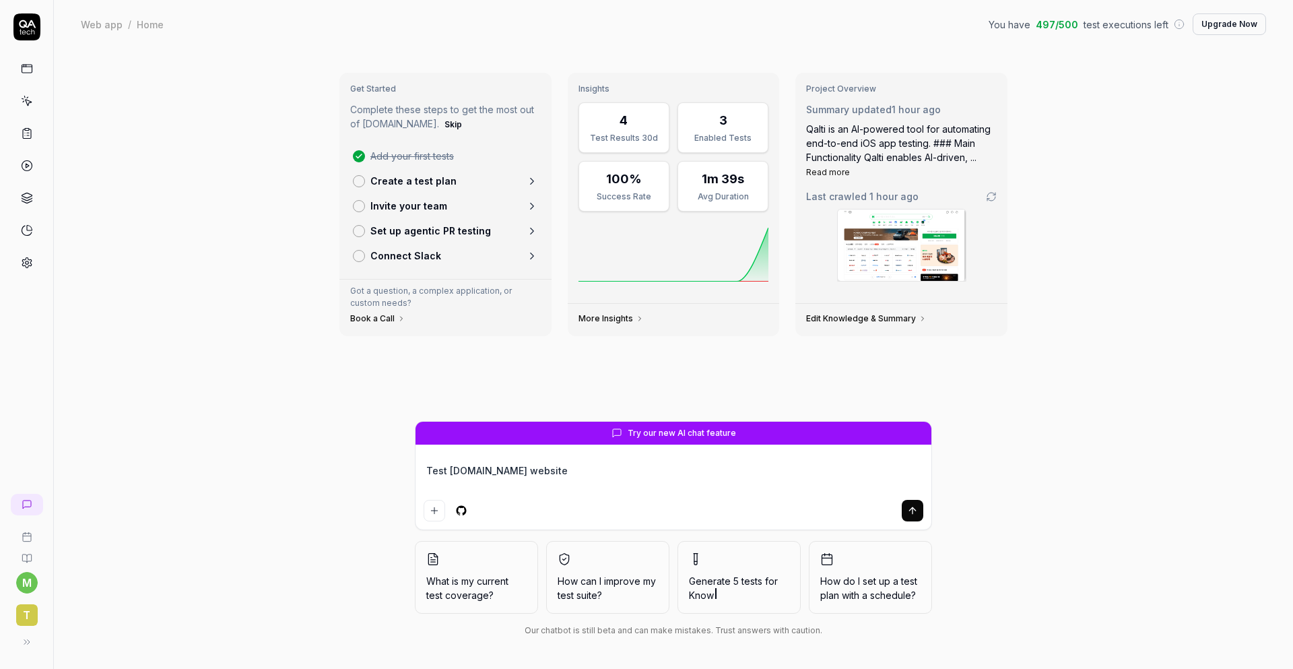
type textarea "*"
type textarea "Test amazon.com website a"
type textarea "*"
type textarea "Test amazon.com website an"
type textarea "*"
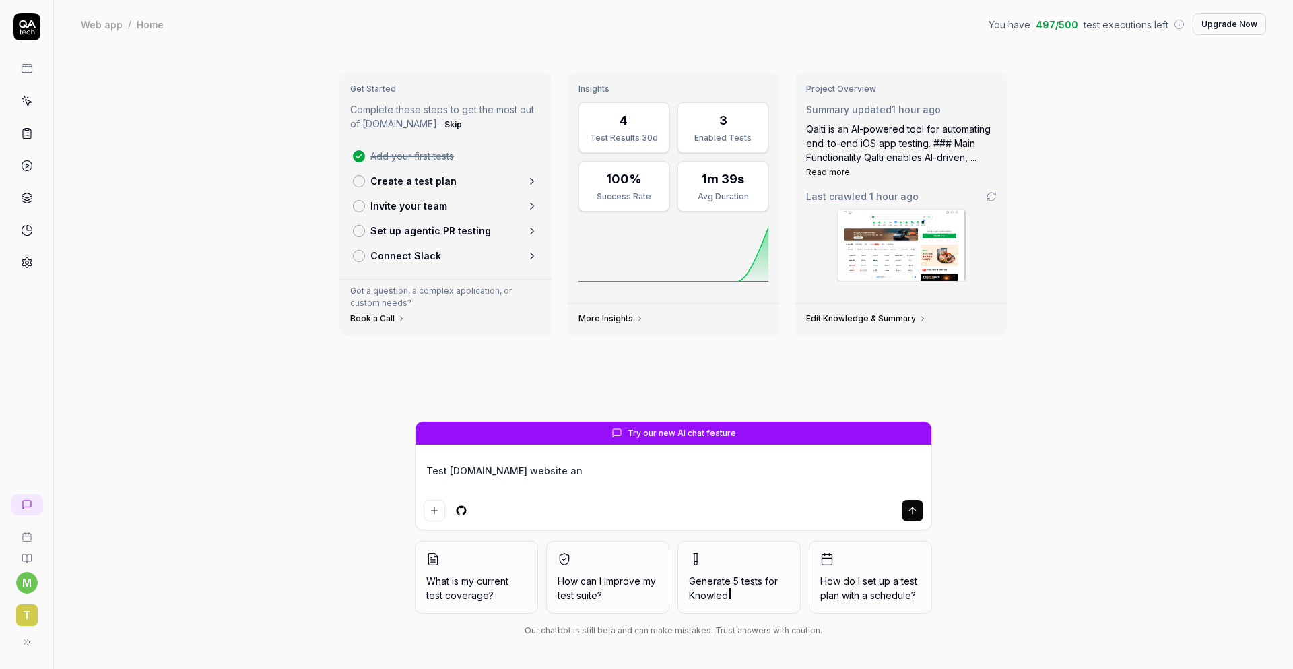
type textarea "Test amazon.com website and"
type textarea "*"
type textarea "Test amazon.com website and"
type textarea "*"
type textarea "Test amazon.com website and s"
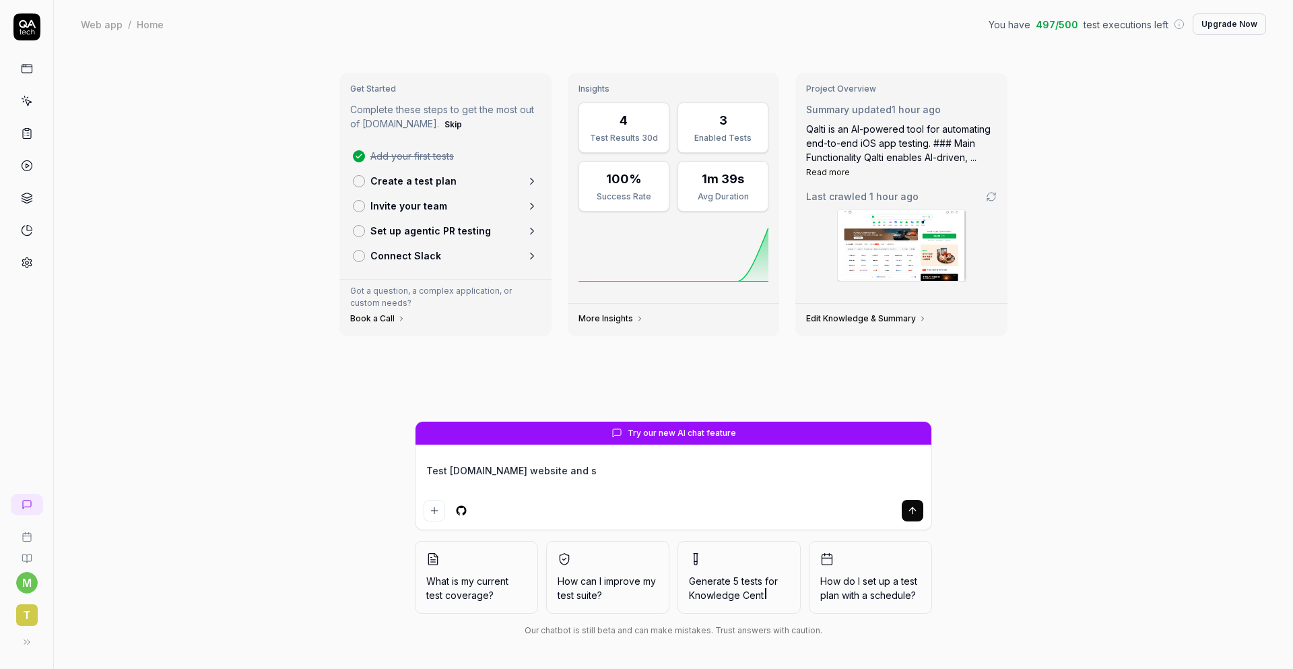
type textarea "*"
type textarea "Test amazon.com website and se"
type textarea "*"
type textarea "Test amazon.com website and sea"
type textarea "*"
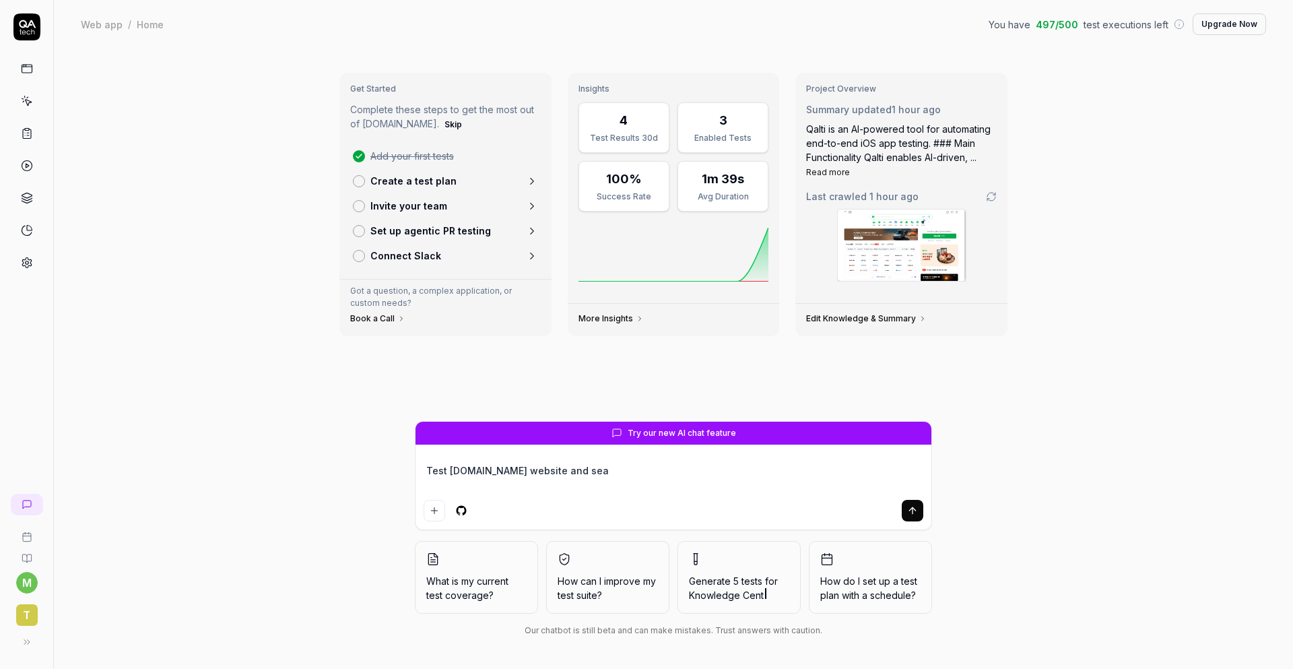
type textarea "Test amazon.com website and sear"
type textarea "*"
type textarea "Test amazon.com website and searc"
type textarea "*"
type textarea "Test amazon.com website and search"
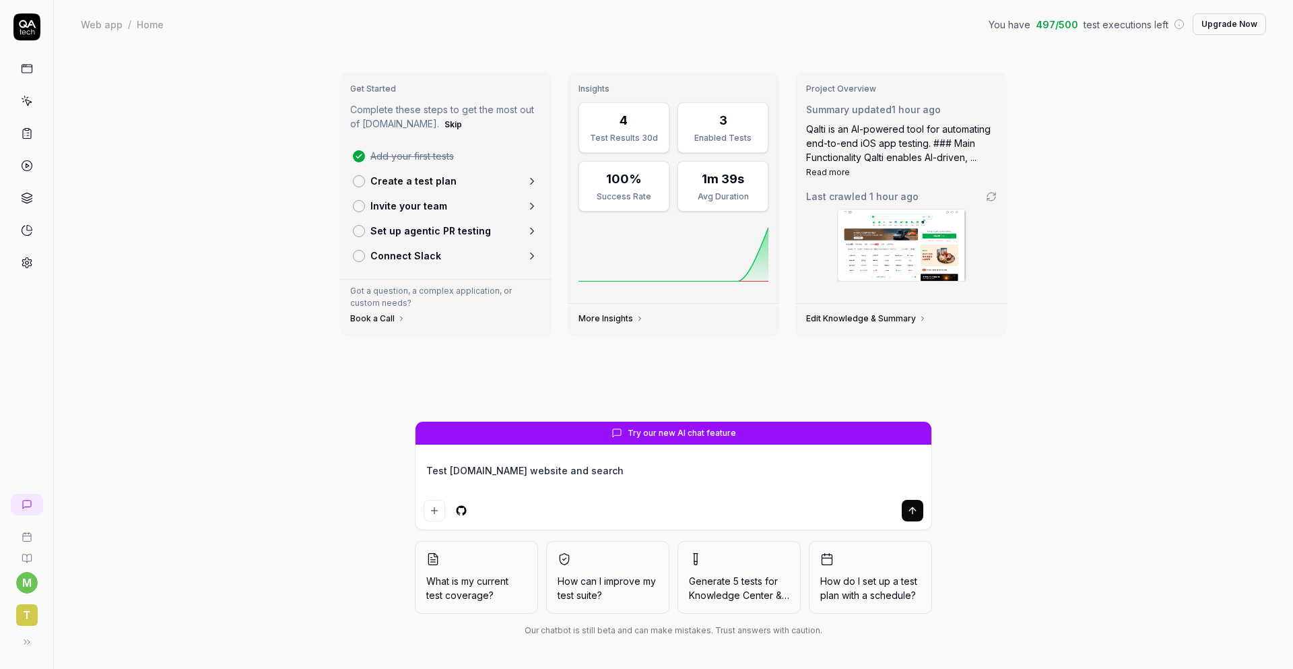
type textarea "*"
type textarea "Test amazon.com website and search"
type textarea "*"
type textarea "Test amazon.com website and search f"
type textarea "*"
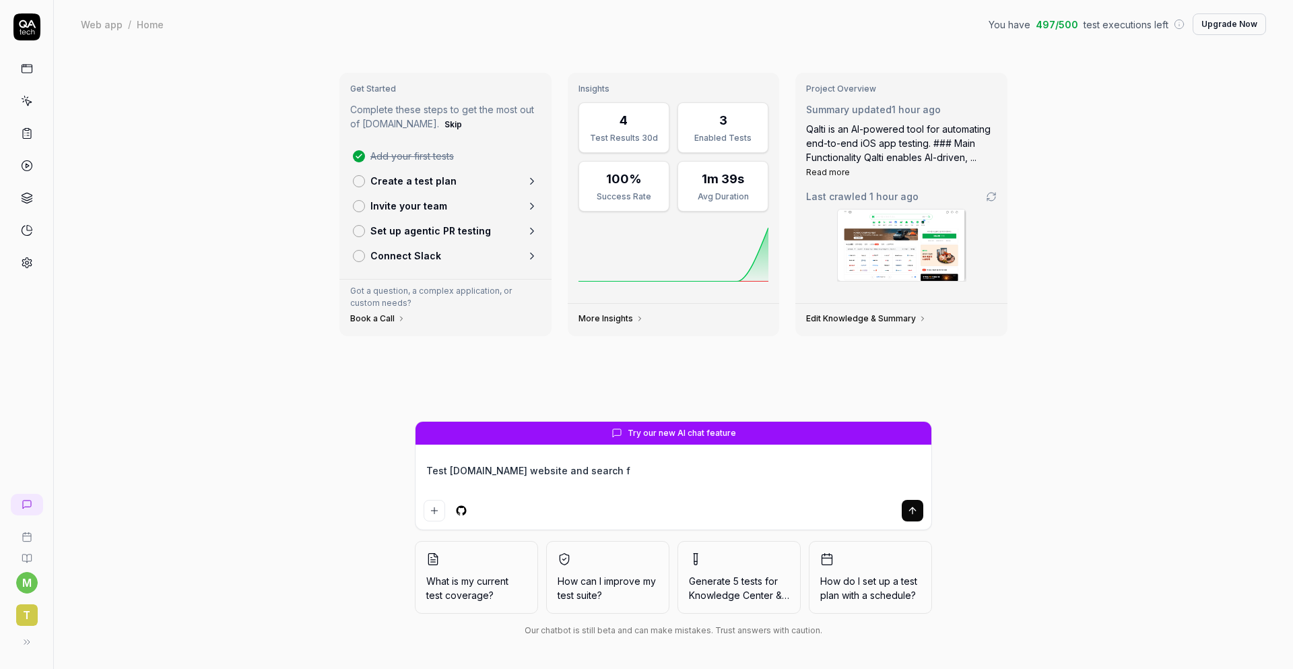
type textarea "Test amazon.com website and search fo"
type textarea "*"
type textarea "Test amazon.com website and search for"
type textarea "*"
type textarea "Test amazon.com website and search for"
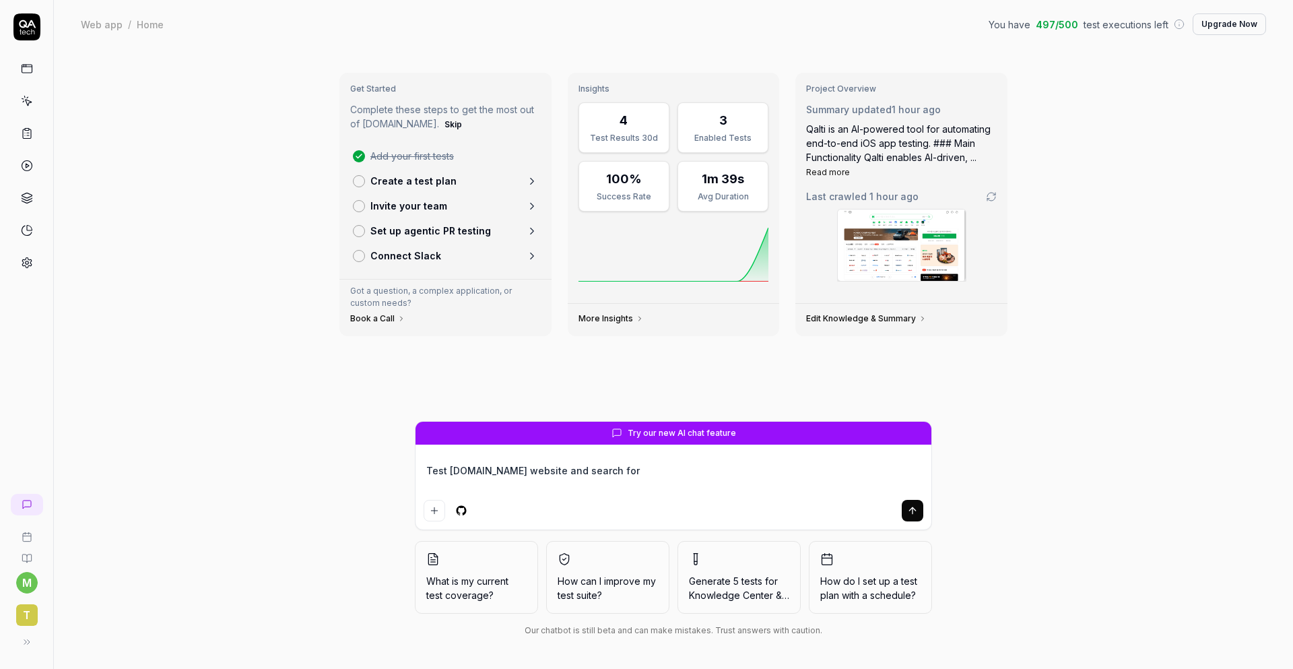
type textarea "*"
type textarea "Test amazon.com website and search for '"
type textarea "*"
type textarea "Test amazon.com website and search for 'e"
type textarea "*"
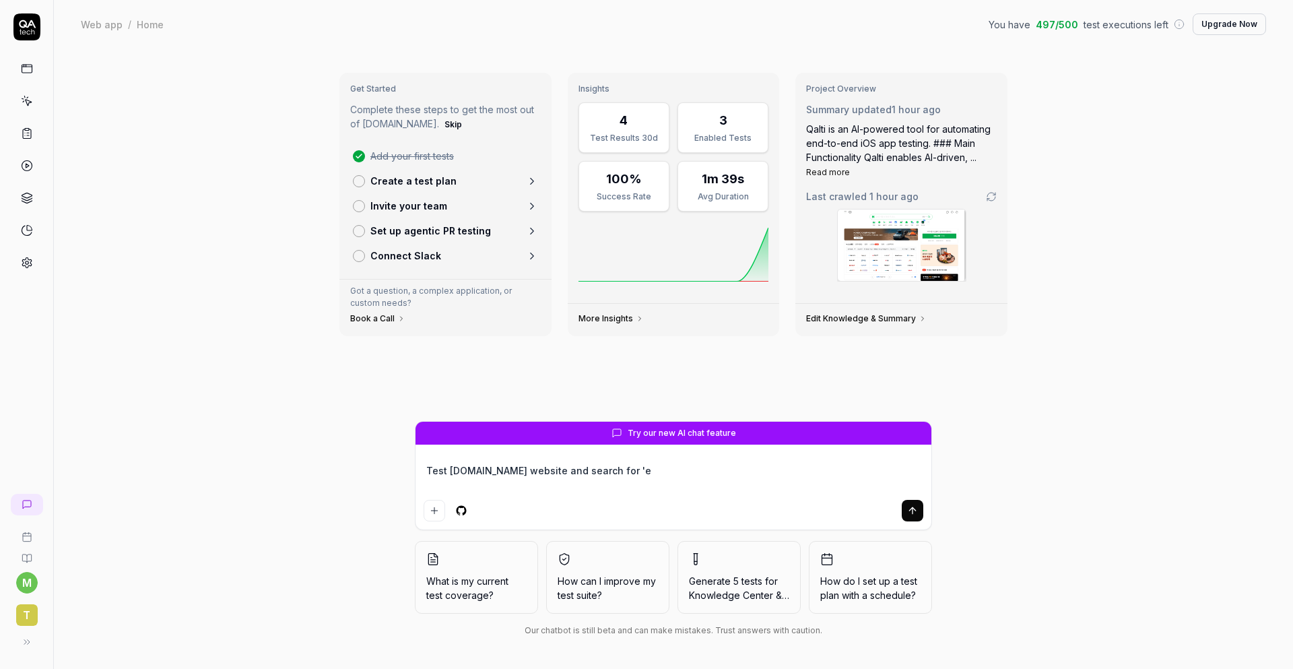
type textarea "Test amazon.com website and search for '"
type textarea "*"
type textarea "Test amazon.com website and search for"
type textarea "*"
type textarea "Test amazon.com website and search for he"
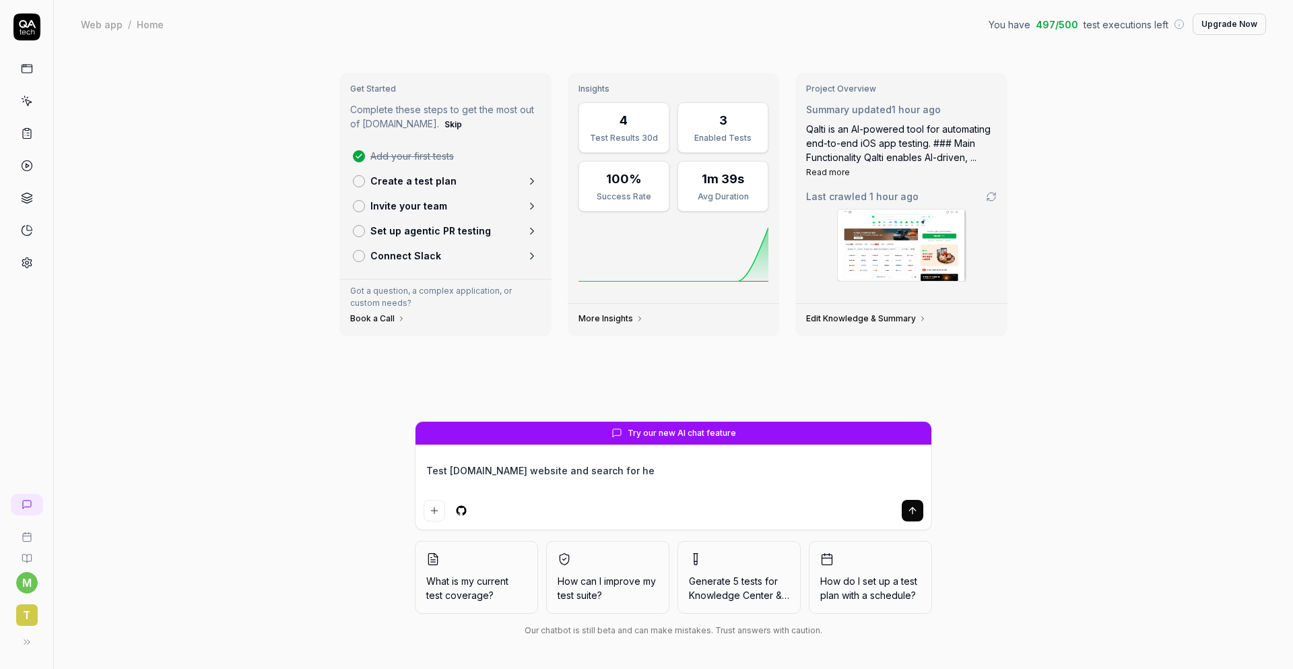
type textarea "*"
type textarea "Test amazon.com website and search for hea"
type textarea "*"
type textarea "Test amazon.com website and search for head"
type textarea "*"
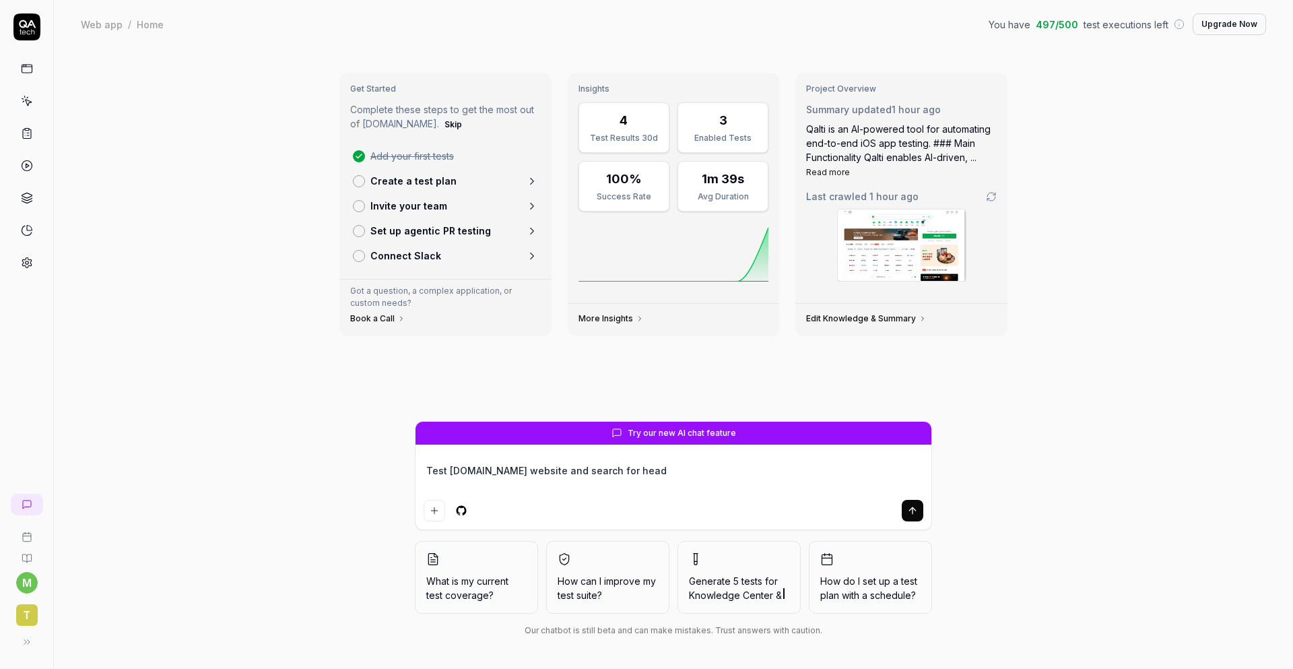
type textarea "Test amazon.com website and search for headp"
type textarea "*"
type textarea "Test amazon.com website and search for headph"
type textarea "*"
type textarea "Test amazon.com website and search for headpho"
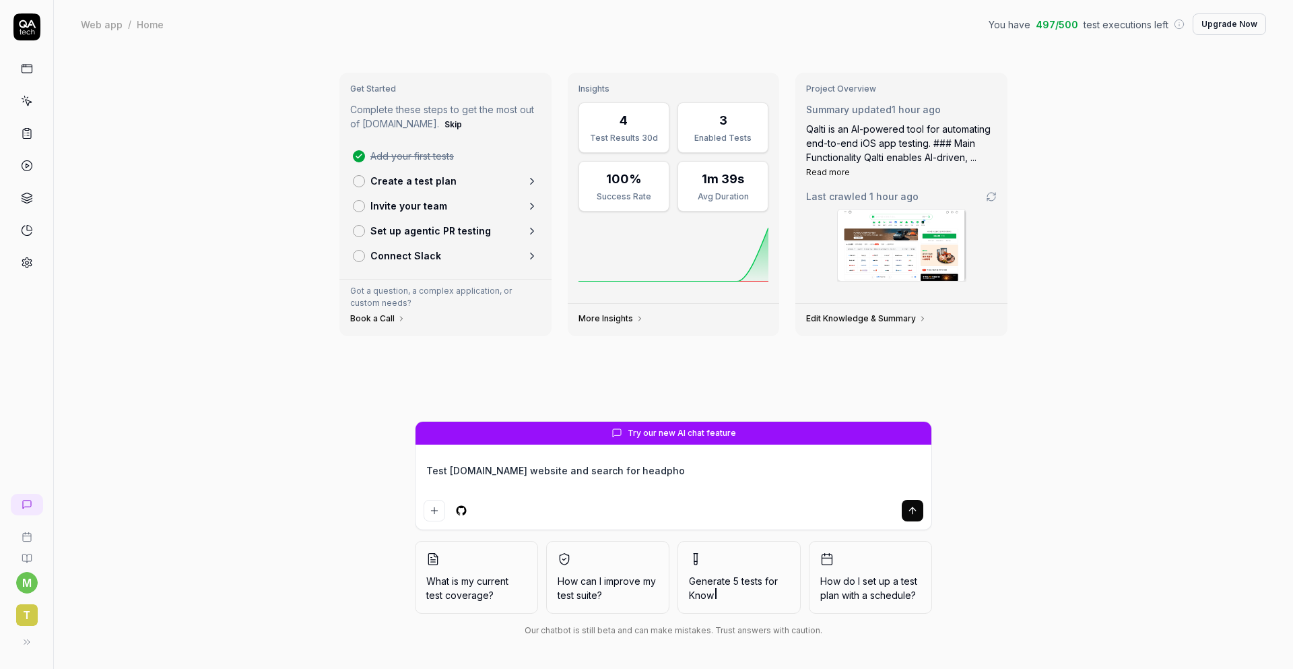
type textarea "*"
type textarea "Test amazon.com website and search for headphon"
type textarea "*"
type textarea "Test amazon.com website and search for headphone"
type textarea "*"
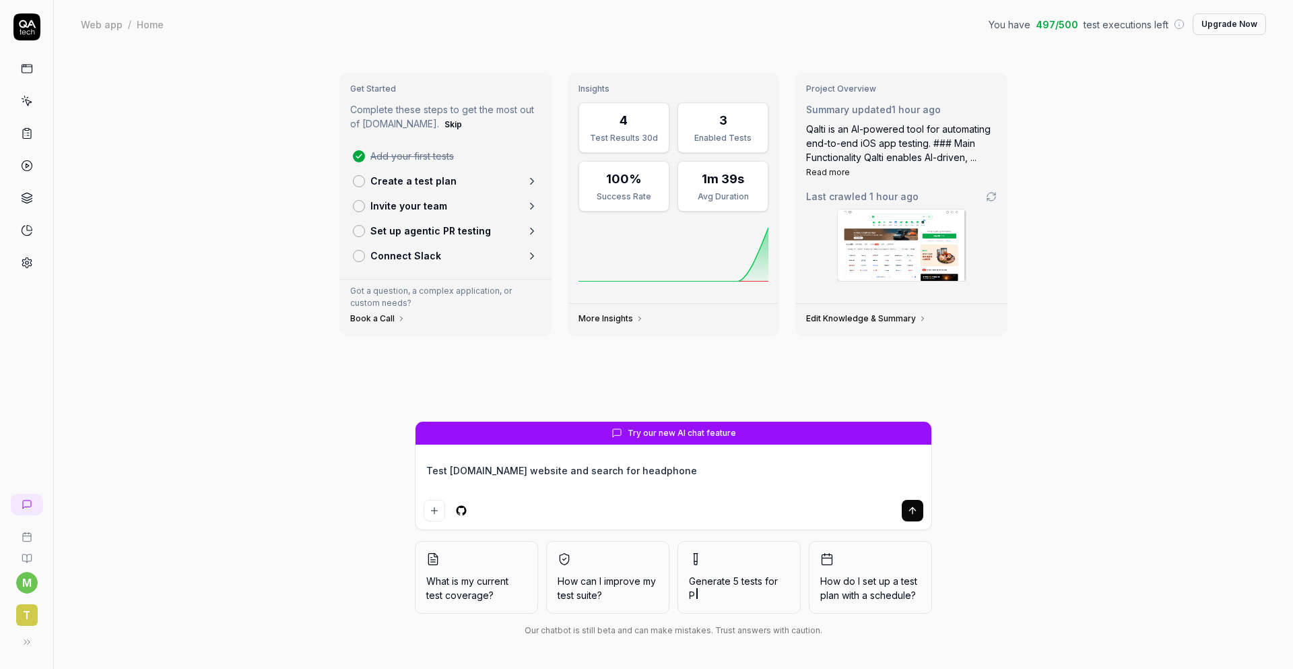
type textarea "Test amazon.com website and search for headphone."
type textarea "*"
type textarea "Test amazon.com website and search for headphone."
type textarea "*"
type textarea "Test amazon.com website and search for headphone."
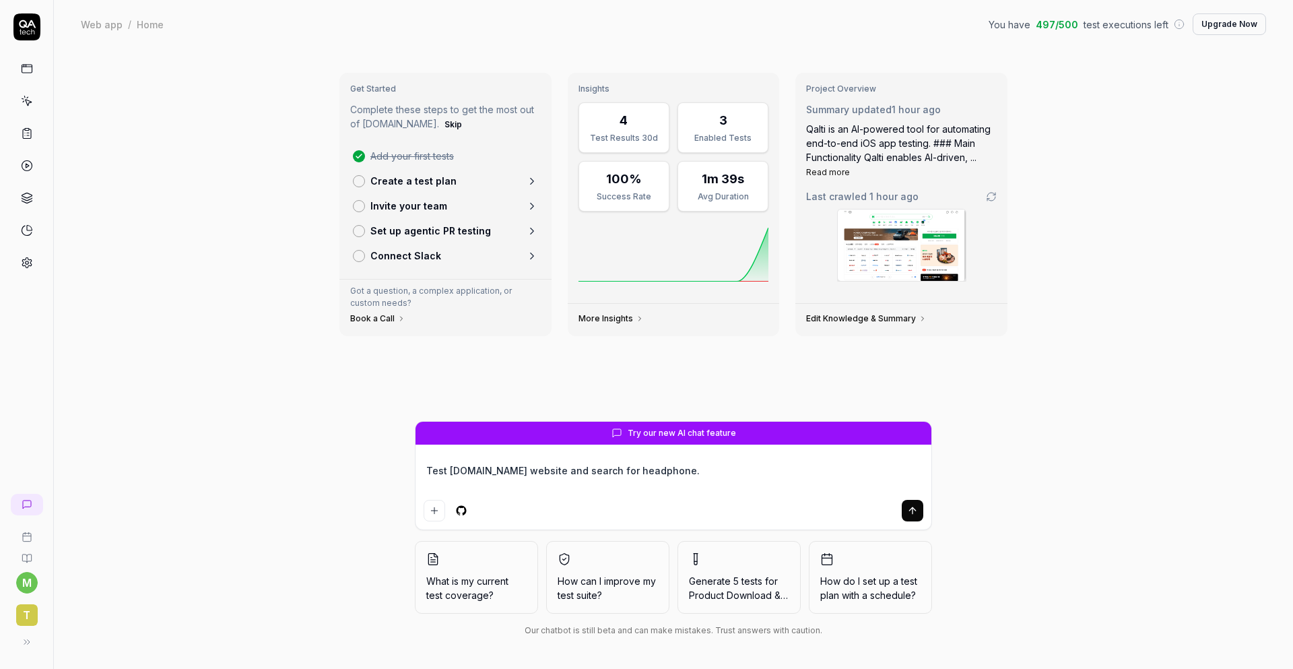
type textarea "*"
type textarea "Test amazon.com website and search for headphone"
type textarea "*"
type textarea "Test amazon.com website and search for nheadphone"
type textarea "*"
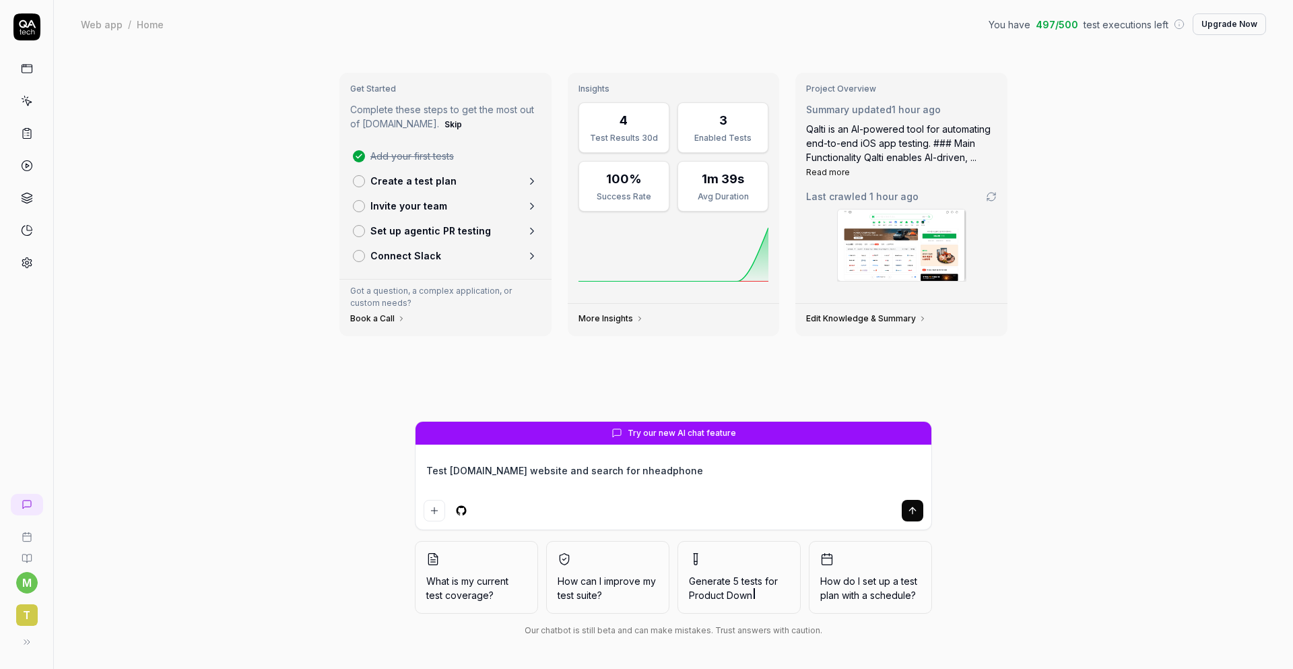
type textarea "Test amazon.com website and search for noheadphone"
type textarea "*"
type textarea "Test amazon.com website and search for noiheadphone"
type textarea "*"
type textarea "Test amazon.com website and search for noisheadphone"
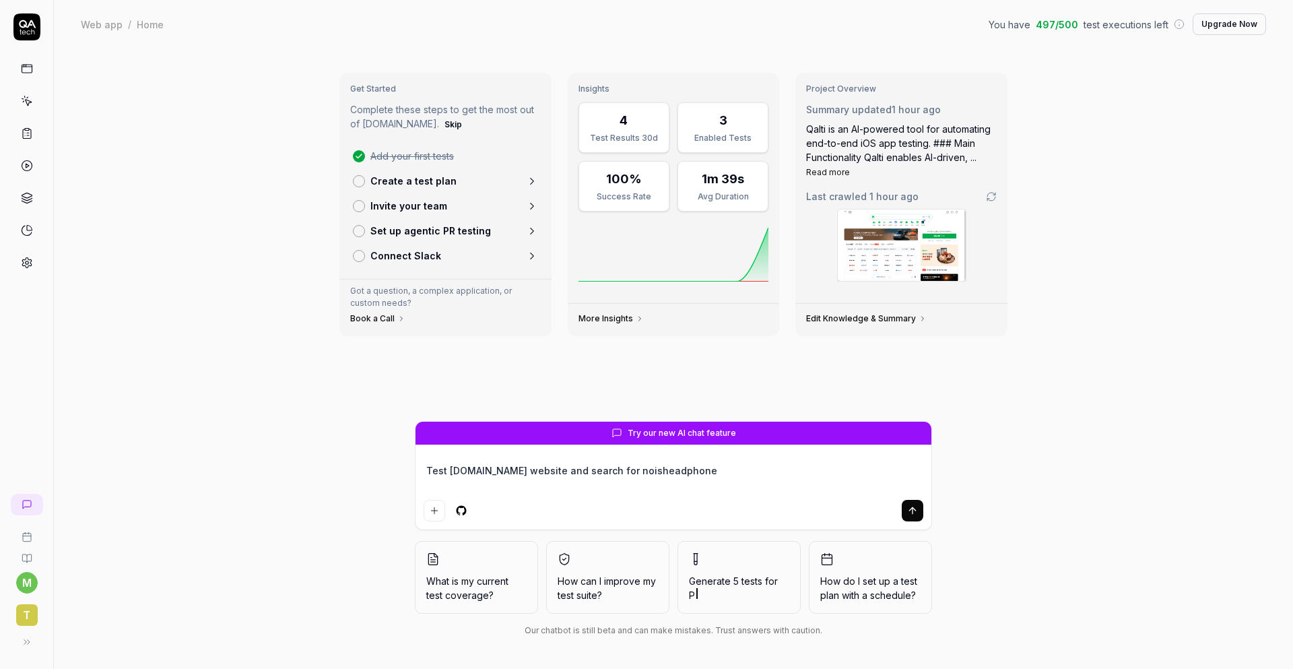
type textarea "*"
type textarea "Test amazon.com website and search for noiseheadphone"
type textarea "*"
type textarea "Test amazon.com website and search for noise headphone"
type textarea "*"
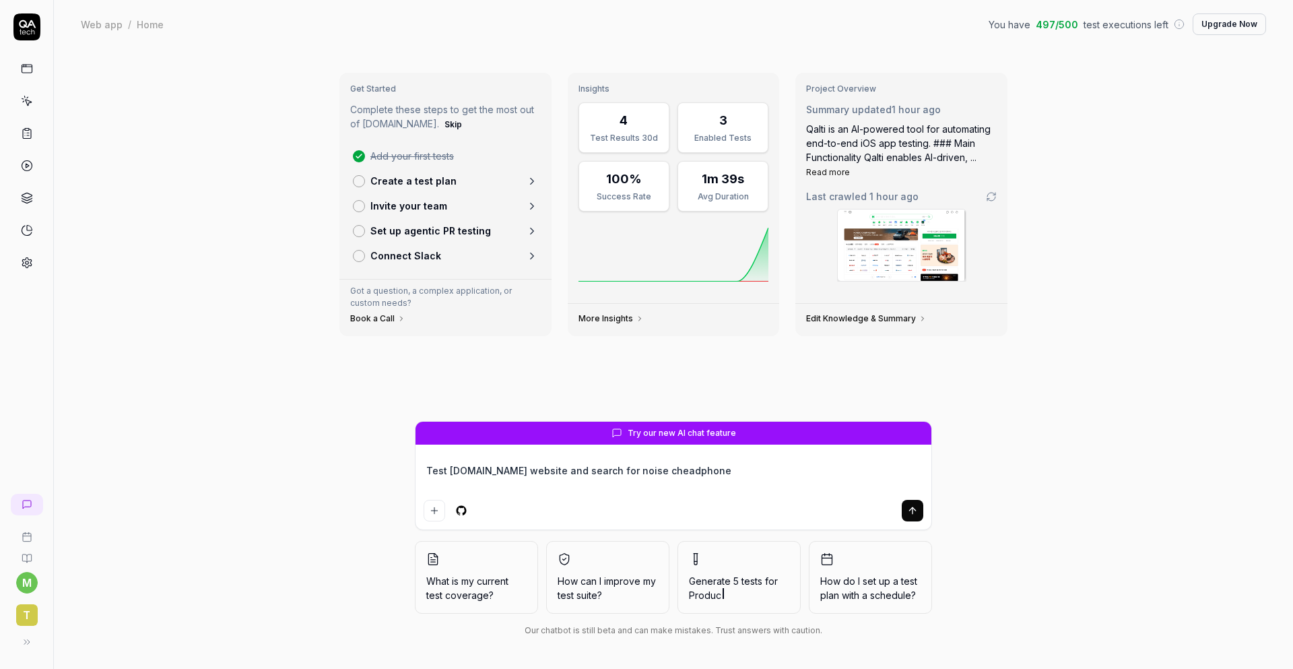
type textarea "Test amazon.com website and search for noise caheadphone"
type textarea "*"
type textarea "Test amazon.com website and search for noise canheadphone"
type textarea "*"
type textarea "Test amazon.com website and search for noise cancheadphone"
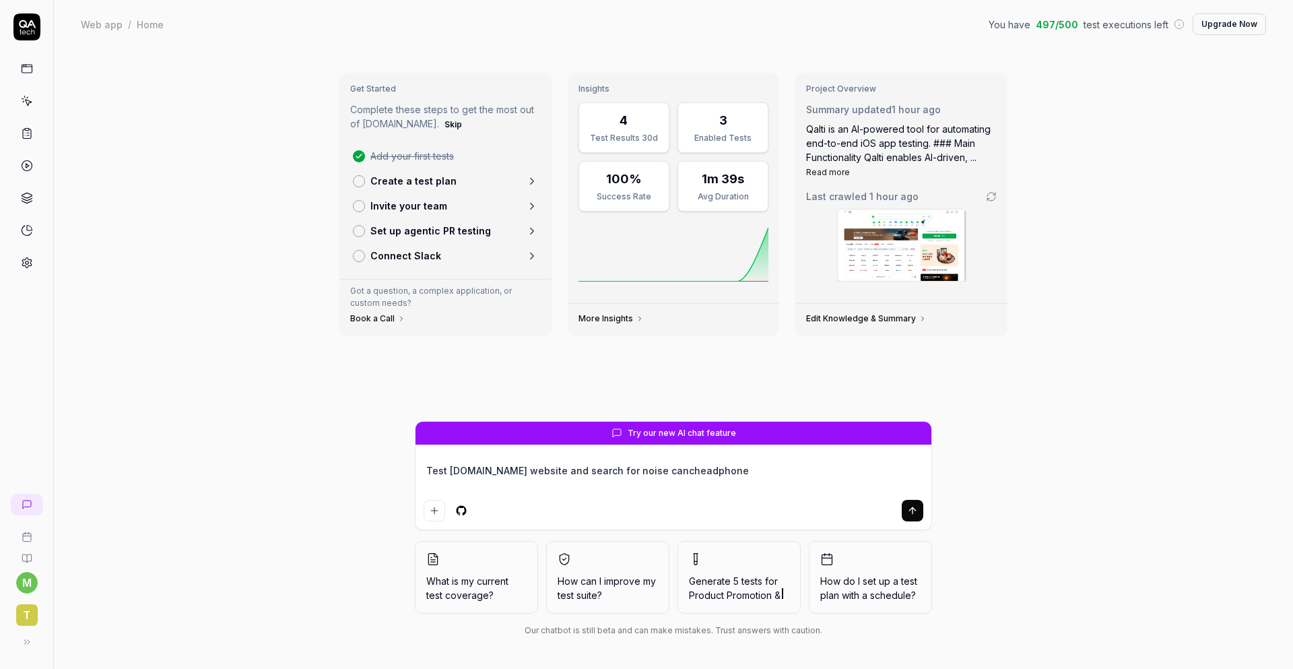
type textarea "*"
type textarea "Test amazon.com website and search for noise canceheadphone"
type textarea "*"
type textarea "Test amazon.com website and search for noise cancelheadphone"
type textarea "*"
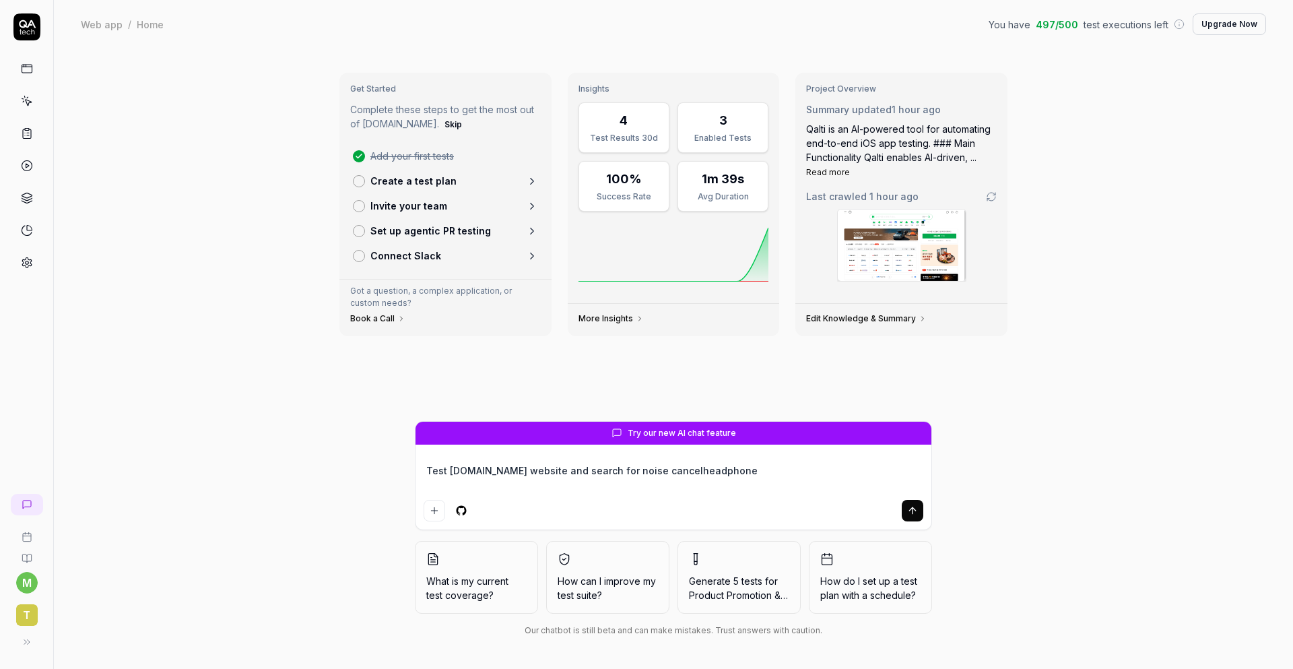
type textarea "Test amazon.com website and search for noise cancellheadphone"
type textarea "*"
type textarea "Test amazon.com website and search for noise cancelliheadphone"
type textarea "*"
type textarea "Test amazon.com website and search for noise cancellingheadphone"
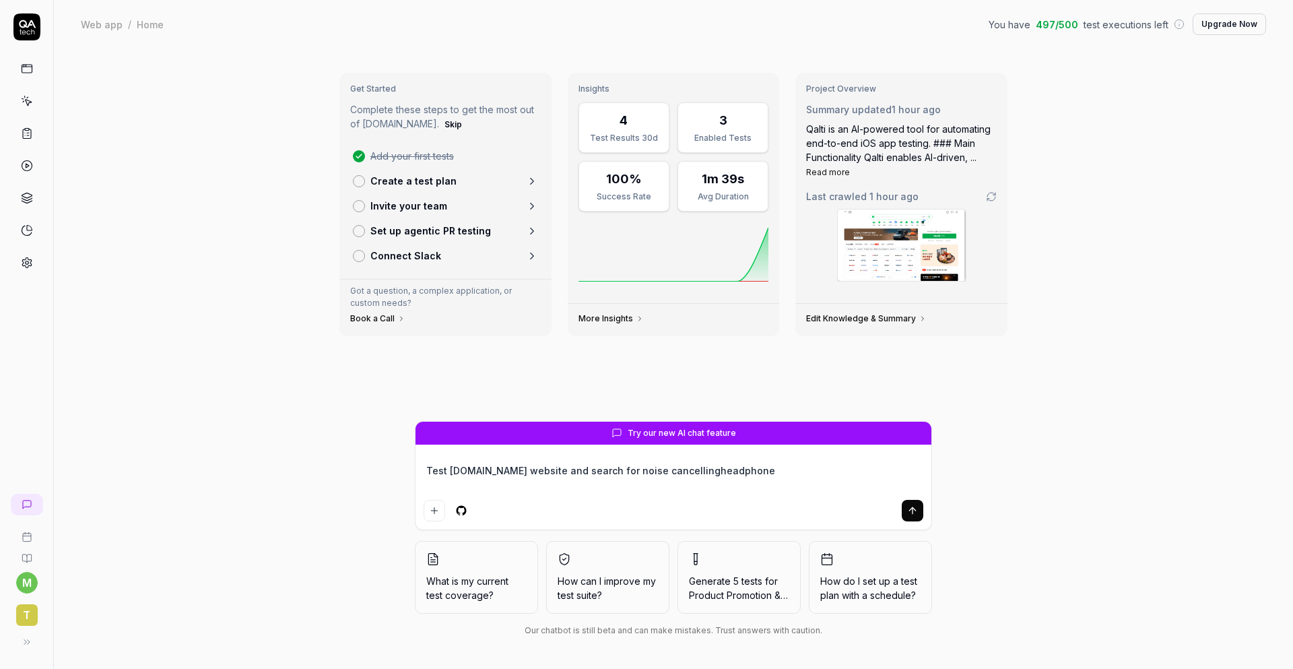
type textarea "*"
type textarea "Test amazon.com website and search for noise cancelling,headphone"
type textarea "*"
type textarea "Test amazon.com website and search for noise cancelling, headphone"
type textarea "*"
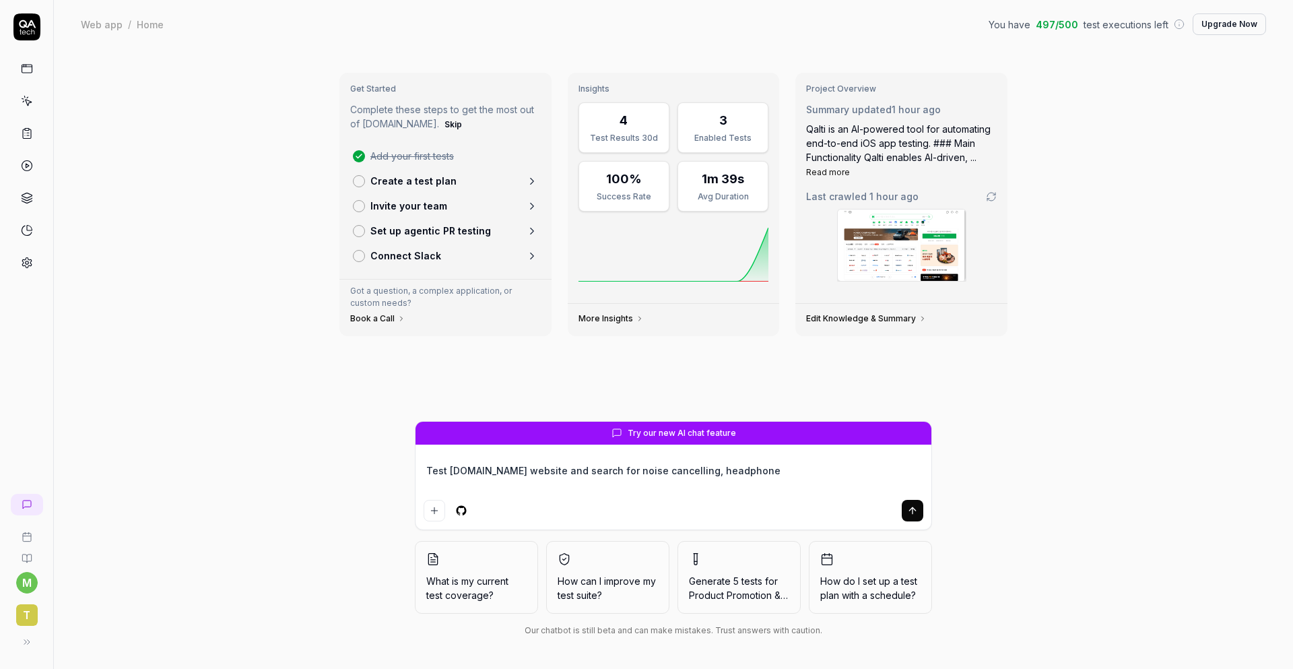
type textarea "Test amazon.com website and search for noise cancelling,headphone"
type textarea "*"
type textarea "Test amazon.com website and search for noise cancellingheadphone"
type textarea "*"
type textarea "Test amazon.com website and search for noise cancelling headphone"
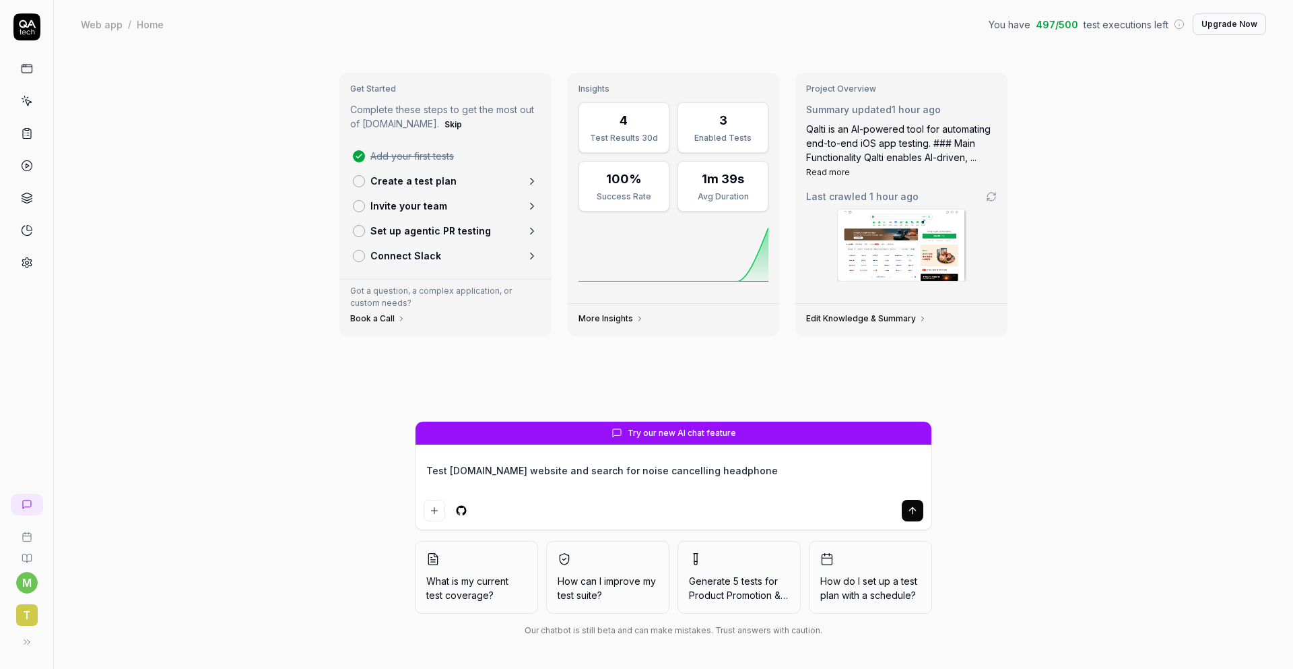
type textarea "*"
type textarea "Test amazon.com website and search for noise cancelling headphone."
type textarea "*"
type textarea "Test amazon.com website and search for noise cancelling headphone."
type textarea "*"
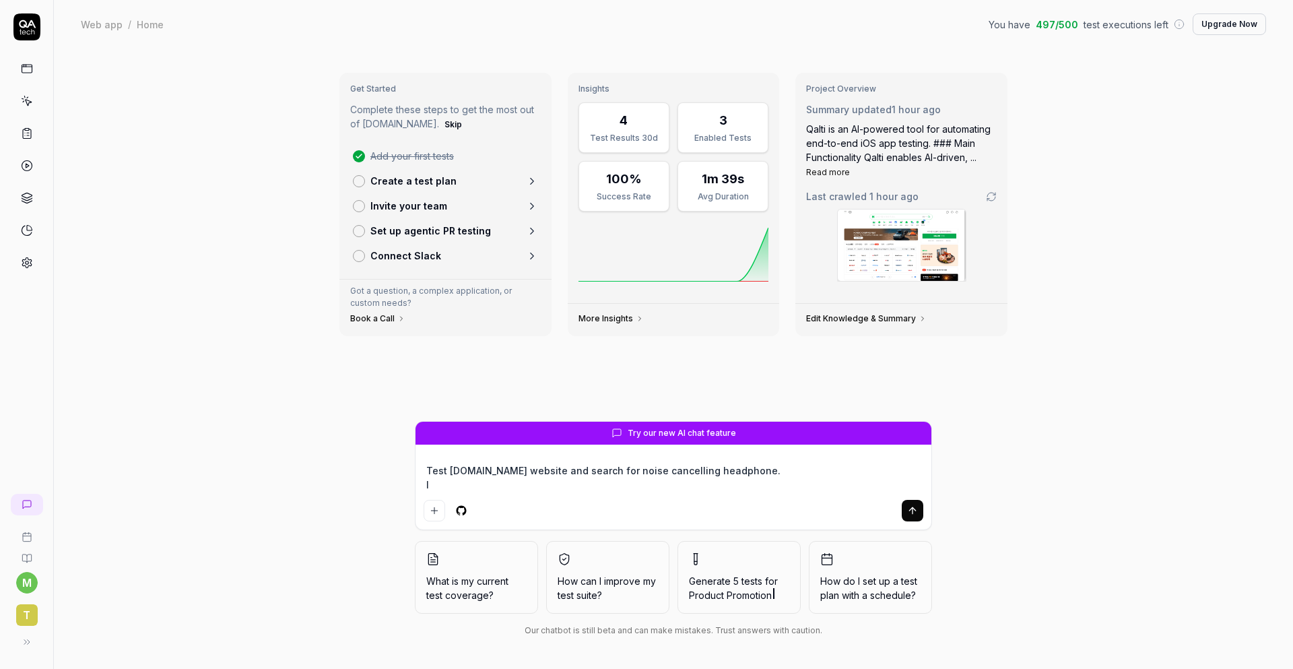
type textarea "Test amazon.com website and search for noise cancelling headphone. If"
type textarea "*"
type textarea "Test amazon.com website and search for noise cancelling headphone. If"
type textarea "*"
type textarea "Test amazon.com website and search for noise cancelling headphone. If t"
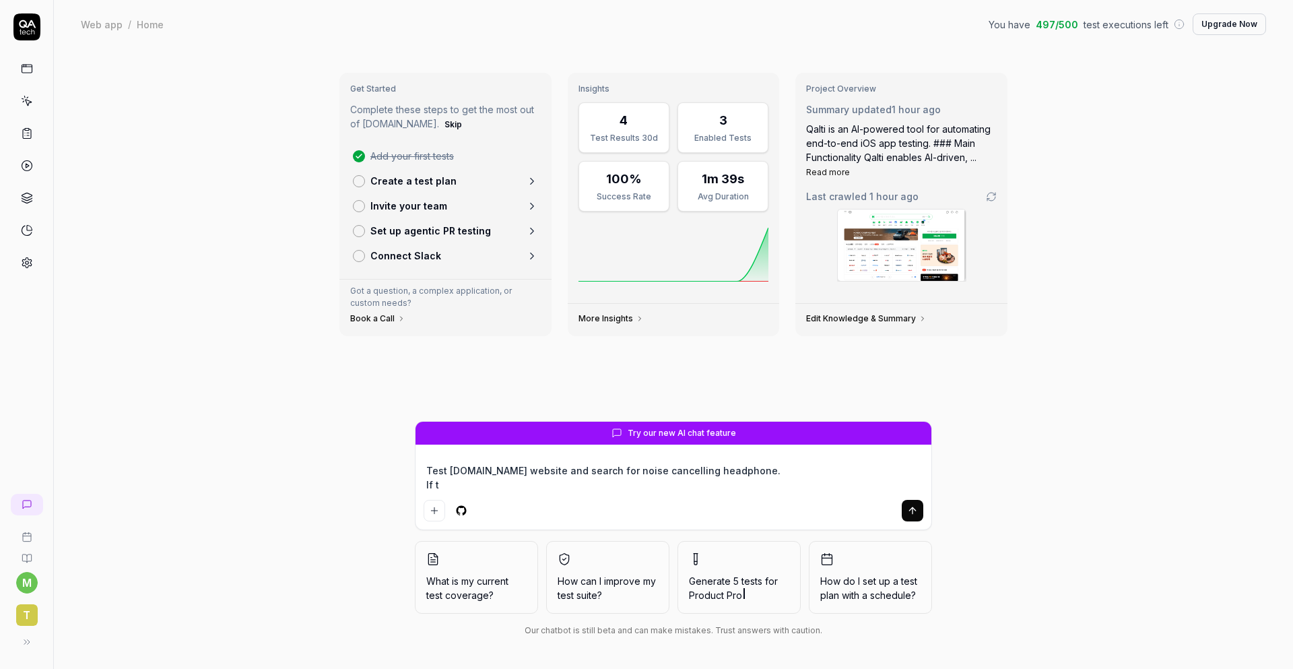
type textarea "*"
type textarea "Test amazon.com website and search for noise cancelling headphone. If the"
type textarea "*"
type textarea "Test amazon.com website and search for noise cancelling headphone. If the"
type textarea "*"
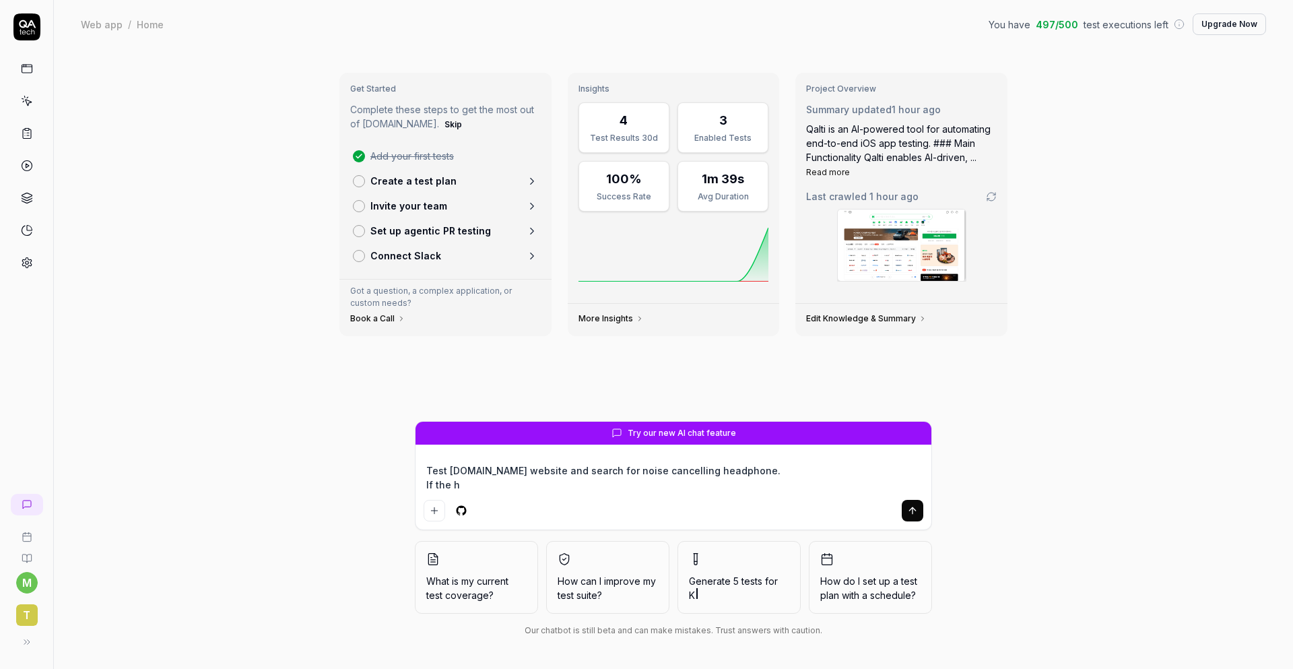
type textarea "Test amazon.com website and search for noise cancelling headphone. If the he"
type textarea "*"
type textarea "Test amazon.com website and search for noise cancelling headphone. If the hea"
type textarea "*"
type textarea "Test amazon.com website and search for noise cancelling headphone. If the head"
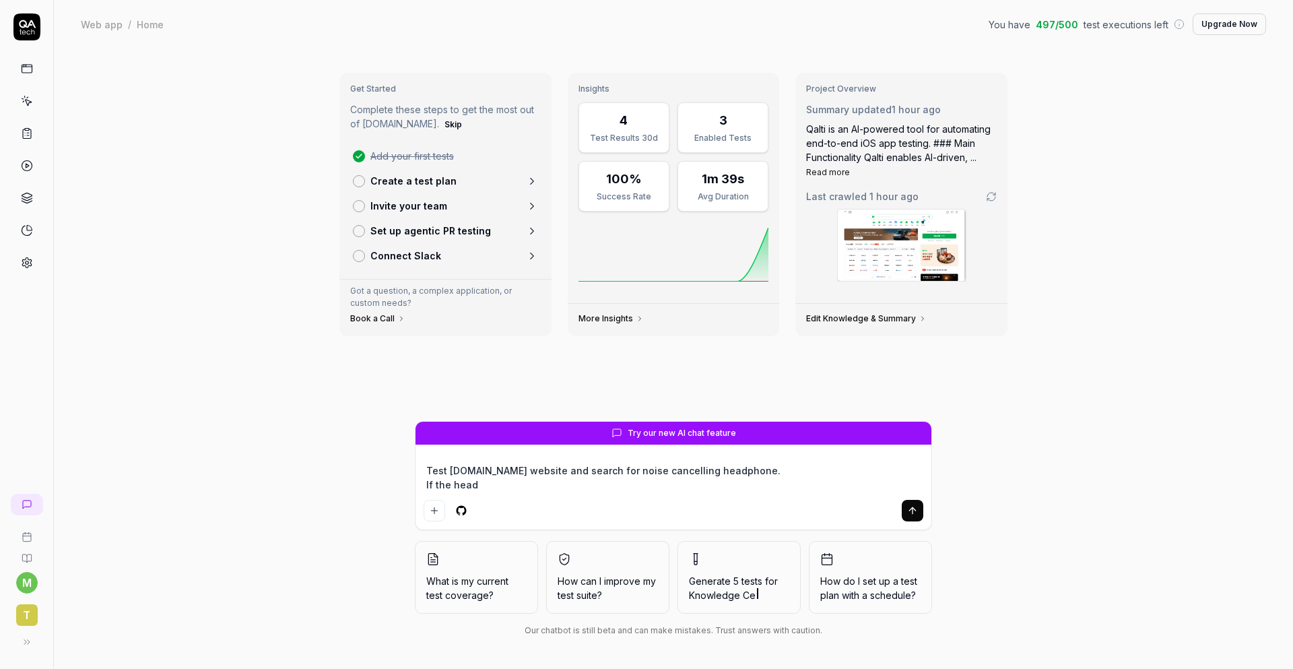
type textarea "*"
type textarea "Test amazon.com website and search for noise cancelling headphone. If the headp"
type textarea "*"
type textarea "Test amazon.com website and search for noise cancelling headphone. If the headph"
type textarea "*"
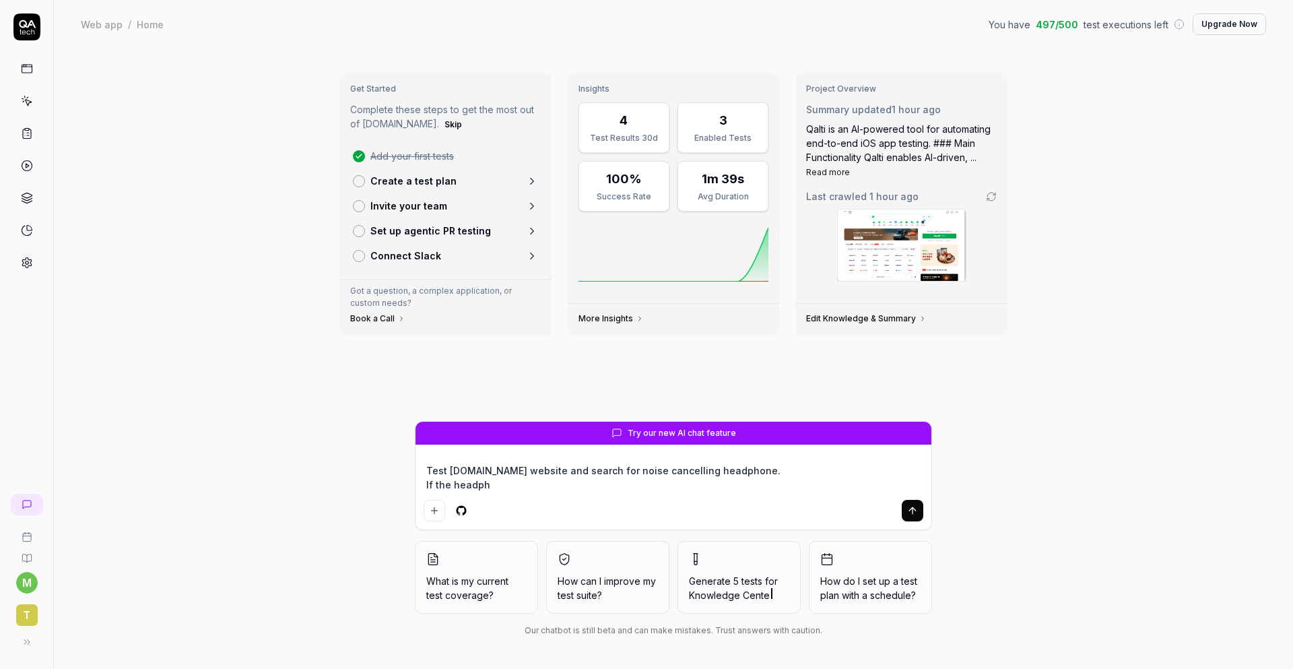
type textarea "Test amazon.com website and search for noise cancelling headphone. If the headp…"
type textarea "*"
type textarea "Test amazon.com website and search for noise cancelling headphone. If the headp…"
type textarea "*"
type textarea "Test amazon.com website and search for noise cancelling headphone. If the headp…"
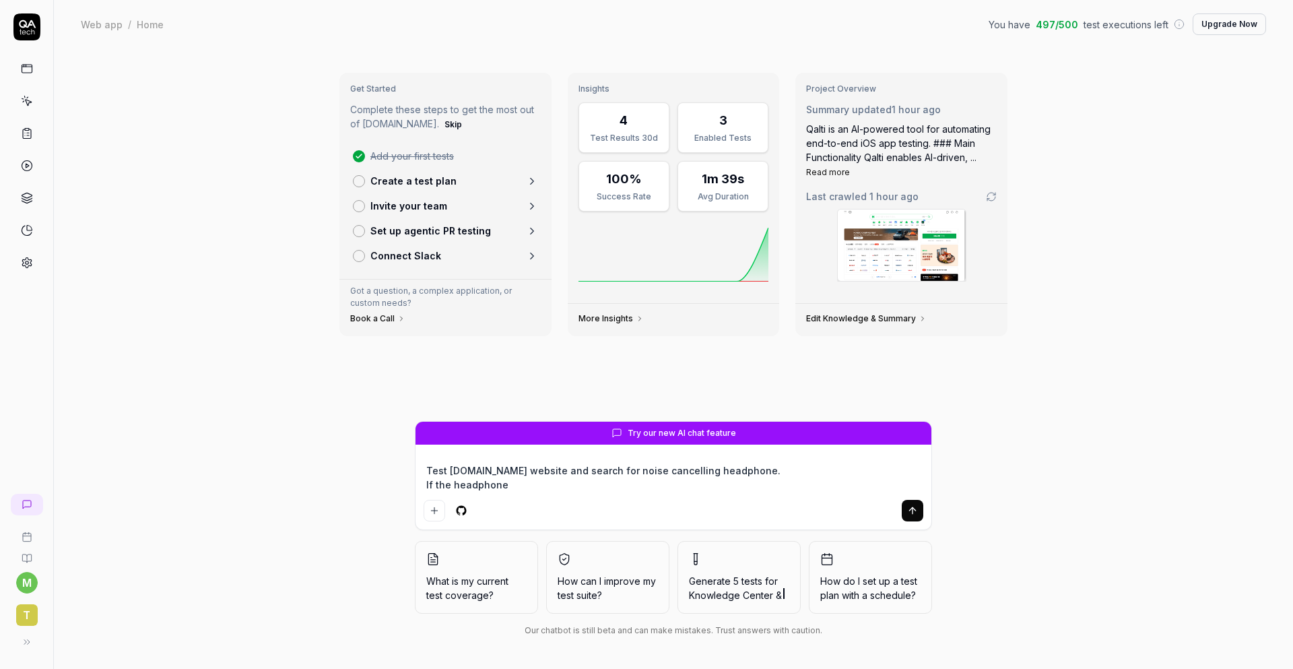
type textarea "*"
type textarea "Test amazon.com website and search for noise cancelling headphone. If the headp…"
type textarea "*"
type textarea "Test amazon.com website and search for noise cancelling headphone. If the headp…"
type textarea "*"
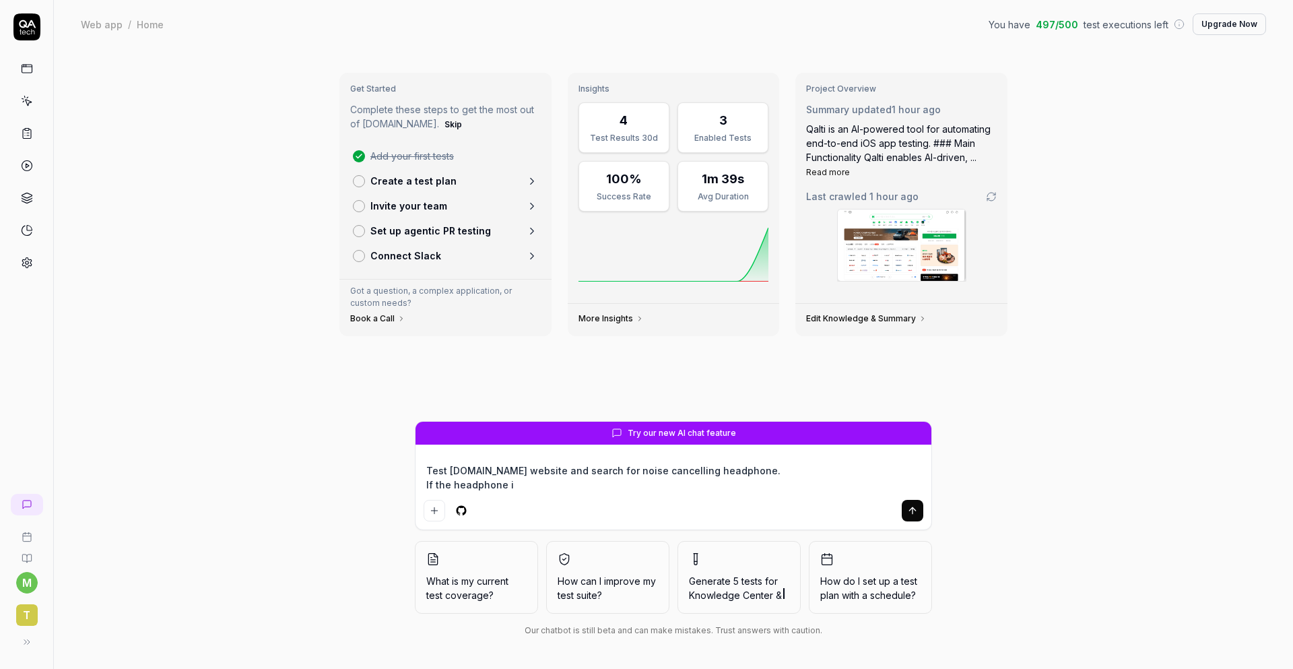
type textarea "Test amazon.com website and search for noise cancelling headphone. If the headp…"
type textarea "*"
type textarea "Test amazon.com website and search for noise cancelling headphone. If the headp…"
type textarea "*"
type textarea "Test amazon.com website and search for noise cancelling headphone. If the headp…"
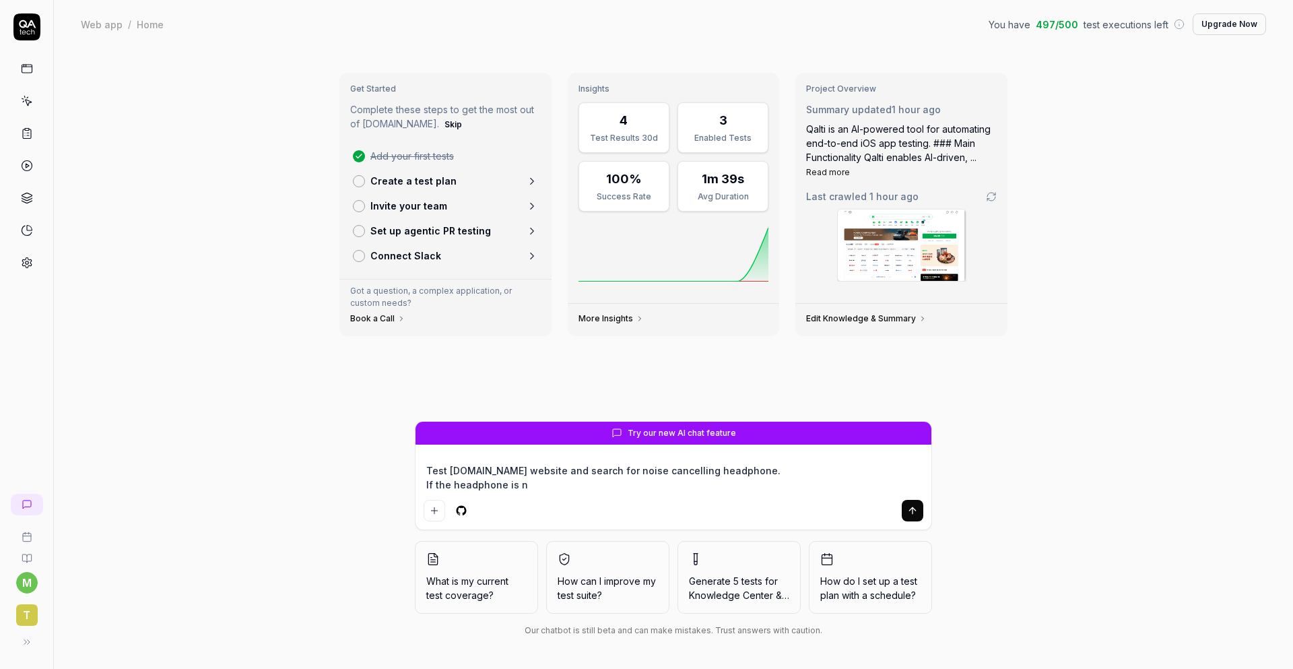
type textarea "*"
type textarea "Test amazon.com website and search for noise cancelling headphone. If the headp…"
type textarea "*"
type textarea "Test amazon.com website and search for noise cancelling headphone. If the headp…"
type textarea "*"
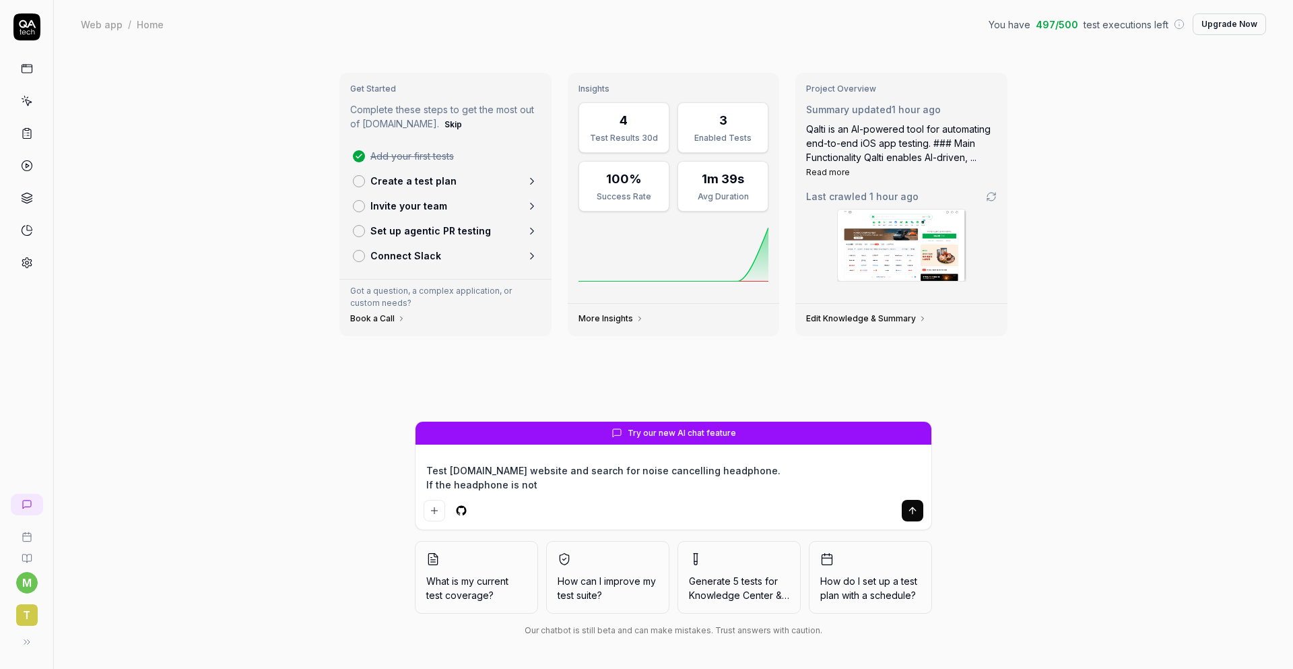
type textarea "Test amazon.com website and search for noise cancelling headphone. If the headp…"
type textarea "*"
type textarea "Test amazon.com website and search for noise cancelling headphone. If the headp…"
type textarea "*"
drag, startPoint x: 480, startPoint y: 485, endPoint x: 438, endPoint y: 488, distance: 41.8
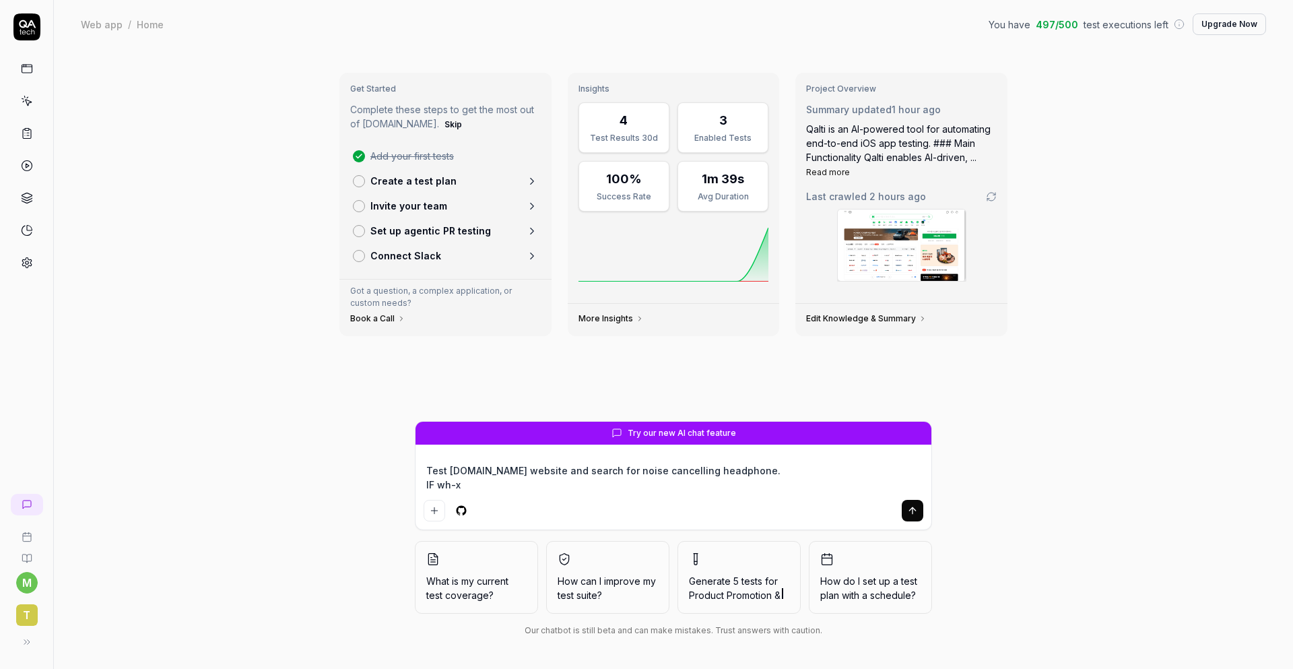
click at [438, 488] on textarea "Test amazon.com website and search for noise cancelling headphone. IF wh-x" at bounding box center [674, 478] width 500 height 34
paste textarea "WH-1000XM6 Best Wireless Noise Canceling ..."
drag, startPoint x: 521, startPoint y: 487, endPoint x: 779, endPoint y: 496, distance: 257.5
click at [779, 496] on div "Test amazon.com website and search for noise cancelling headphone. IF WH-1000XM…" at bounding box center [674, 491] width 516 height 77
drag, startPoint x: 574, startPoint y: 482, endPoint x: 713, endPoint y: 642, distance: 212.0
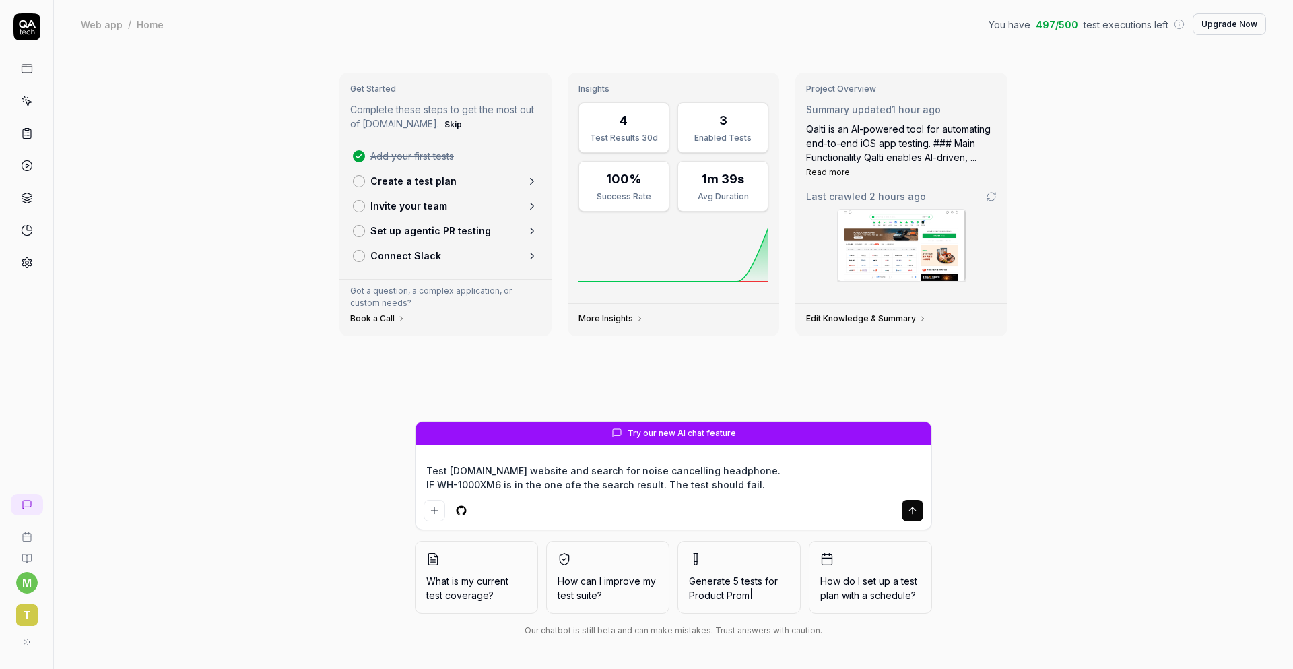
click at [574, 484] on textarea "Test amazon.com website and search for noise cancelling headphone. IF WH-1000XM…" at bounding box center [674, 478] width 500 height 34
click at [650, 488] on textarea "Test amazon.com website and search for noise cancelling headphone. IF WH-1000XM…" at bounding box center [674, 478] width 500 height 34
click at [646, 488] on textarea "Test amazon.com website and search for noise cancelling headphone. IF WH-1000XM…" at bounding box center [674, 478] width 500 height 34
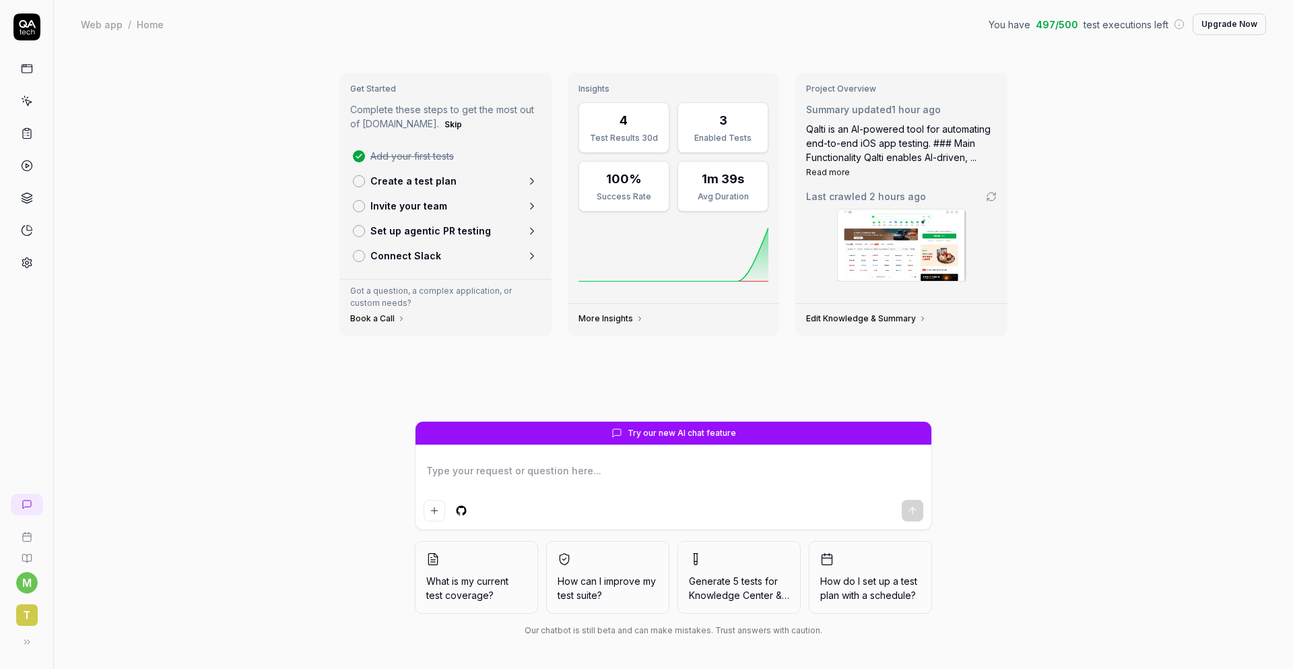
click at [693, 453] on div at bounding box center [674, 491] width 516 height 77
click at [687, 477] on textarea at bounding box center [674, 478] width 500 height 34
paste textarea "Webflow + Webflow CMS"
paste textarea "Test amazon.com website and search for noise cancelling headphone. IF WH-1000XM…"
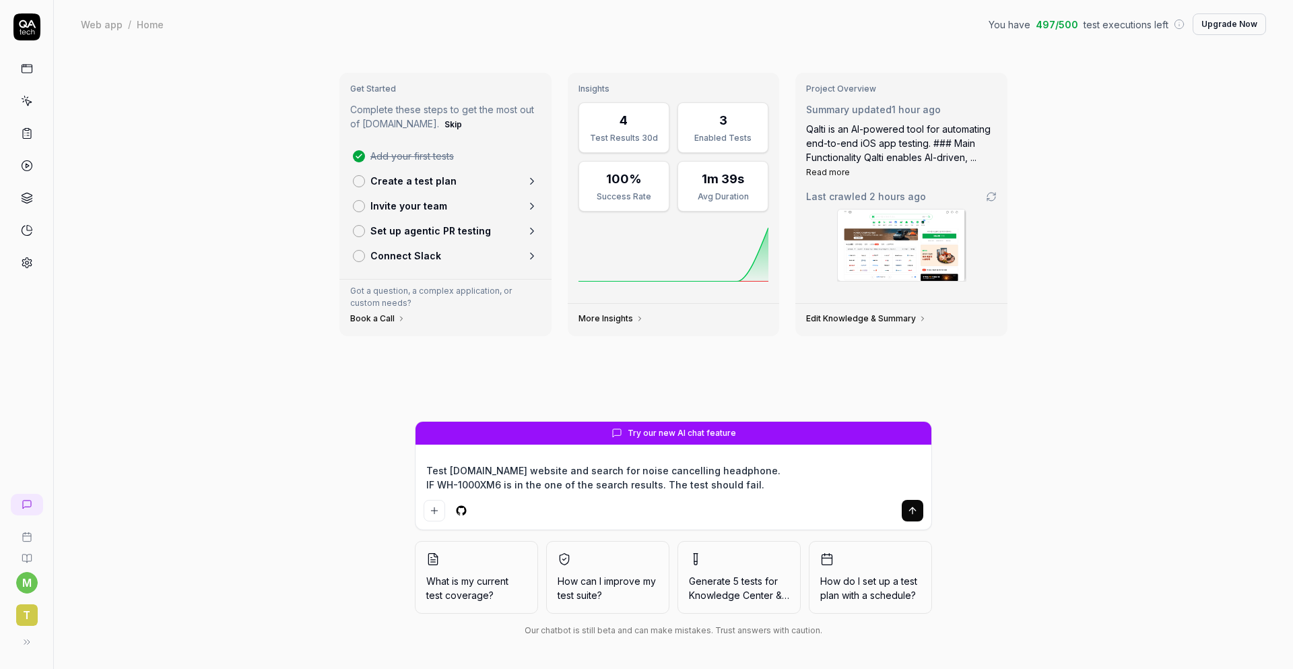
click at [918, 510] on button "submit" at bounding box center [913, 511] width 22 height 22
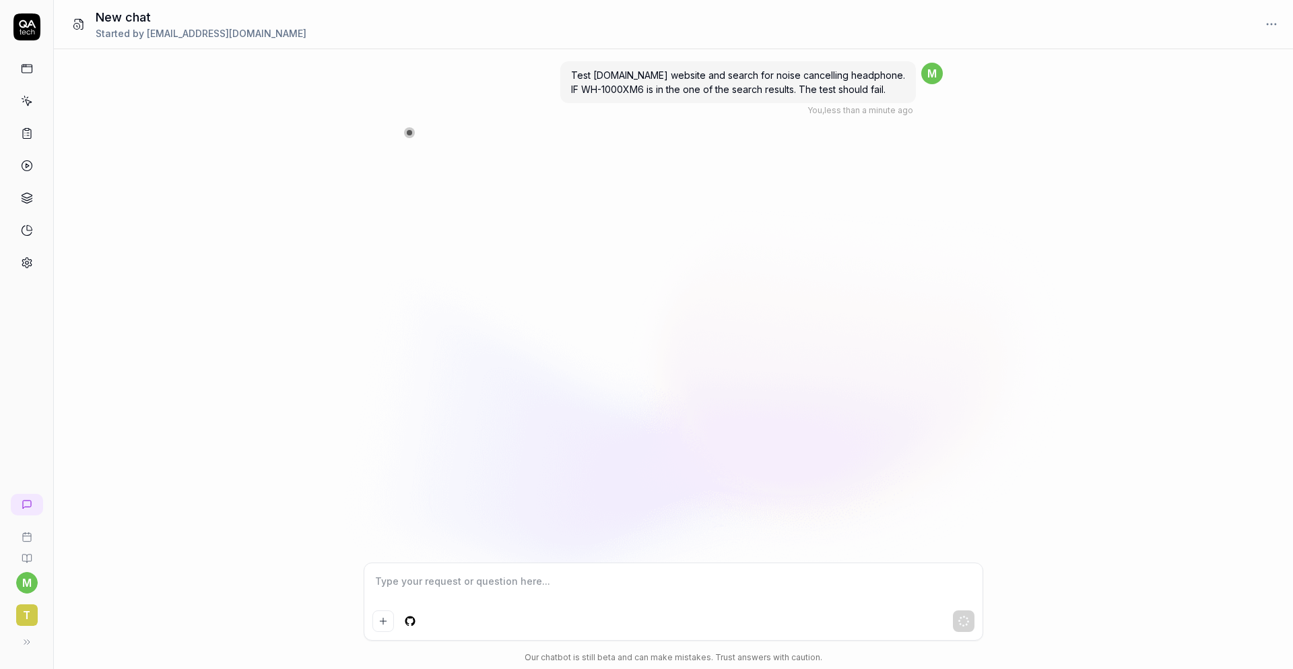
click at [230, 190] on div "Test amazon.com website and search for noise cancelling headphone. IF WH-1000XM…" at bounding box center [673, 305] width 1239 height 513
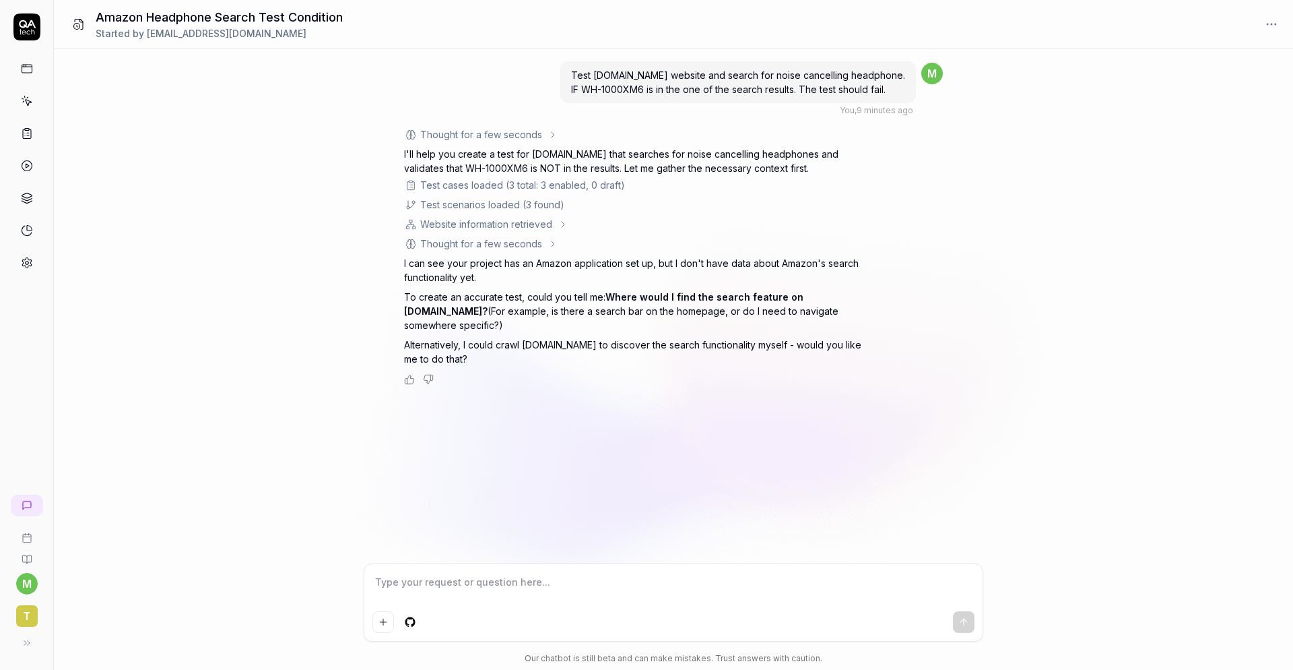
click at [542, 593] on textarea at bounding box center [673, 589] width 602 height 34
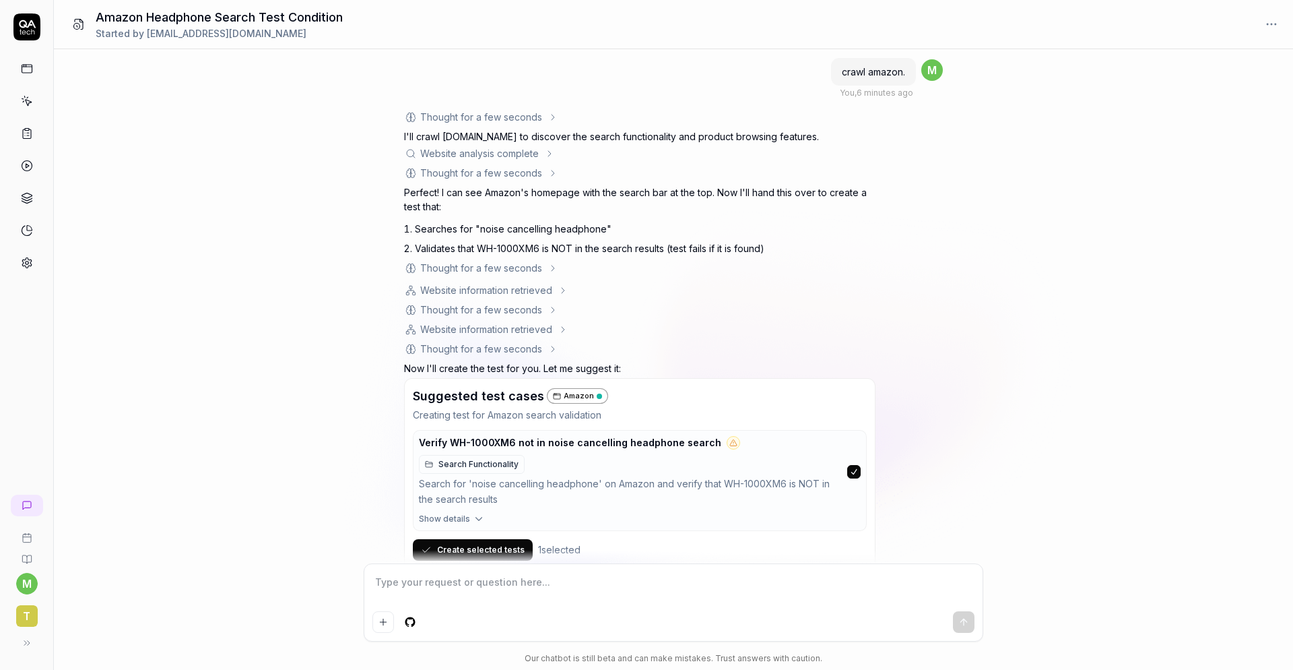
scroll to position [344, 0]
